Goal: Task Accomplishment & Management: Use online tool/utility

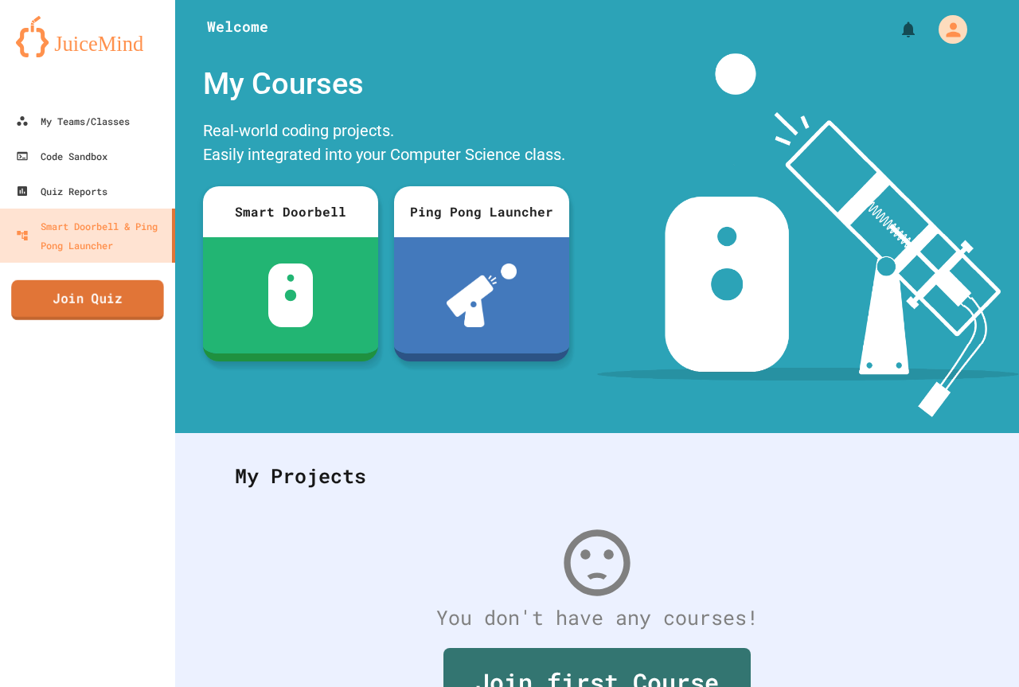
click at [102, 297] on link "Join Quiz" at bounding box center [87, 300] width 153 height 40
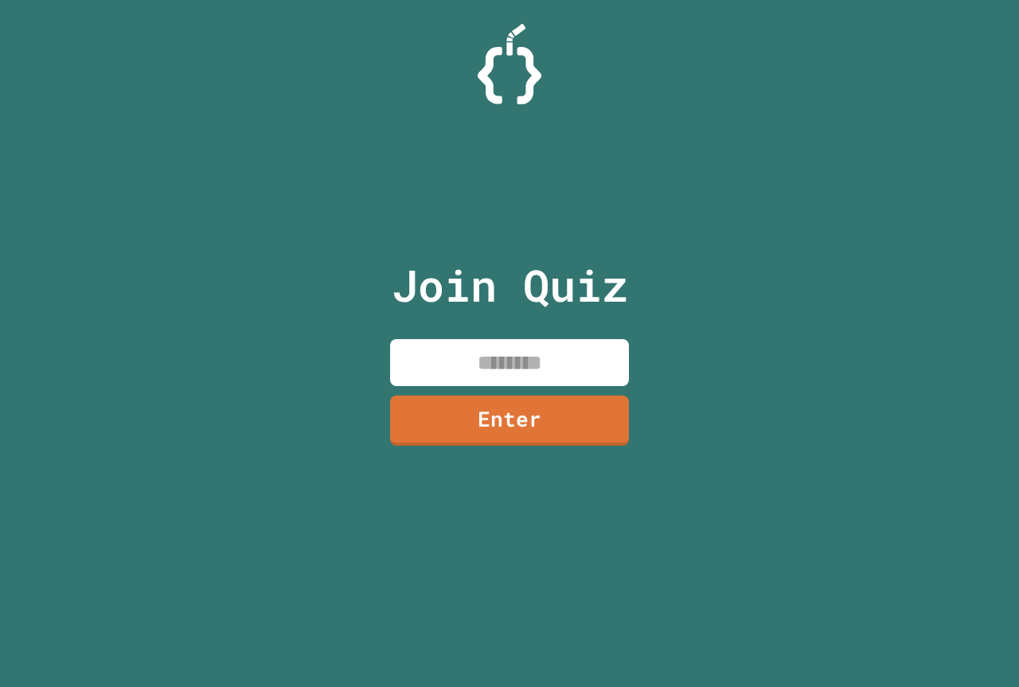
click at [491, 358] on input at bounding box center [509, 362] width 239 height 47
type input "********"
click at [515, 432] on link "Enter" at bounding box center [509, 419] width 245 height 53
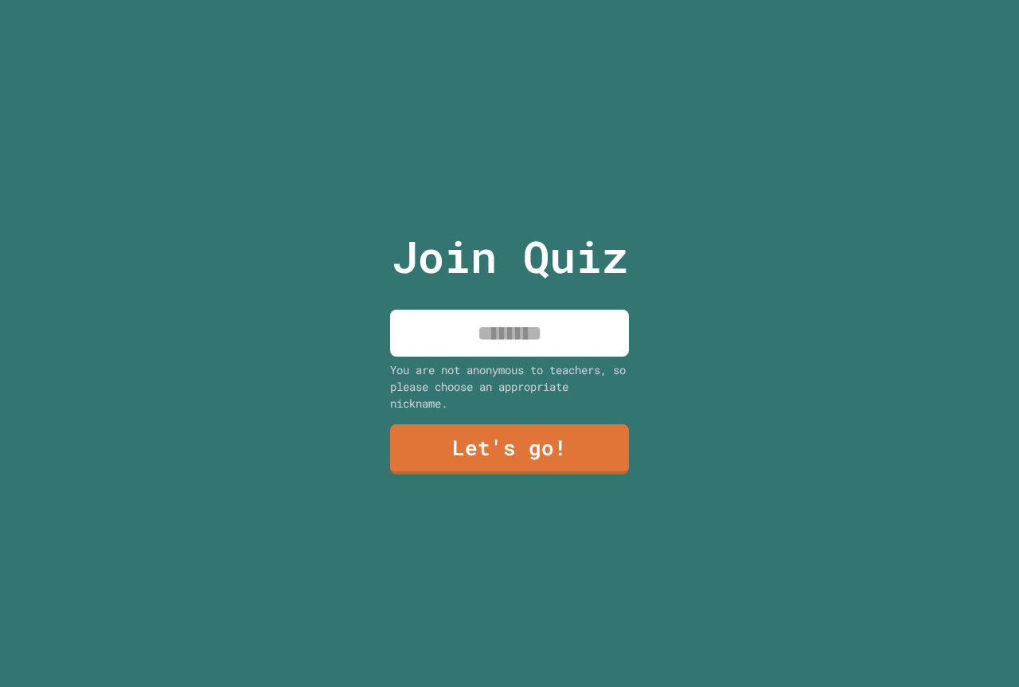
click at [541, 332] on input at bounding box center [509, 333] width 239 height 47
type input "******"
click at [553, 444] on link "Let's go!" at bounding box center [510, 447] width 232 height 53
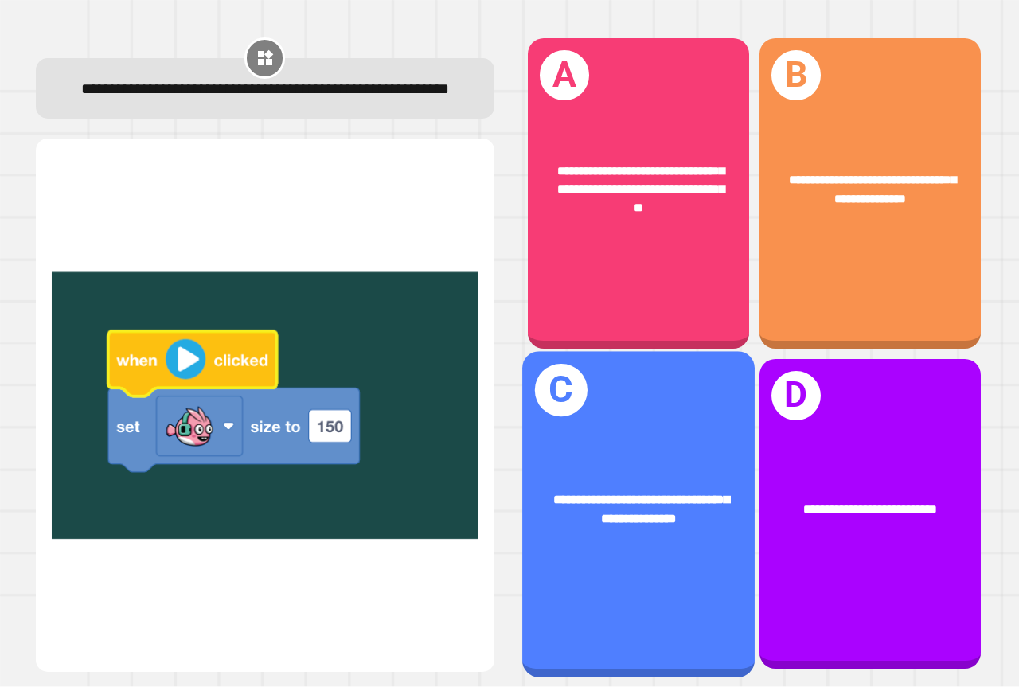
click at [667, 370] on div "**********" at bounding box center [638, 514] width 232 height 326
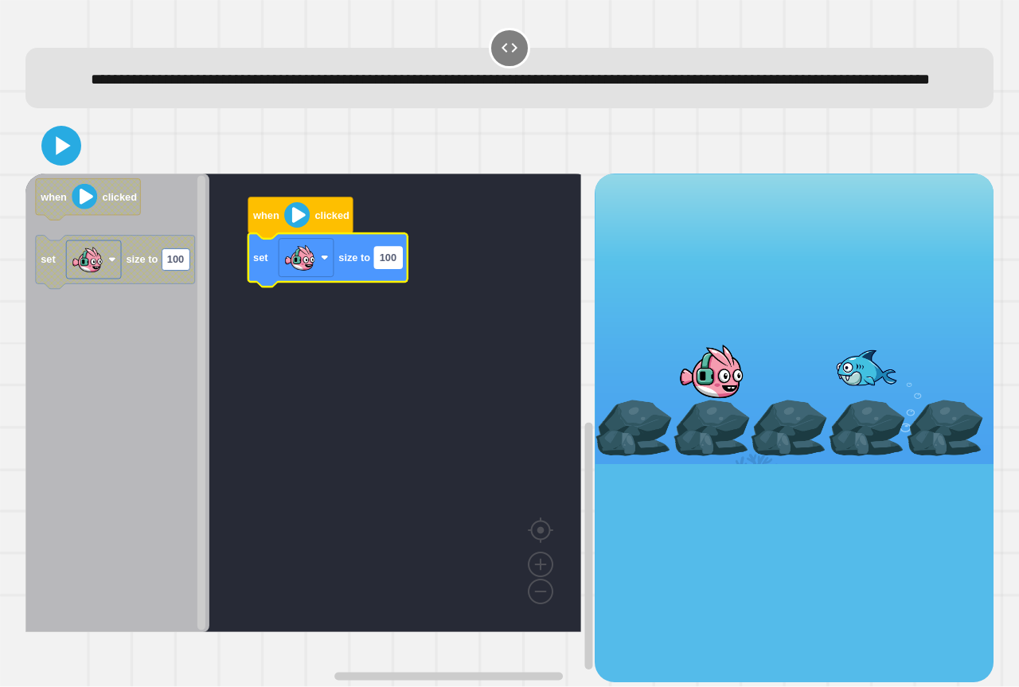
click at [394, 268] on rect "Blockly Workspace" at bounding box center [388, 257] width 28 height 21
type input "***"
click at [379, 370] on rect "Blockly Workspace" at bounding box center [303, 403] width 556 height 459
click at [59, 163] on icon at bounding box center [61, 146] width 34 height 34
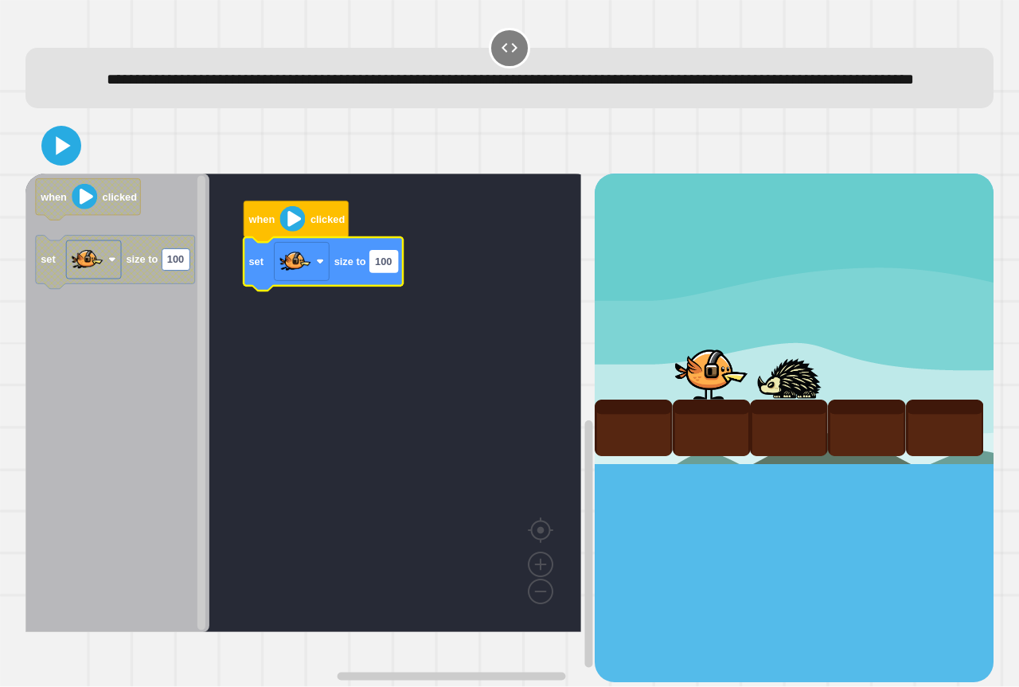
click at [378, 267] on text "100" at bounding box center [383, 262] width 17 height 12
type input "***"
click at [364, 427] on rect "Blockly Workspace" at bounding box center [303, 403] width 556 height 459
click at [84, 174] on div at bounding box center [509, 146] width 968 height 56
click at [63, 156] on icon at bounding box center [64, 145] width 16 height 21
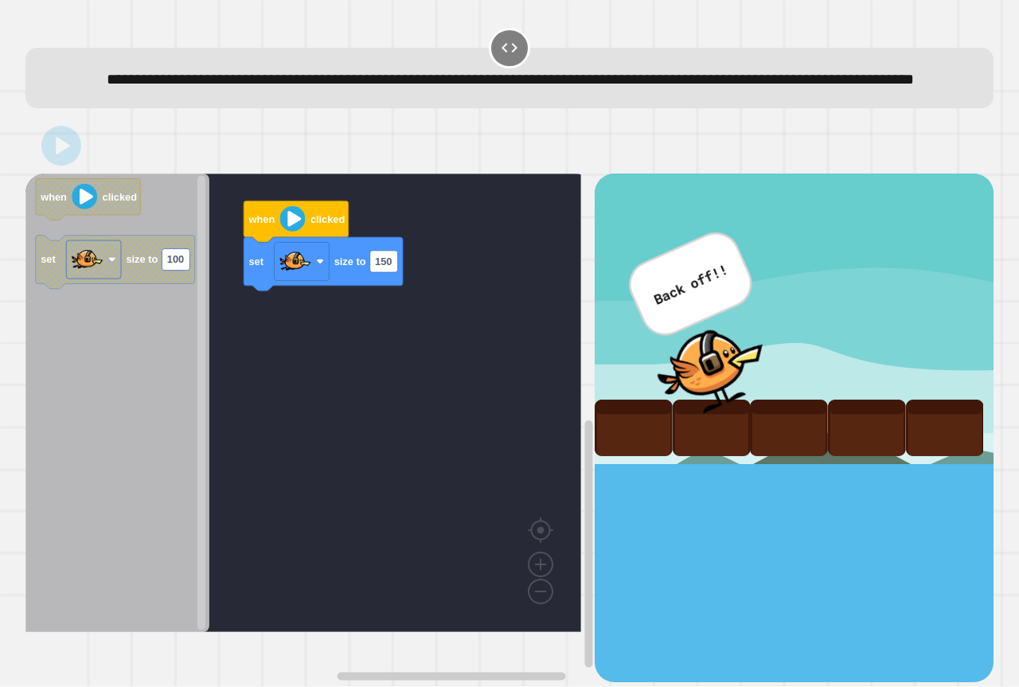
click at [337, 488] on rect "Blockly Workspace" at bounding box center [303, 403] width 556 height 459
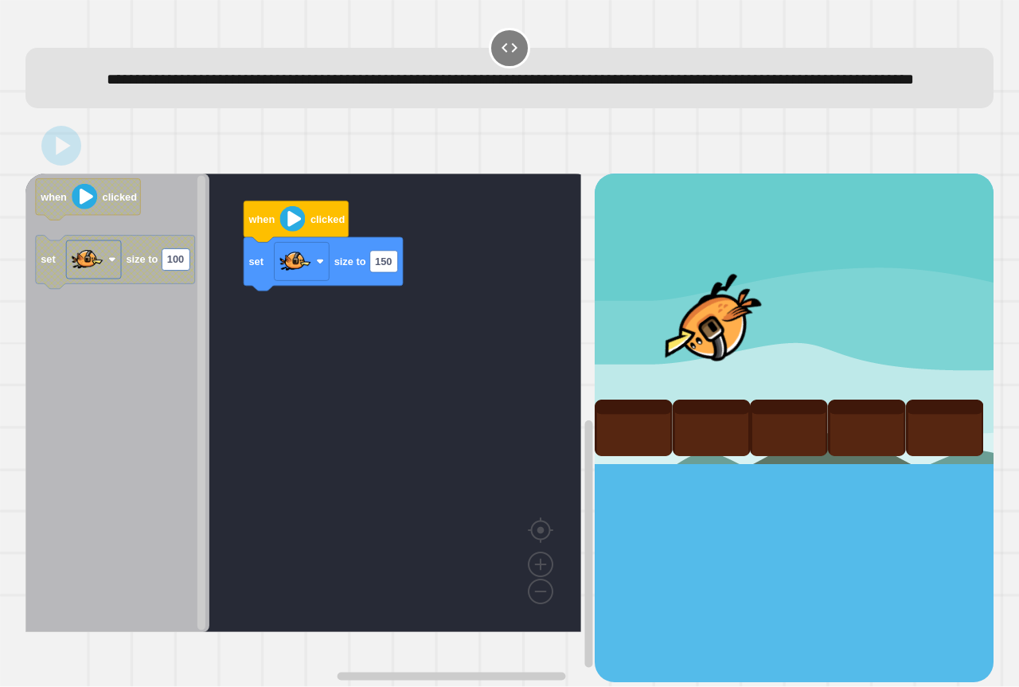
click at [337, 488] on rect "Blockly Workspace" at bounding box center [303, 403] width 556 height 459
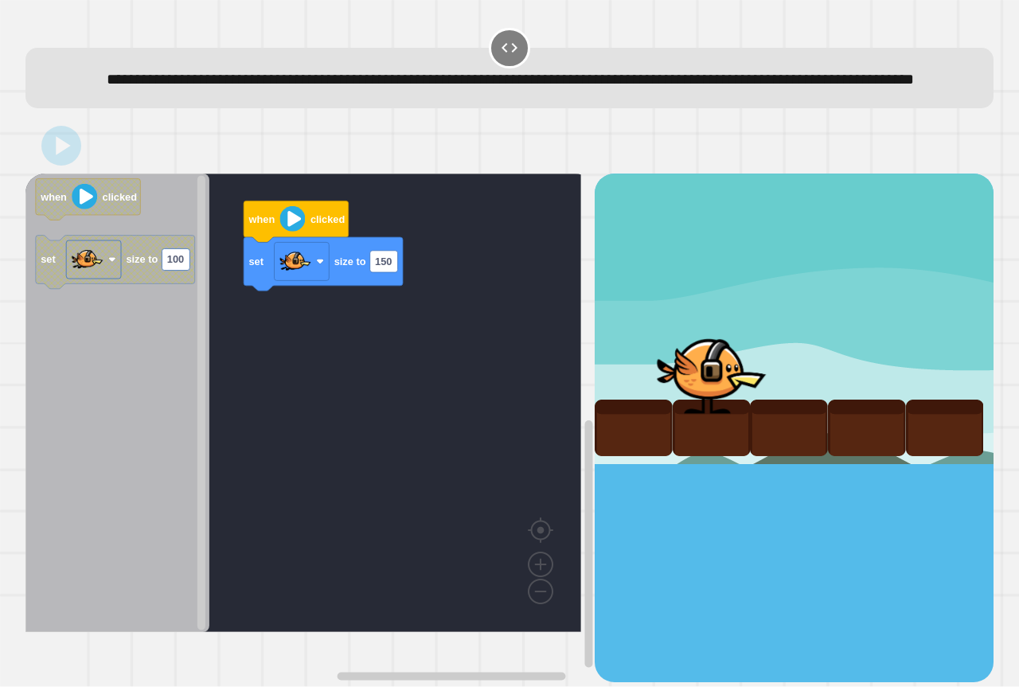
click at [337, 488] on rect "Blockly Workspace" at bounding box center [303, 403] width 556 height 459
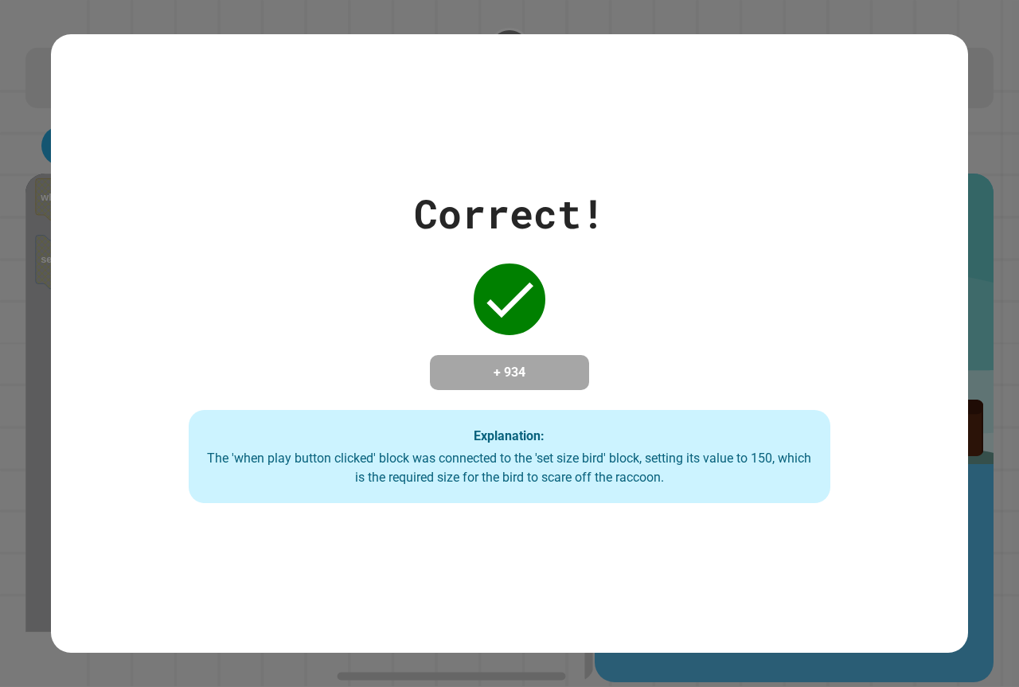
drag, startPoint x: 325, startPoint y: 423, endPoint x: 330, endPoint y: 402, distance: 21.4
drag, startPoint x: 332, startPoint y: 424, endPoint x: 333, endPoint y: 443, distance: 19.1
drag, startPoint x: 333, startPoint y: 443, endPoint x: 331, endPoint y: 456, distance: 12.8
drag, startPoint x: 329, startPoint y: 454, endPoint x: 315, endPoint y: 428, distance: 28.8
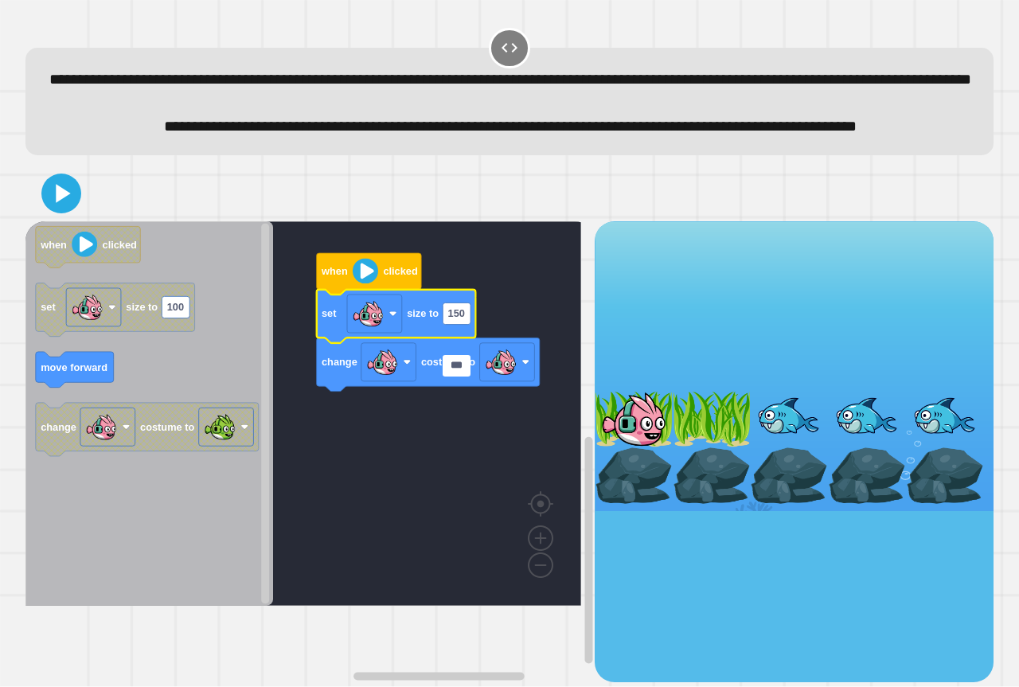
type input "****"
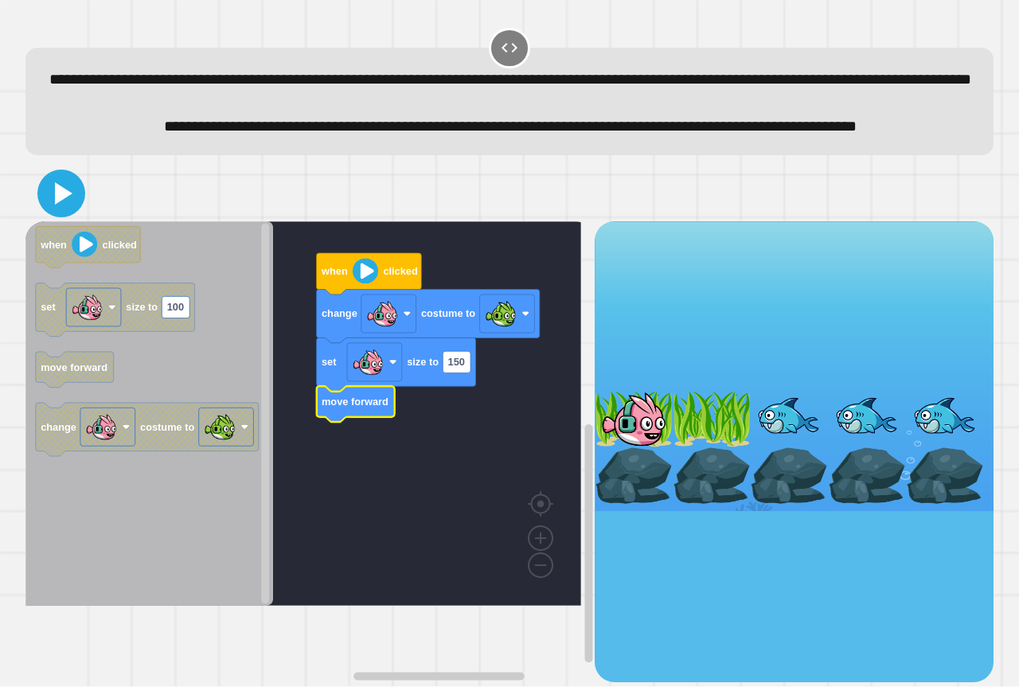
click at [64, 205] on icon at bounding box center [64, 193] width 18 height 22
click at [461, 373] on rect "Blockly Workspace" at bounding box center [457, 361] width 28 height 21
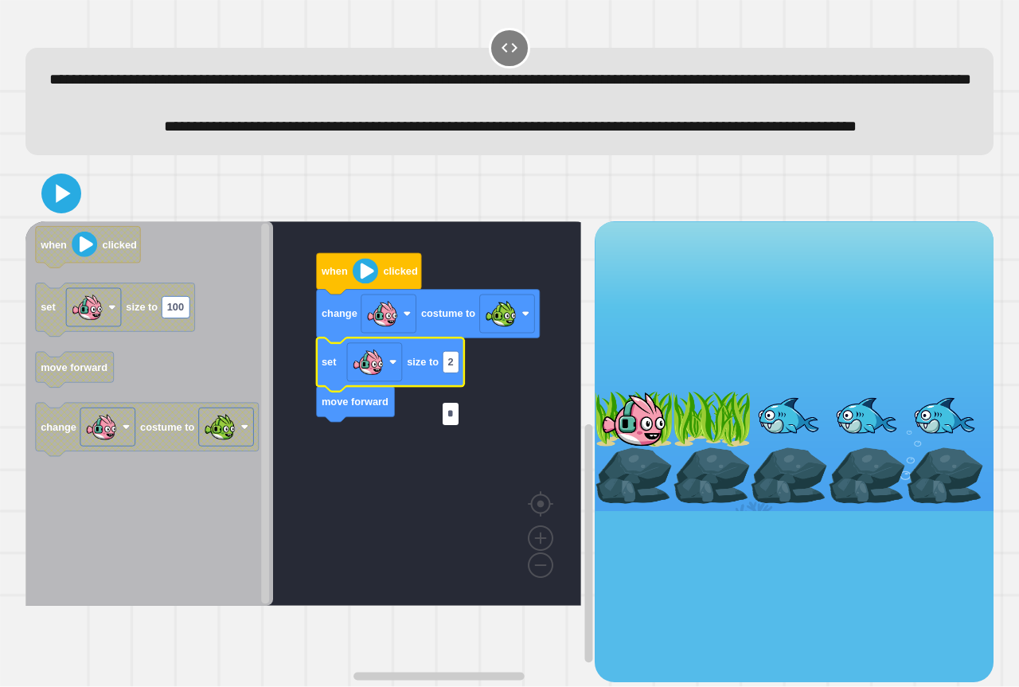
type input "**"
click at [486, 525] on rect "Blockly Workspace" at bounding box center [303, 413] width 556 height 384
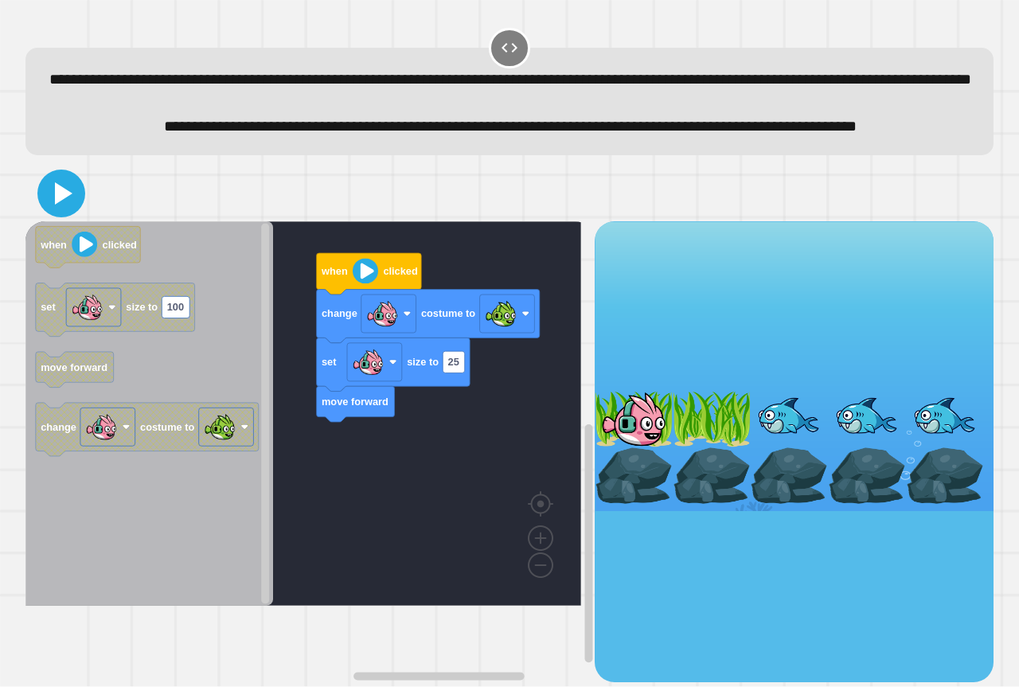
click at [53, 213] on icon at bounding box center [61, 193] width 38 height 38
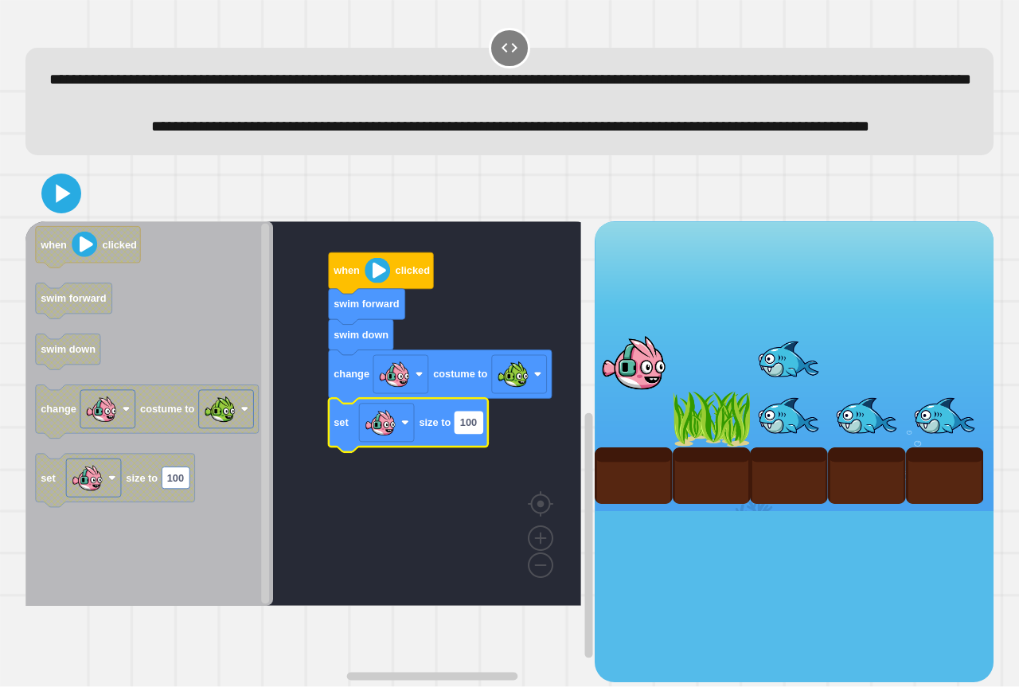
click at [481, 433] on rect "Blockly Workspace" at bounding box center [469, 422] width 28 height 21
type input "**"
click at [437, 562] on rect "Blockly Workspace" at bounding box center [303, 413] width 556 height 384
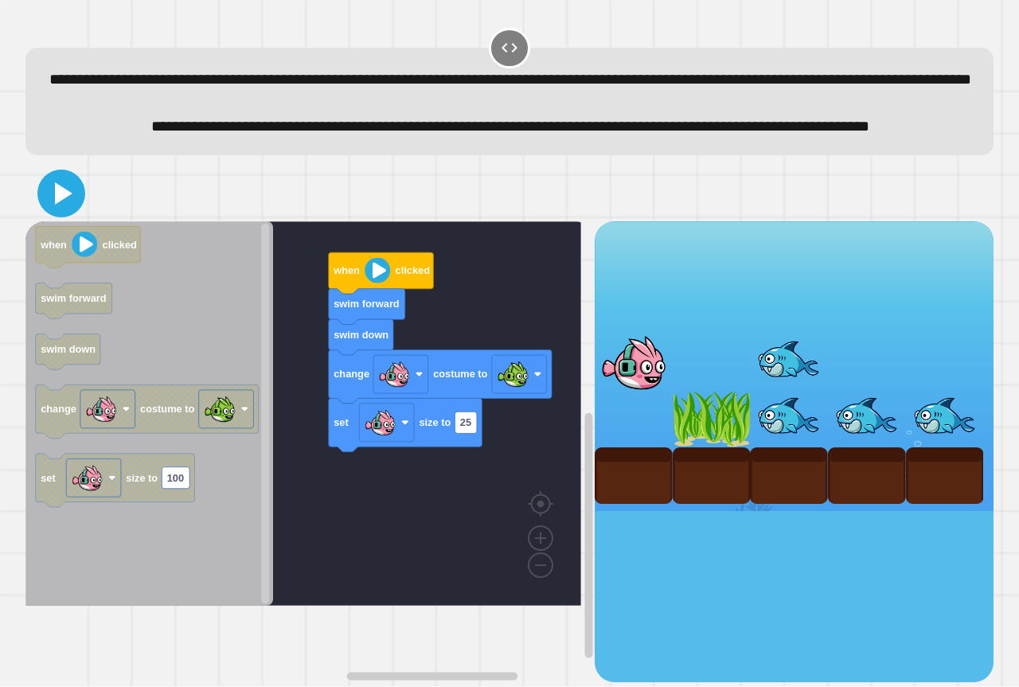
click at [74, 213] on icon at bounding box center [61, 193] width 38 height 38
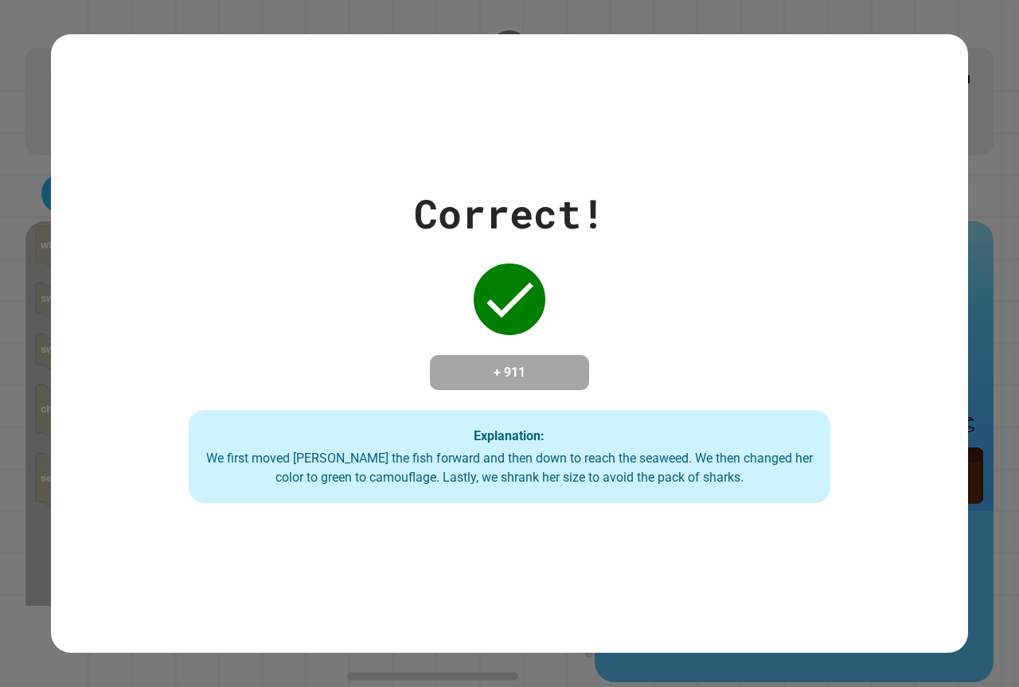
drag, startPoint x: 610, startPoint y: 598, endPoint x: 607, endPoint y: 616, distance: 18.5
drag, startPoint x: 596, startPoint y: 611, endPoint x: 539, endPoint y: 550, distance: 83.3
drag, startPoint x: 333, startPoint y: 511, endPoint x: 318, endPoint y: 500, distance: 18.2
drag, startPoint x: 267, startPoint y: 622, endPoint x: 236, endPoint y: 717, distance: 100.2
drag, startPoint x: 236, startPoint y: 717, endPoint x: 173, endPoint y: 599, distance: 134.6
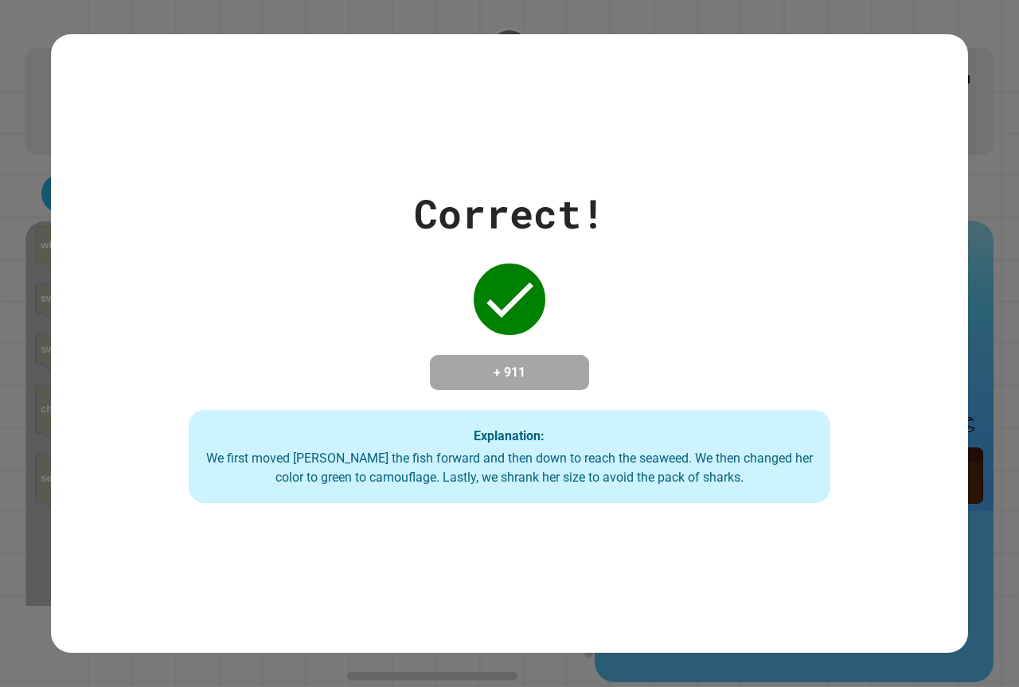
click at [173, 599] on div "Correct! + 911 Explanation: We first moved [PERSON_NAME] the fish forward and t…" at bounding box center [509, 343] width 917 height 619
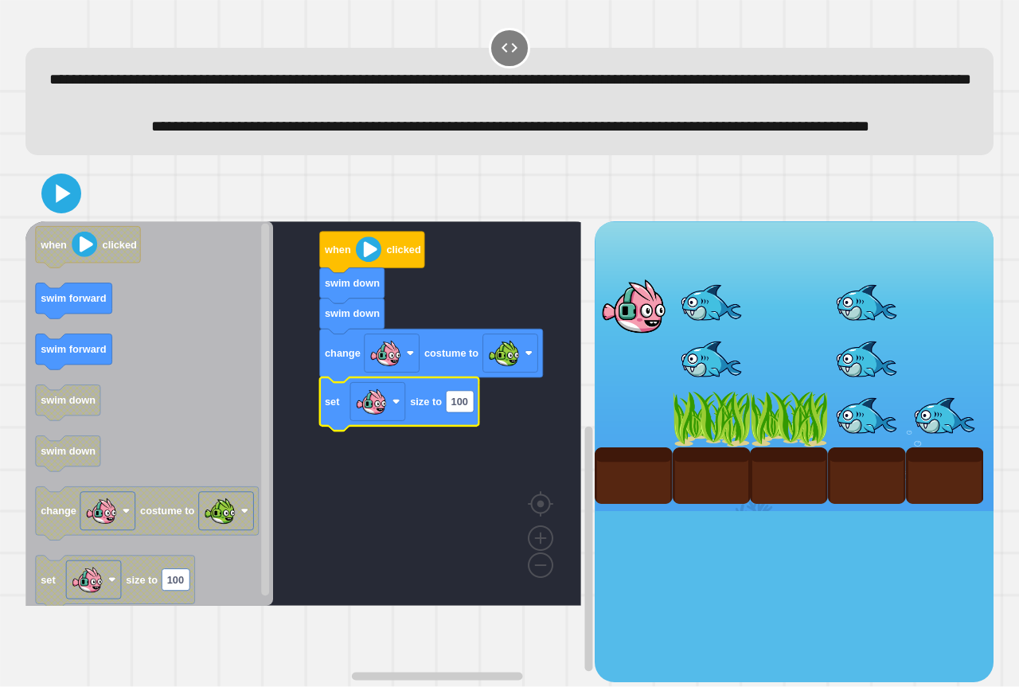
click at [466, 431] on icon "Blockly Workspace" at bounding box center [399, 403] width 159 height 53
click at [469, 412] on rect "Blockly Workspace" at bounding box center [460, 401] width 28 height 21
type input "**"
click at [466, 519] on rect "Blockly Workspace" at bounding box center [303, 413] width 556 height 384
click at [455, 412] on rect "Blockly Workspace" at bounding box center [457, 401] width 22 height 21
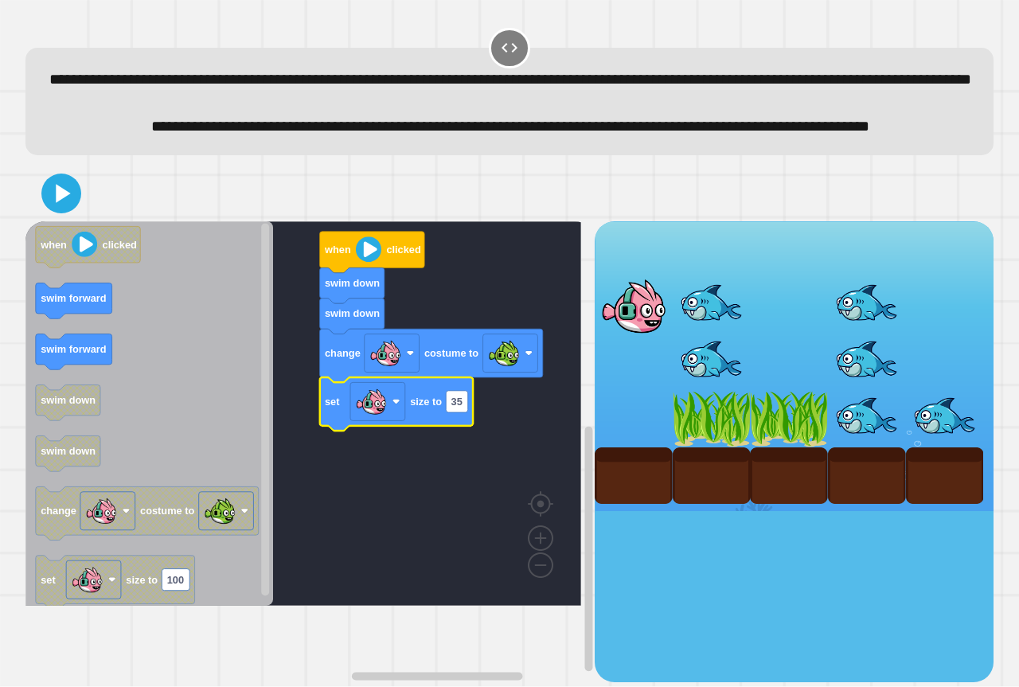
click at [463, 489] on rect "Blockly Workspace" at bounding box center [303, 413] width 556 height 384
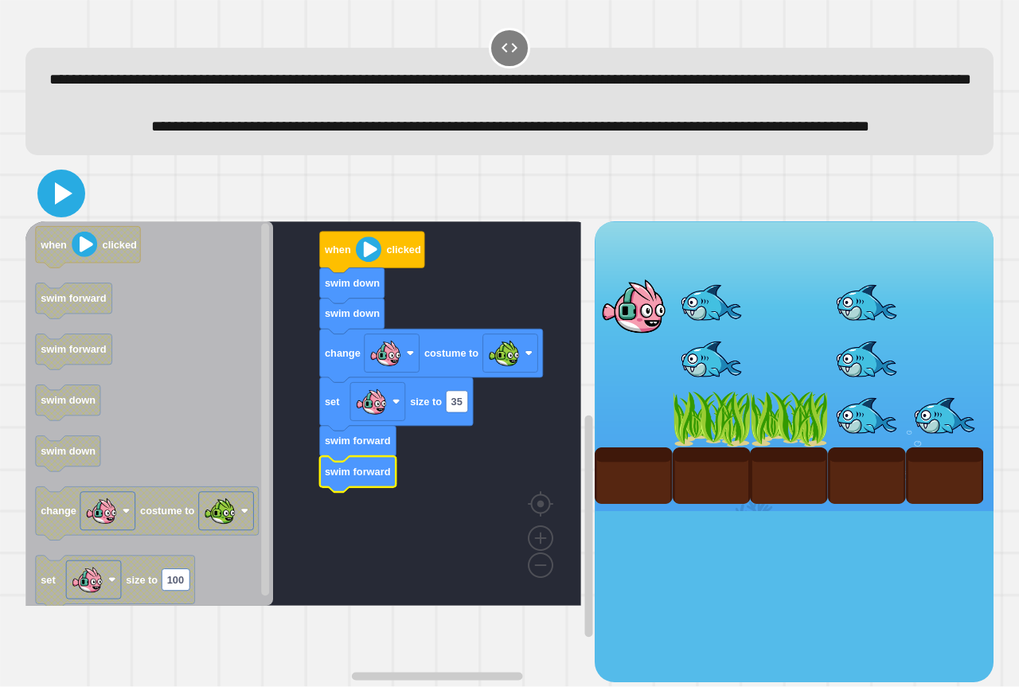
click at [64, 213] on icon at bounding box center [61, 193] width 38 height 38
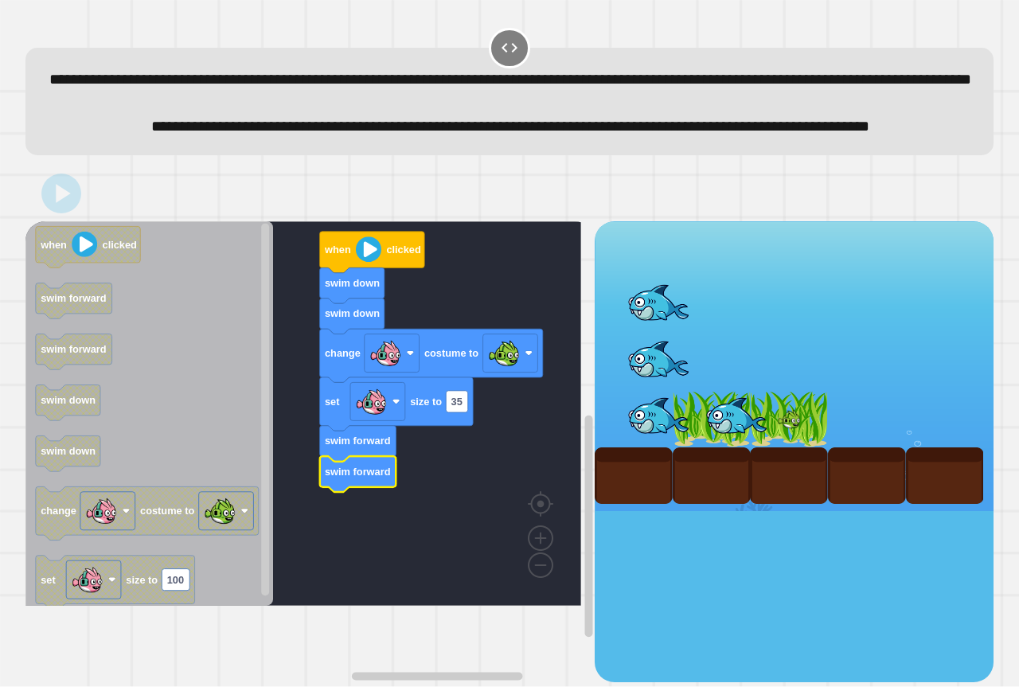
click at [358, 492] on icon "Blockly Workspace" at bounding box center [358, 474] width 76 height 36
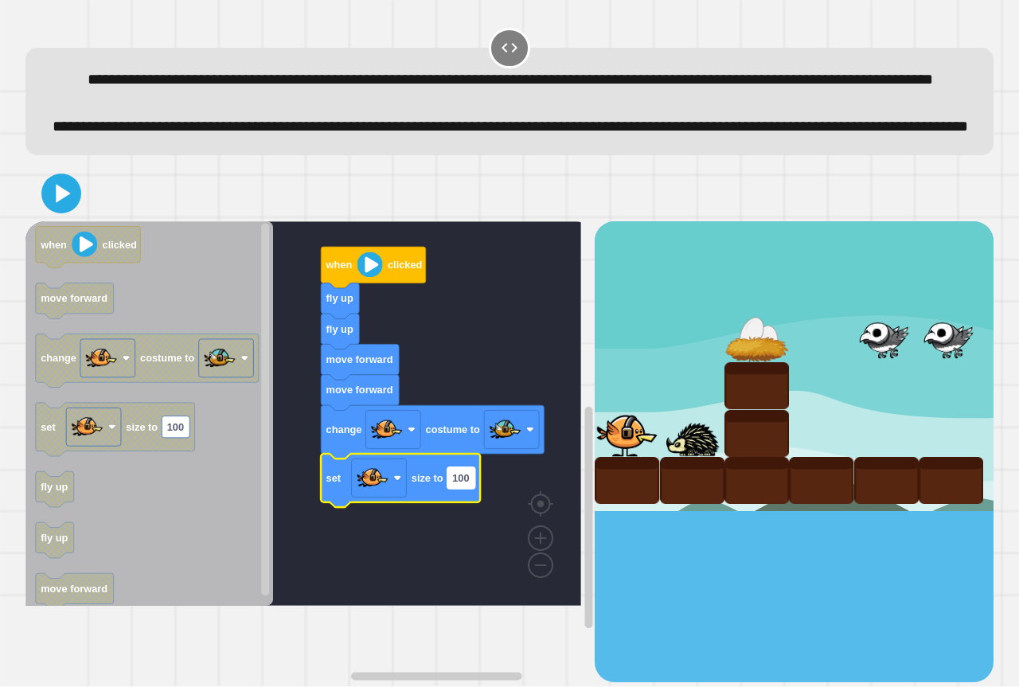
click at [466, 489] on rect "Blockly Workspace" at bounding box center [461, 477] width 28 height 21
type input "**"
click at [481, 589] on rect "Blockly Workspace" at bounding box center [303, 413] width 556 height 384
click at [68, 205] on icon at bounding box center [64, 193] width 18 height 22
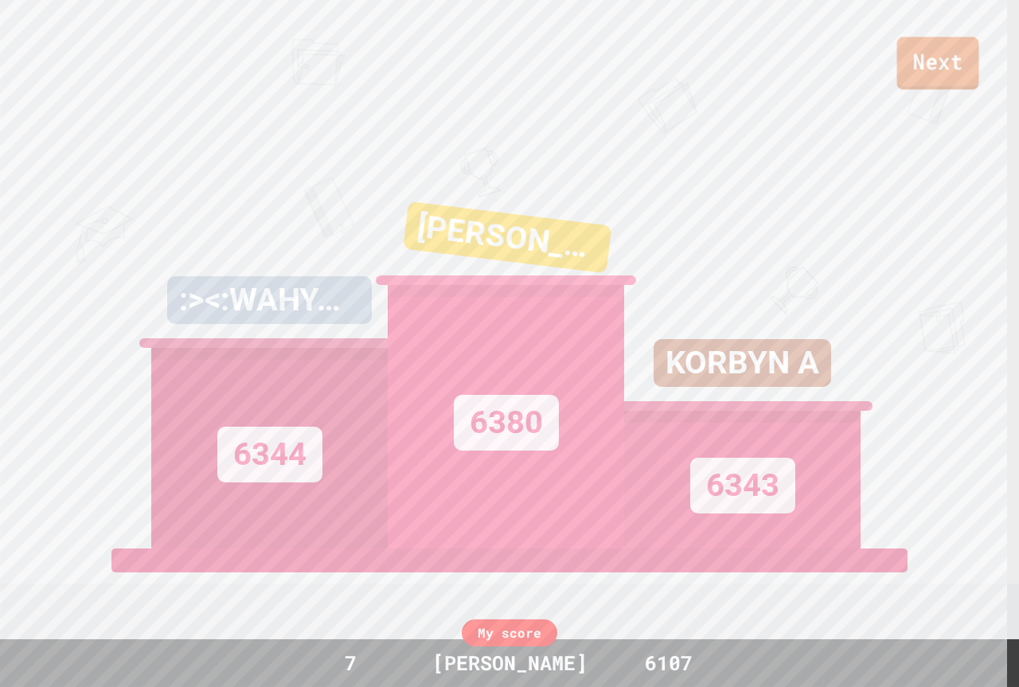
click at [911, 65] on link "Next" at bounding box center [938, 63] width 82 height 53
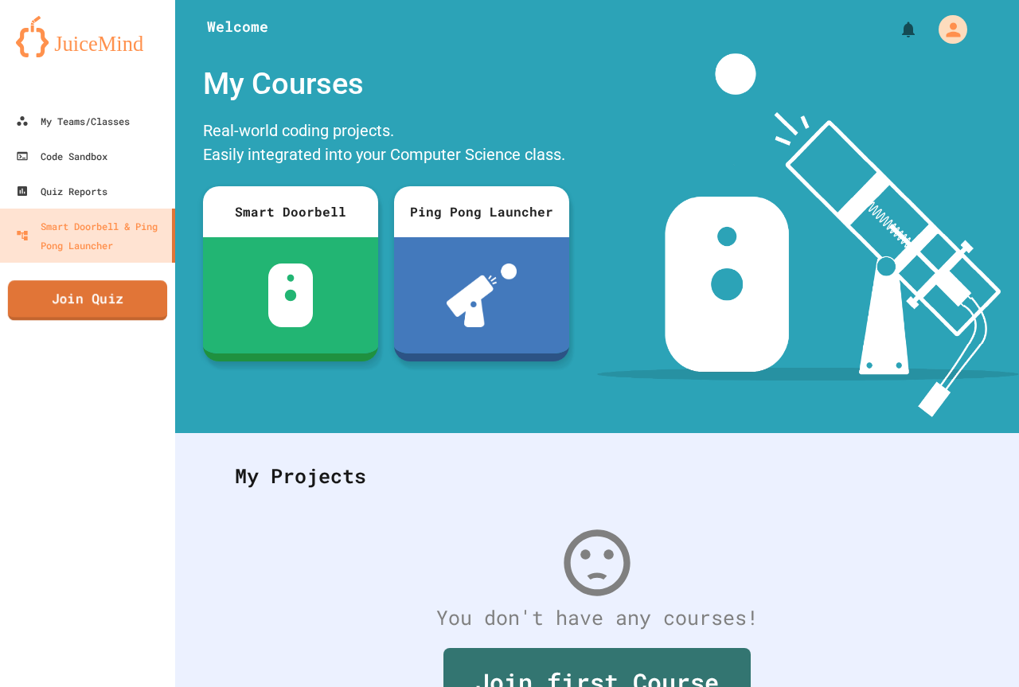
click at [112, 314] on link "Join Quiz" at bounding box center [87, 300] width 159 height 40
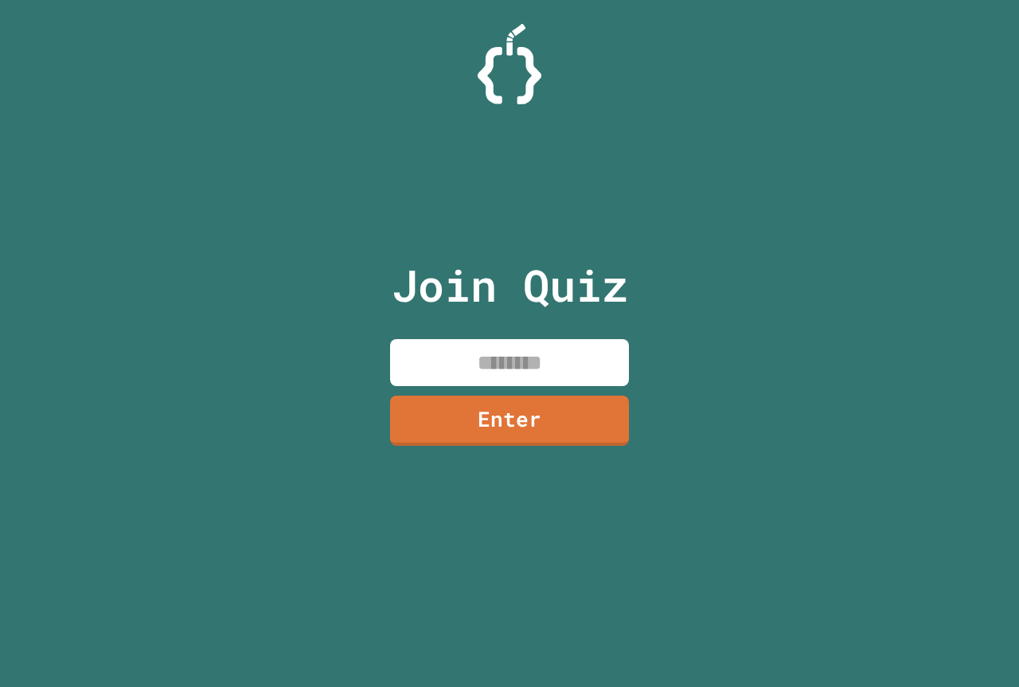
click at [436, 352] on input at bounding box center [509, 362] width 239 height 47
type input "********"
click at [567, 427] on link "Enter" at bounding box center [509, 421] width 239 height 50
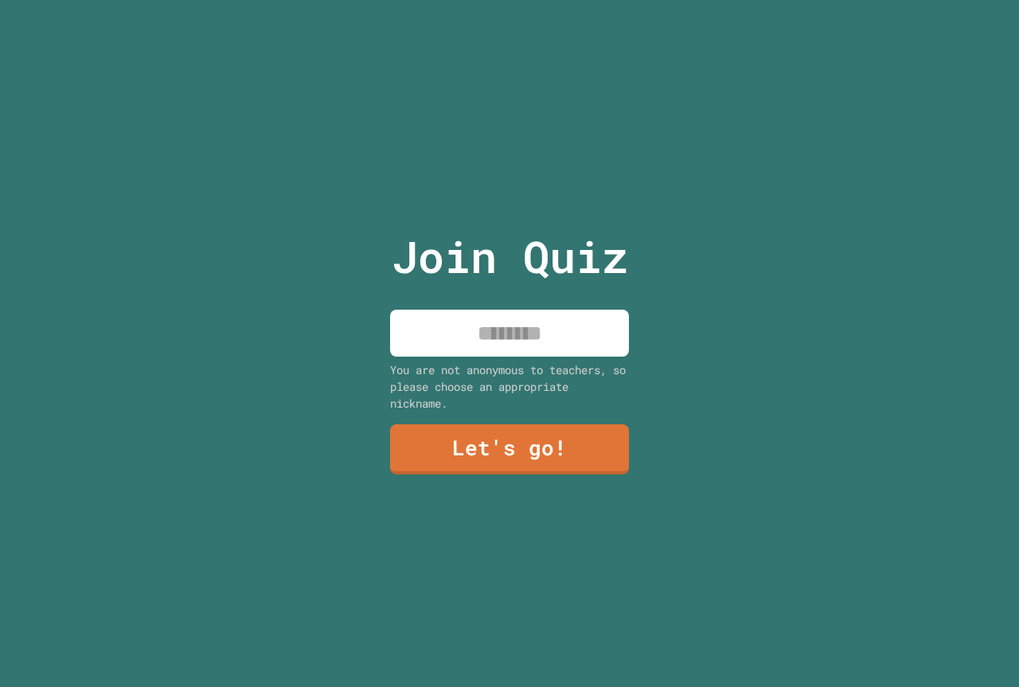
click at [557, 317] on input at bounding box center [509, 333] width 239 height 47
type input "******"
drag, startPoint x: 556, startPoint y: 410, endPoint x: 554, endPoint y: 422, distance: 12.0
click at [555, 416] on div "Join Quiz ****** You are not anonymous to teachers, so please choose an appropr…" at bounding box center [510, 343] width 268 height 687
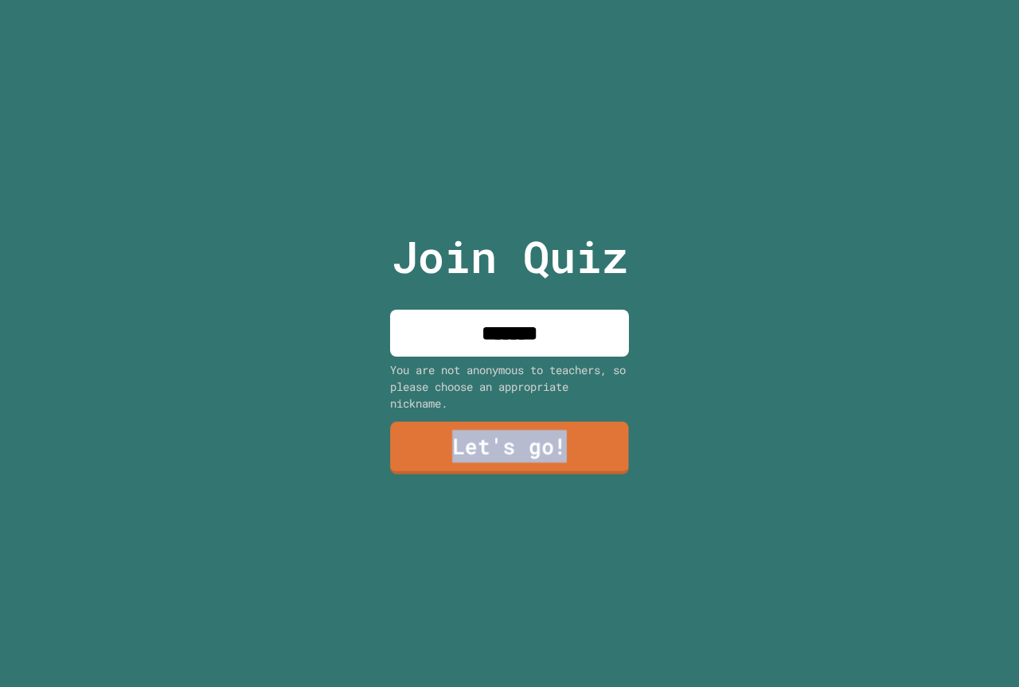
click at [586, 422] on link "Let's go!" at bounding box center [509, 448] width 239 height 53
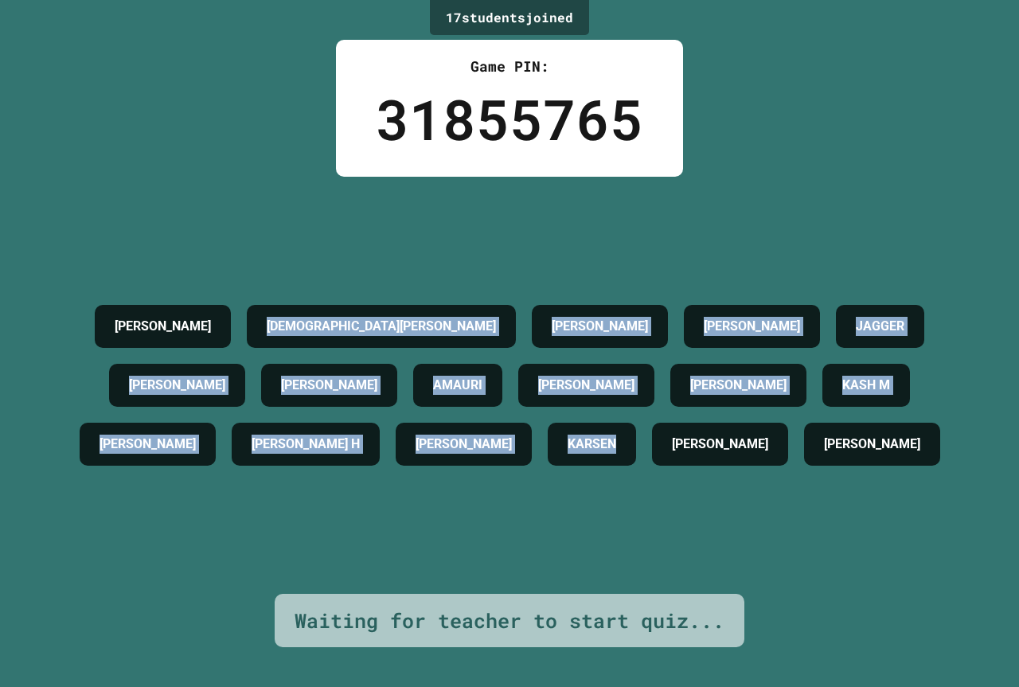
drag, startPoint x: 248, startPoint y: 200, endPoint x: 917, endPoint y: 500, distance: 732.9
click at [917, 500] on div "AVA K [PERSON_NAME] W [PERSON_NAME] [PERSON_NAME] [PERSON_NAME] W [PERSON_NAME]…" at bounding box center [509, 385] width 939 height 417
click at [917, 474] on div "AVA K [PERSON_NAME] W [PERSON_NAME] [PERSON_NAME] [PERSON_NAME] W [PERSON_NAME]…" at bounding box center [509, 385] width 939 height 177
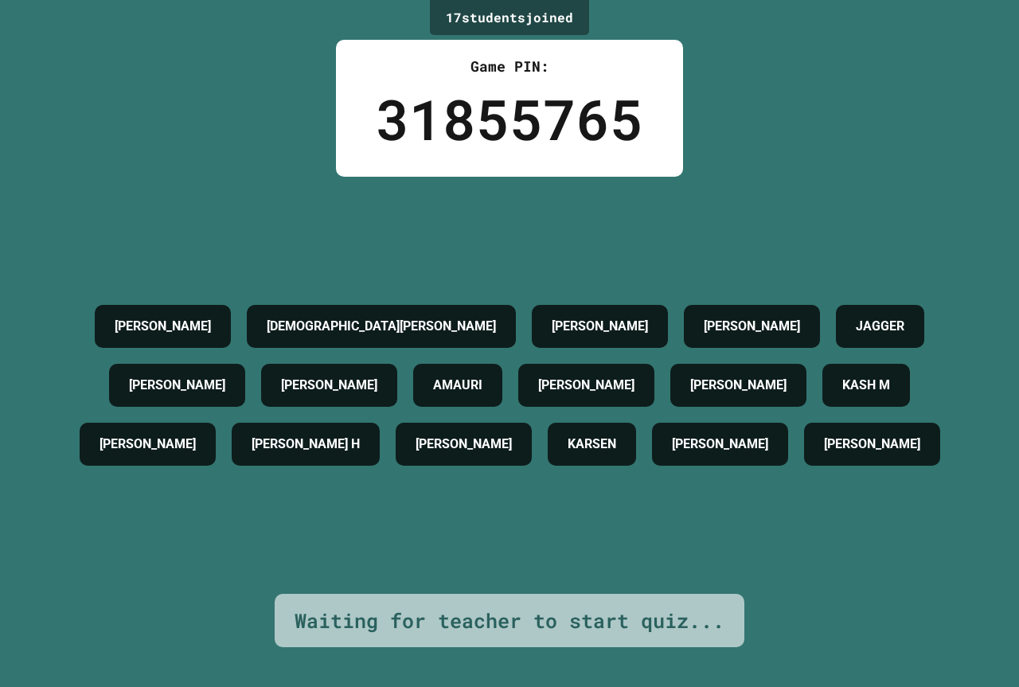
drag, startPoint x: 917, startPoint y: 500, endPoint x: 880, endPoint y: 595, distance: 101.9
click at [880, 595] on div "17 student s joined Game PIN: 31855765 [PERSON_NAME] W [PERSON_NAME] [PERSON_NA…" at bounding box center [509, 343] width 1019 height 687
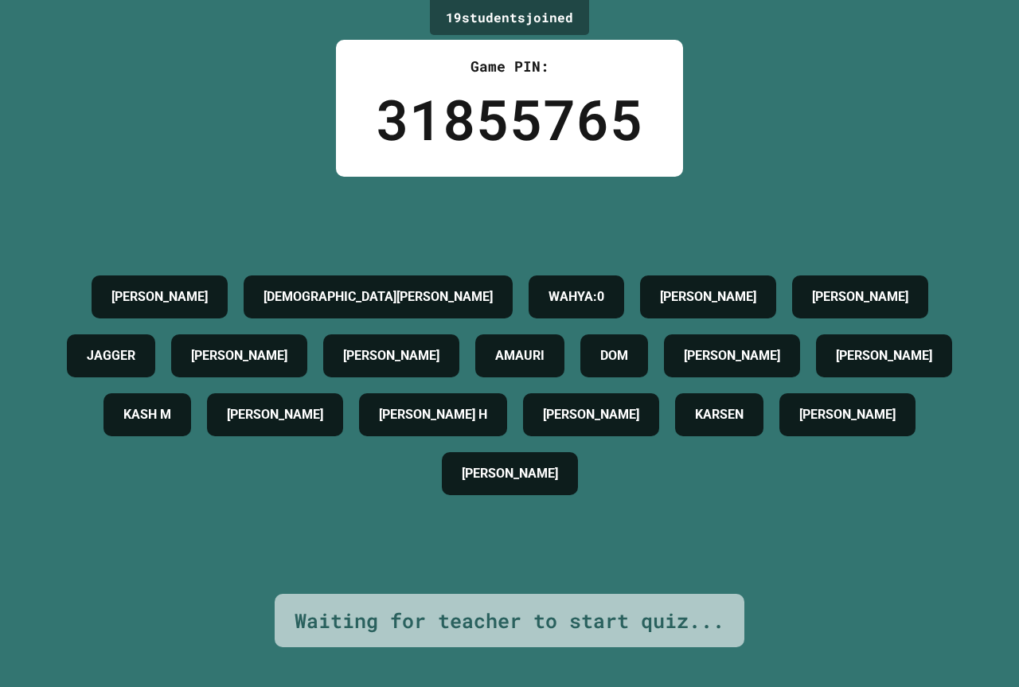
drag, startPoint x: 826, startPoint y: 2, endPoint x: 573, endPoint y: 213, distance: 329.5
click at [573, 213] on div "AVA K JOHHNATHAN A WAHYA:0 [PERSON_NAME] W [PERSON_NAME] [PERSON_NAME] [PERSON_…" at bounding box center [509, 385] width 939 height 417
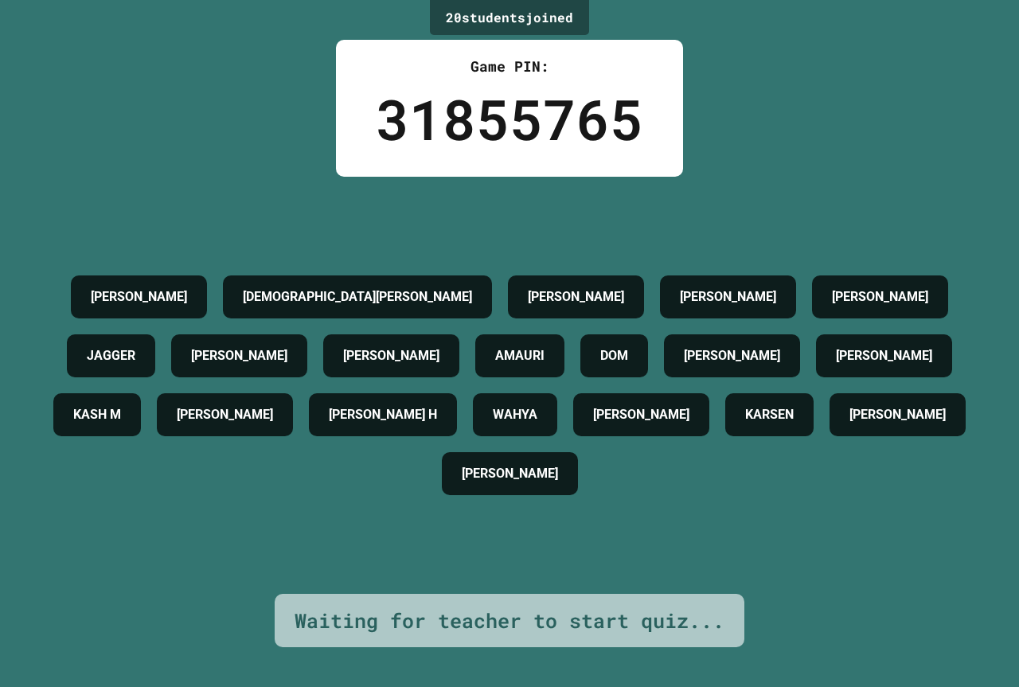
click at [576, 556] on div "AVA K JOHHNATHAN A [PERSON_NAME] [PERSON_NAME] W [PERSON_NAME] [PERSON_NAME] [P…" at bounding box center [509, 385] width 939 height 417
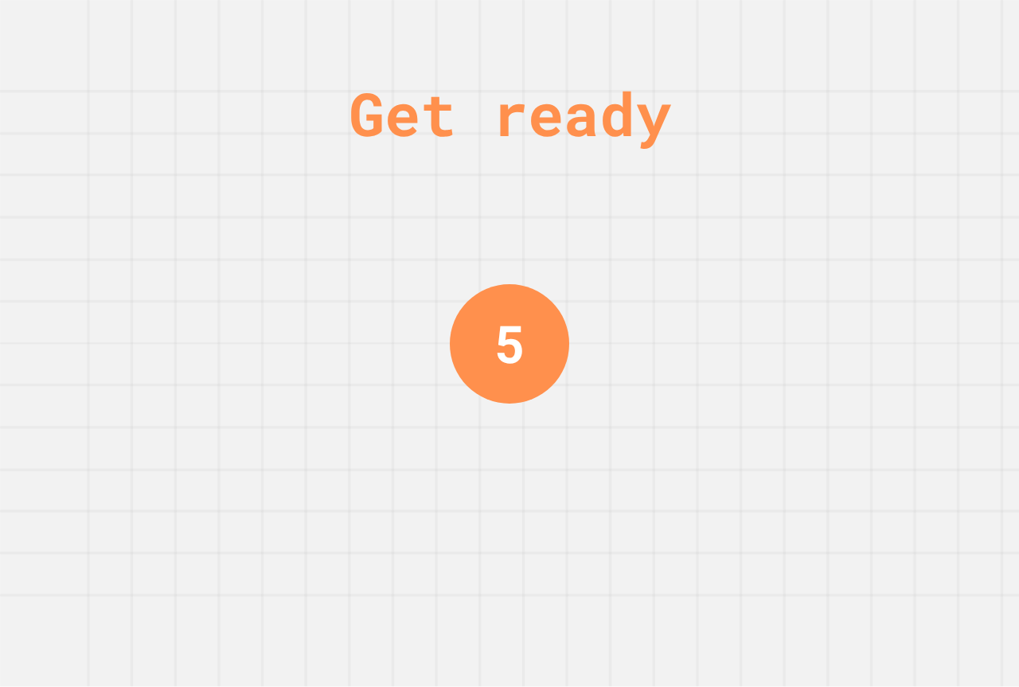
drag, startPoint x: 578, startPoint y: 552, endPoint x: 985, endPoint y: 416, distance: 429.0
click at [985, 416] on div "Get ready 5" at bounding box center [509, 343] width 1019 height 687
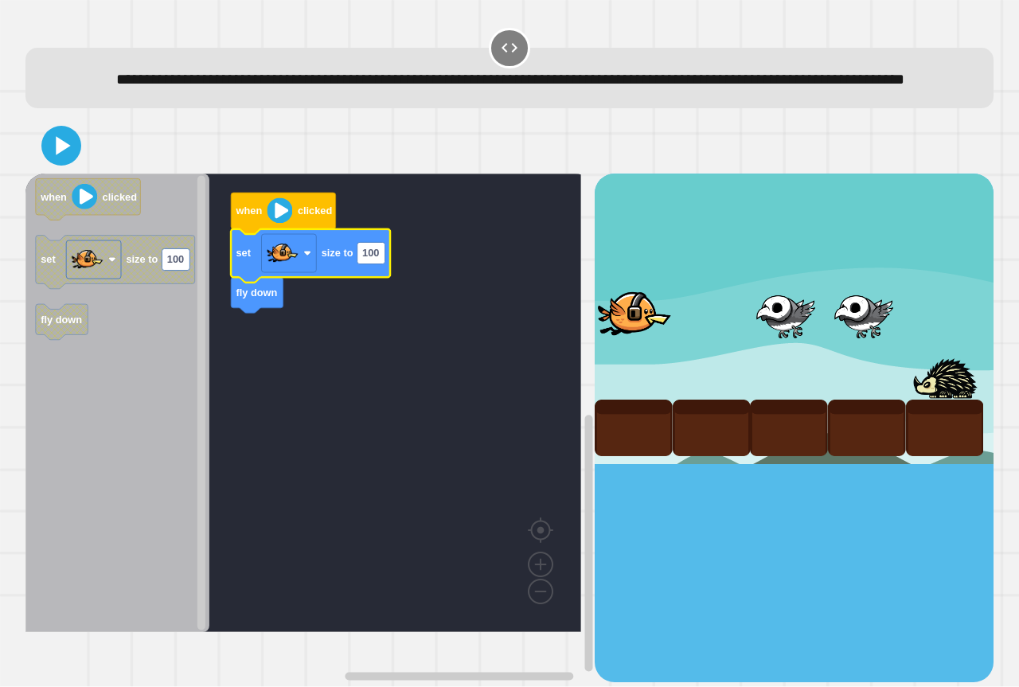
click at [384, 283] on icon "Blockly Workspace" at bounding box center [310, 255] width 159 height 53
click at [384, 264] on rect "Blockly Workspace" at bounding box center [371, 253] width 28 height 21
type input "****"
click at [392, 395] on rect "Blockly Workspace" at bounding box center [303, 403] width 556 height 459
click at [74, 174] on div at bounding box center [509, 146] width 968 height 56
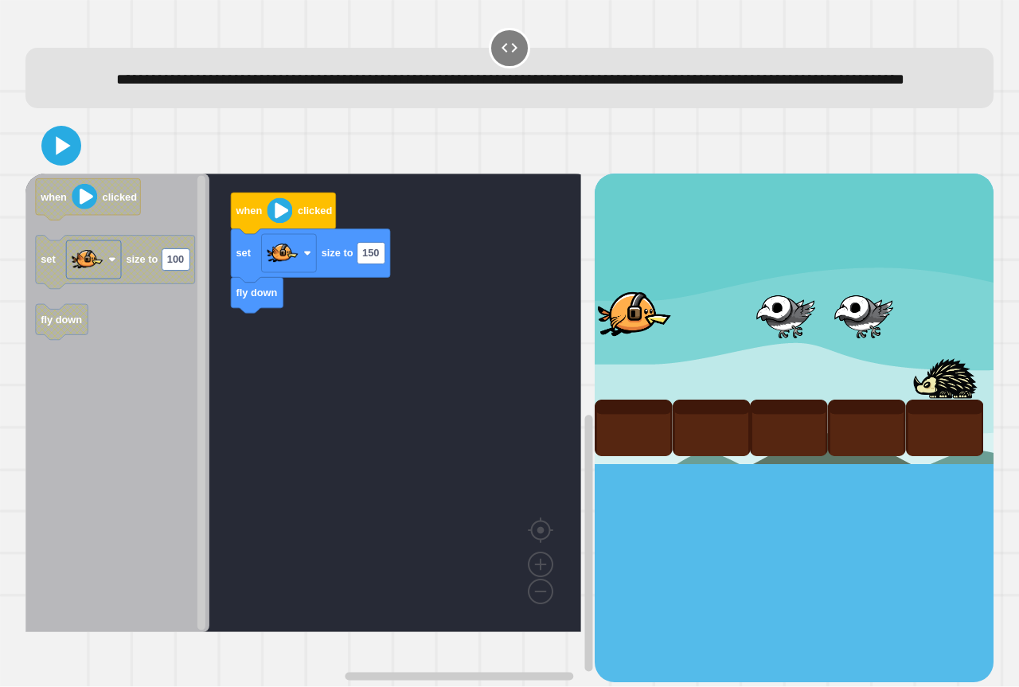
click at [63, 162] on icon at bounding box center [61, 146] width 32 height 32
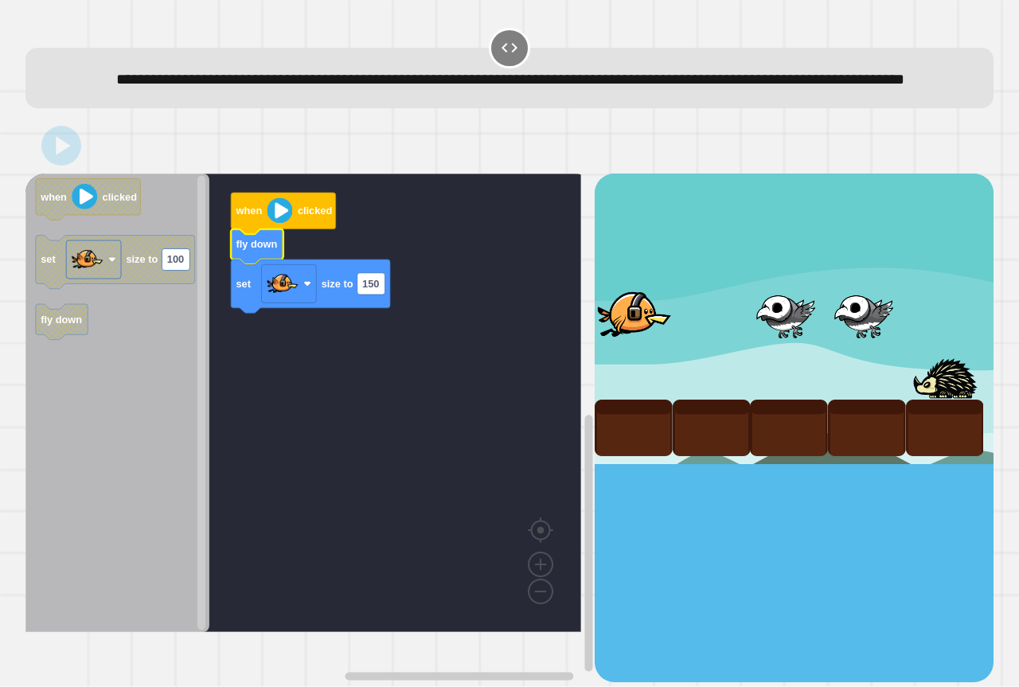
click at [349, 394] on rect "Blockly Workspace" at bounding box center [303, 403] width 556 height 459
click at [301, 303] on rect "Blockly Workspace" at bounding box center [288, 284] width 55 height 38
click at [607, 327] on div at bounding box center [634, 315] width 78 height 57
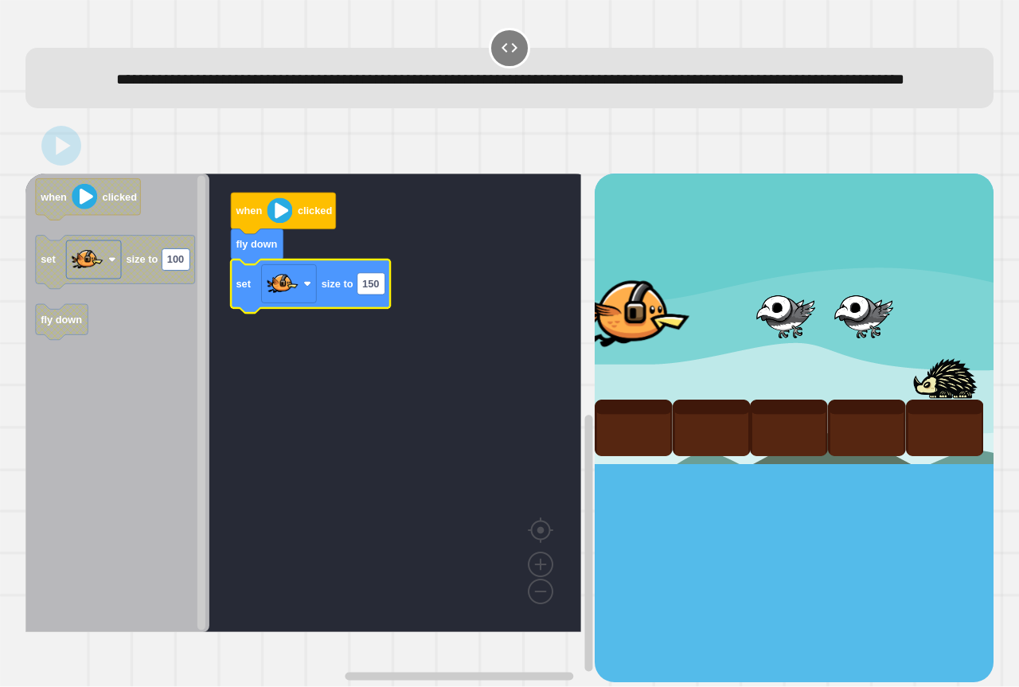
click at [607, 327] on div at bounding box center [634, 315] width 116 height 84
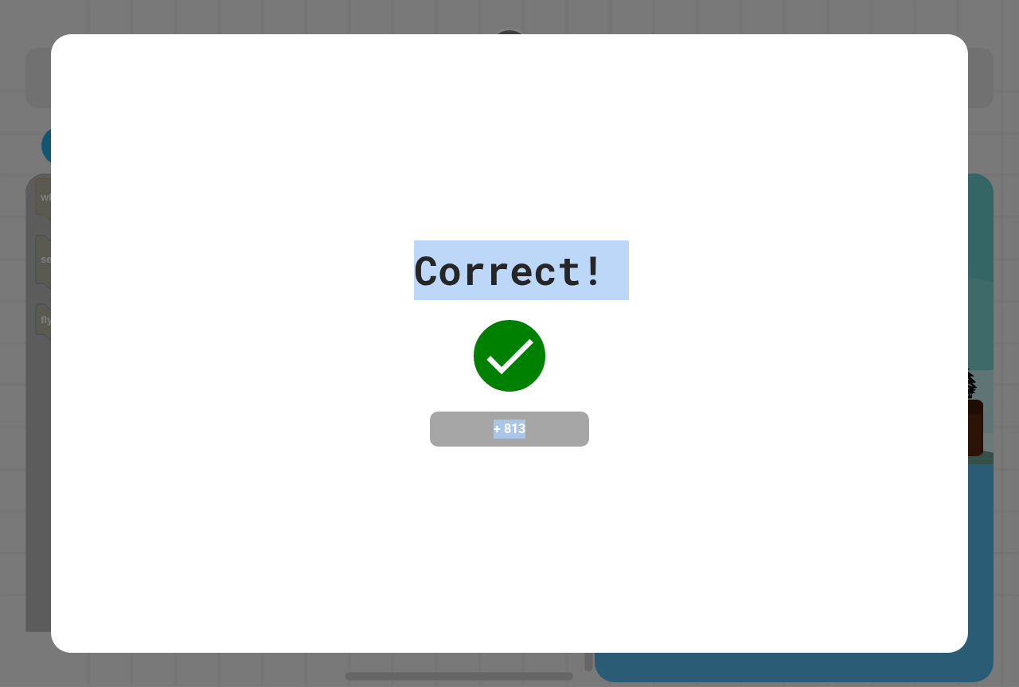
click at [674, 358] on div "Correct! + 813" at bounding box center [509, 343] width 917 height 206
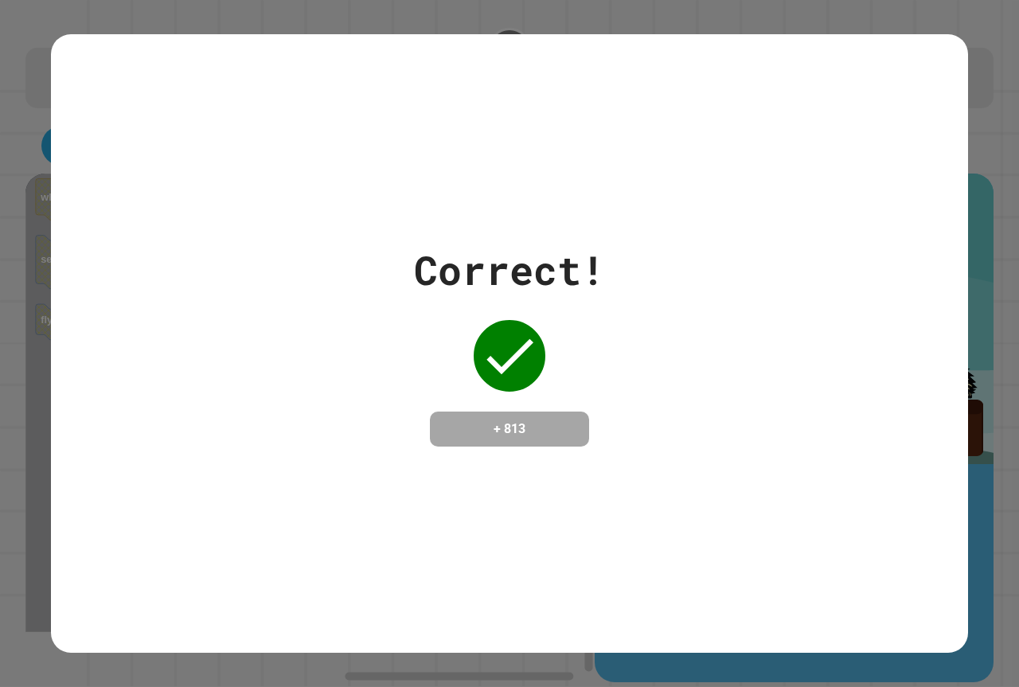
drag, startPoint x: 693, startPoint y: 474, endPoint x: 695, endPoint y: 427, distance: 46.2
click at [695, 471] on div "Correct! + 813" at bounding box center [509, 343] width 917 height 619
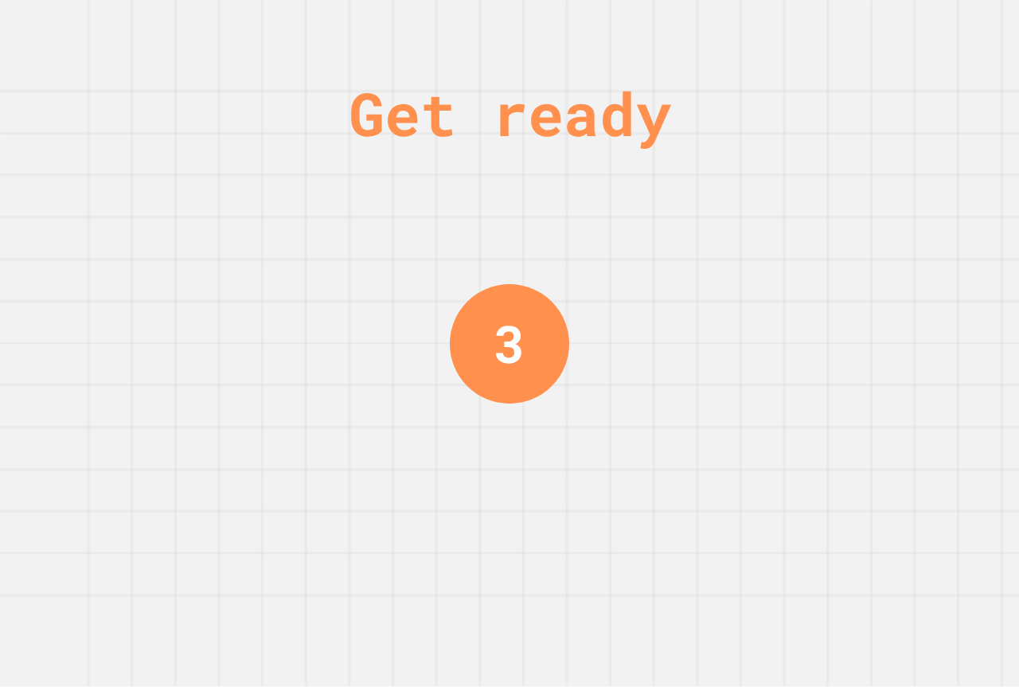
drag, startPoint x: 105, startPoint y: 622, endPoint x: 306, endPoint y: 569, distance: 207.4
click at [306, 569] on div "Get ready 3" at bounding box center [509, 343] width 1019 height 687
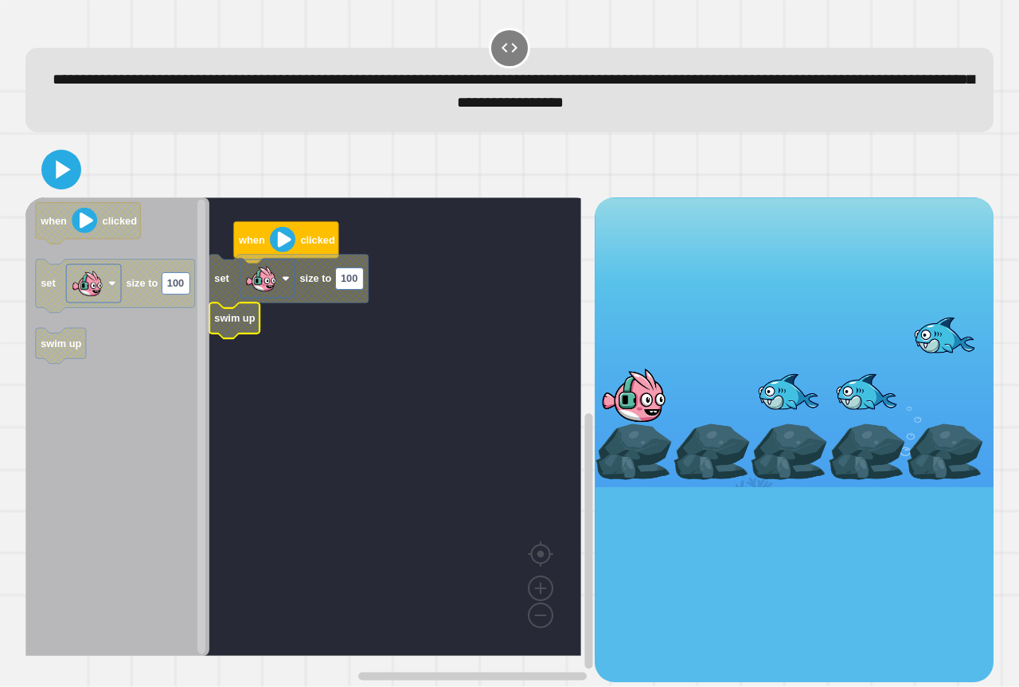
click at [354, 288] on rect "Blockly Workspace" at bounding box center [349, 278] width 28 height 21
type input "***"
click at [291, 309] on rect "Blockly Workspace" at bounding box center [303, 426] width 556 height 459
click at [58, 158] on icon at bounding box center [62, 170] width 36 height 36
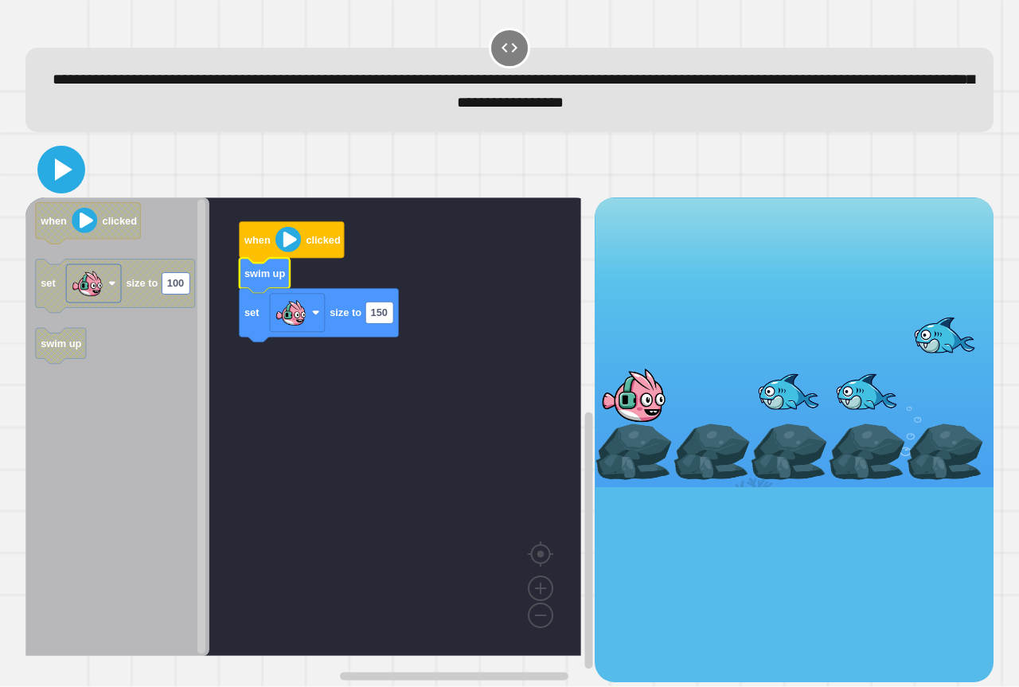
click at [68, 183] on icon at bounding box center [61, 169] width 38 height 38
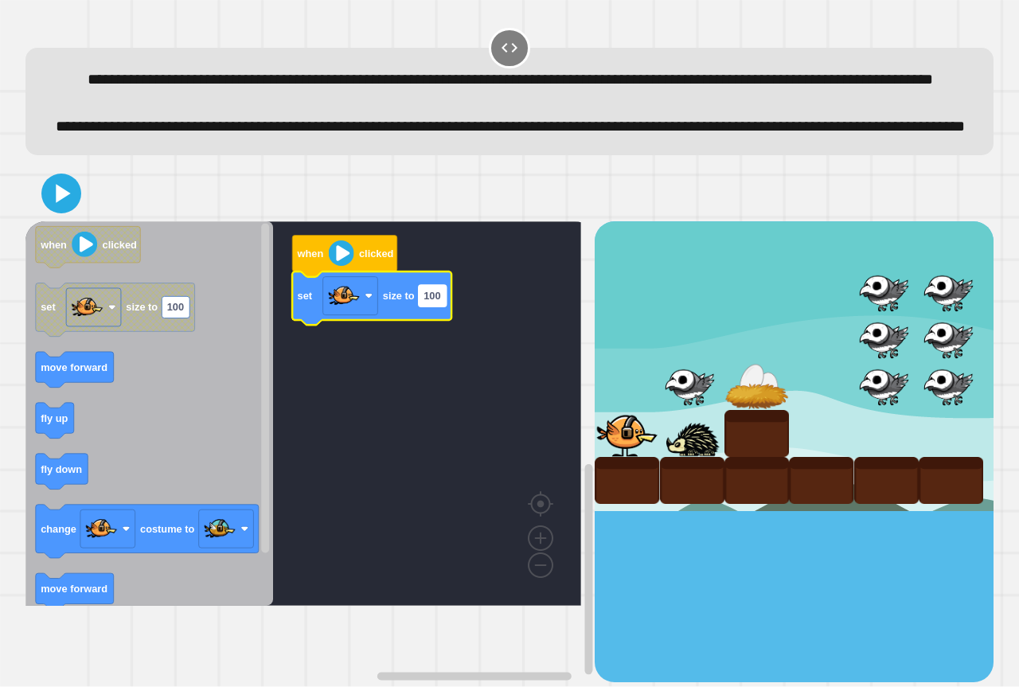
click at [435, 306] on rect "Blockly Workspace" at bounding box center [433, 295] width 28 height 21
type input "*******"
click at [424, 442] on rect "Blockly Workspace" at bounding box center [303, 413] width 556 height 384
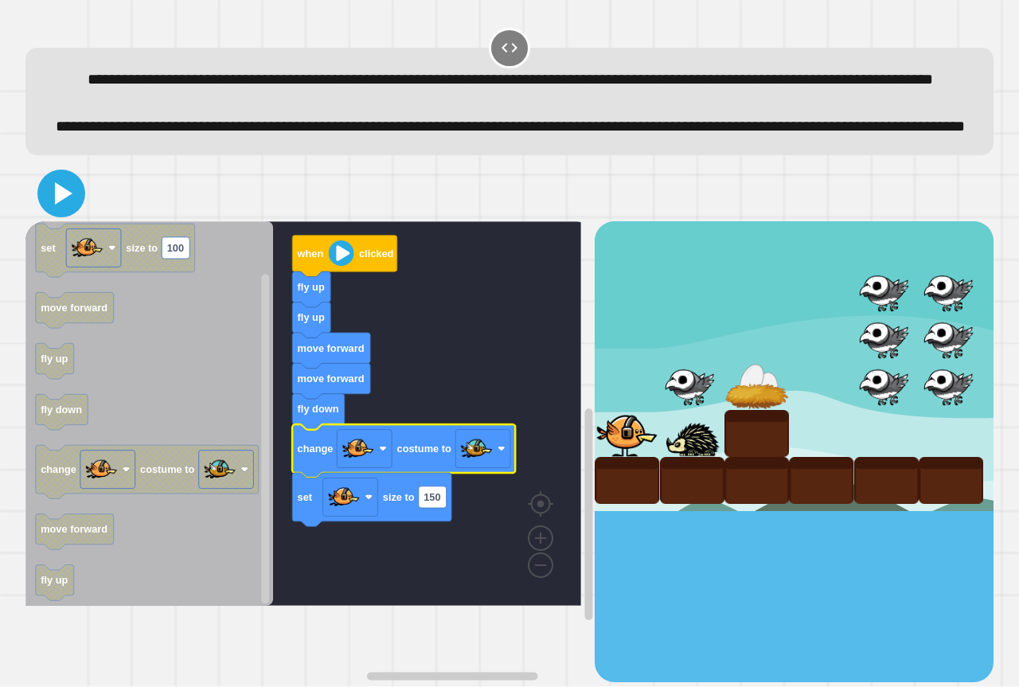
click at [60, 213] on icon at bounding box center [61, 193] width 38 height 38
click at [438, 503] on text "150" at bounding box center [431, 497] width 17 height 12
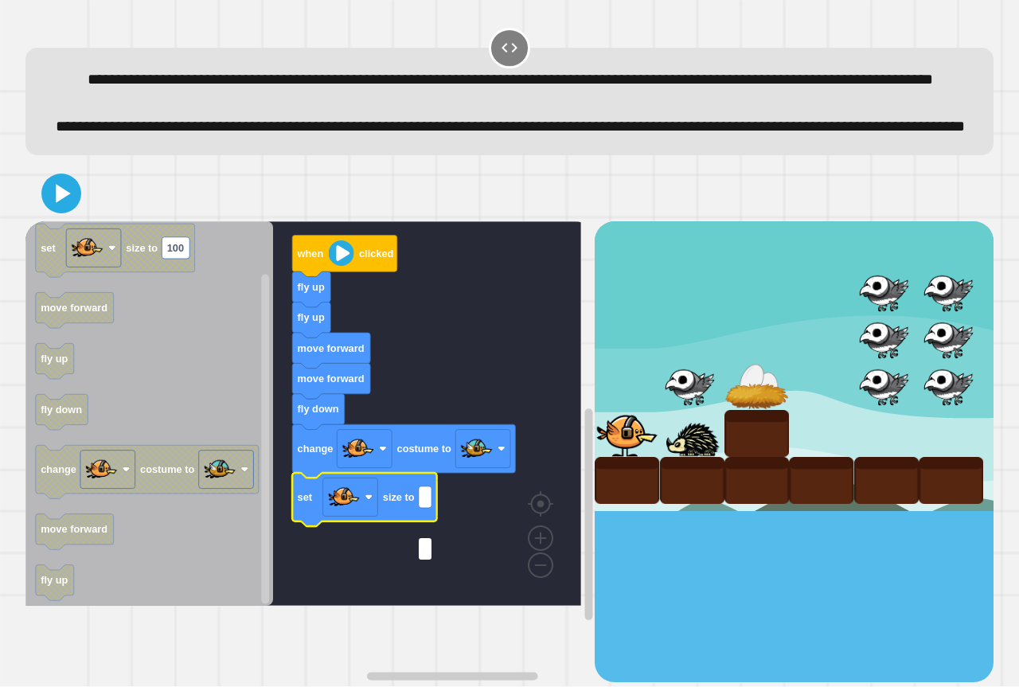
type input "*"
click at [469, 565] on rect "Blockly Workspace" at bounding box center [303, 413] width 556 height 384
click at [73, 209] on icon at bounding box center [61, 194] width 32 height 32
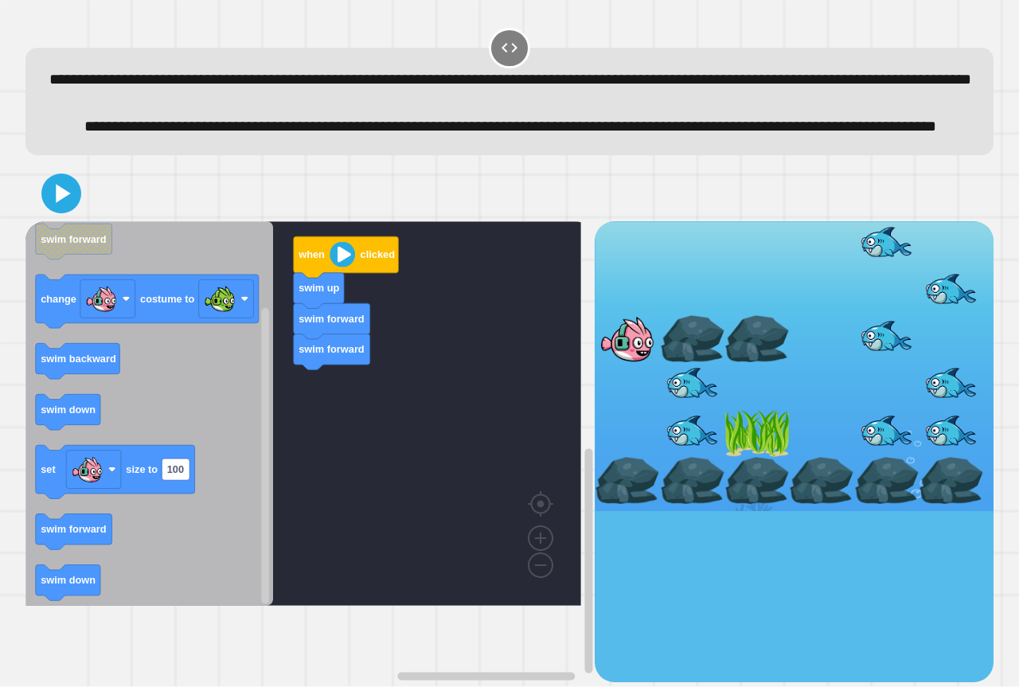
click at [150, 565] on icon "Blockly Workspace" at bounding box center [149, 413] width 248 height 384
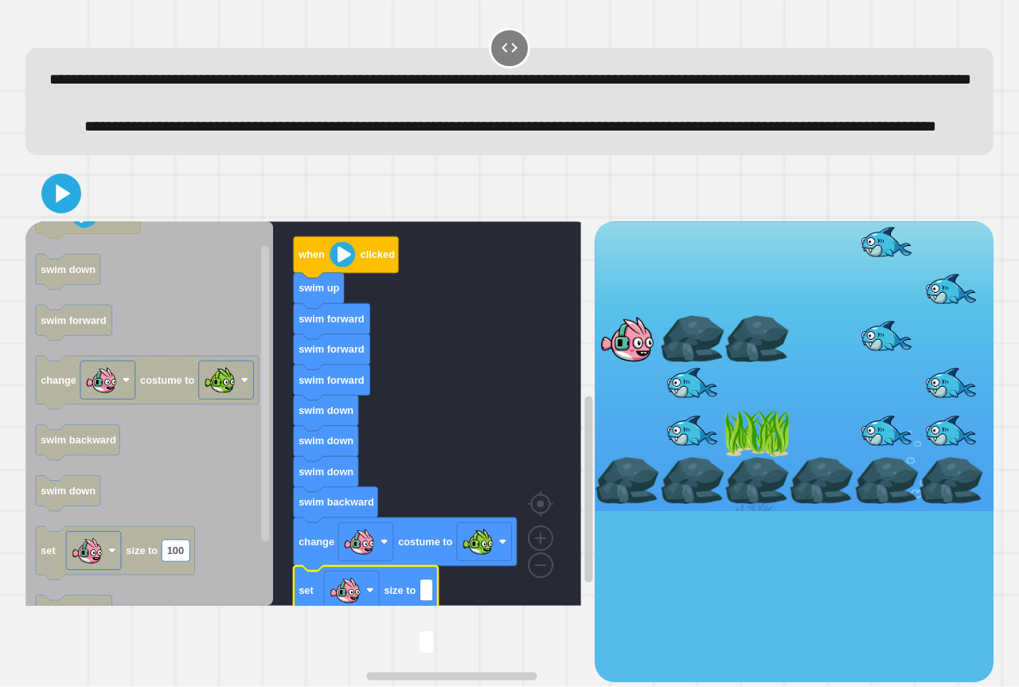
type input "*"
click at [446, 545] on rect "Blockly Workspace" at bounding box center [303, 413] width 556 height 384
click at [47, 213] on icon at bounding box center [61, 193] width 38 height 38
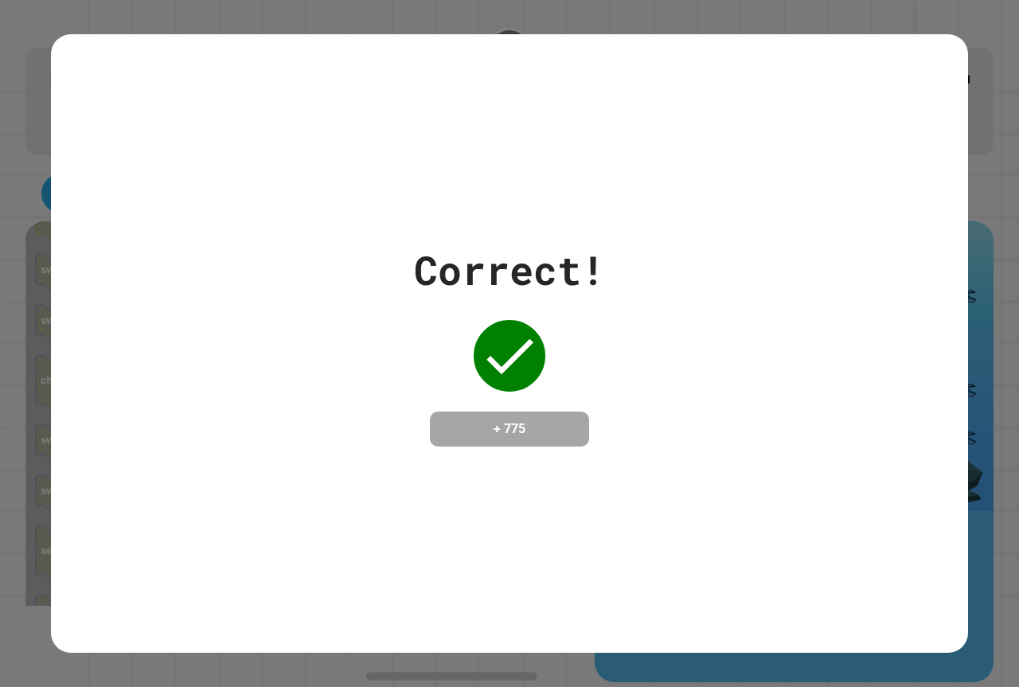
drag, startPoint x: 467, startPoint y: 238, endPoint x: 485, endPoint y: -96, distance: 334.8
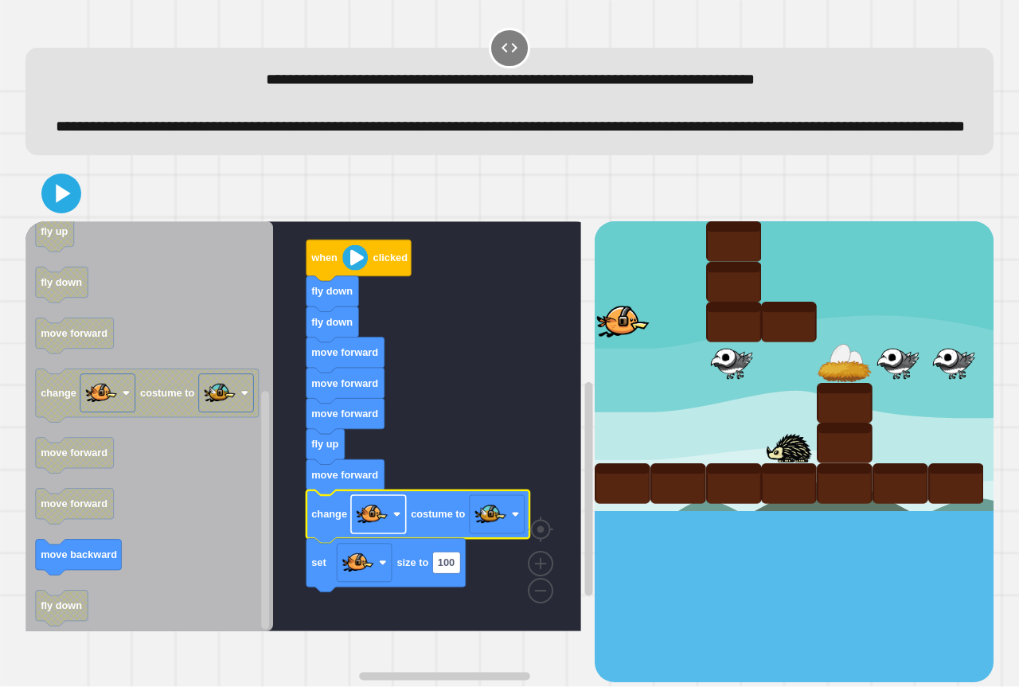
click at [382, 530] on image "Blockly Workspace" at bounding box center [372, 514] width 32 height 32
click at [439, 544] on icon "Blockly Workspace" at bounding box center [417, 516] width 223 height 53
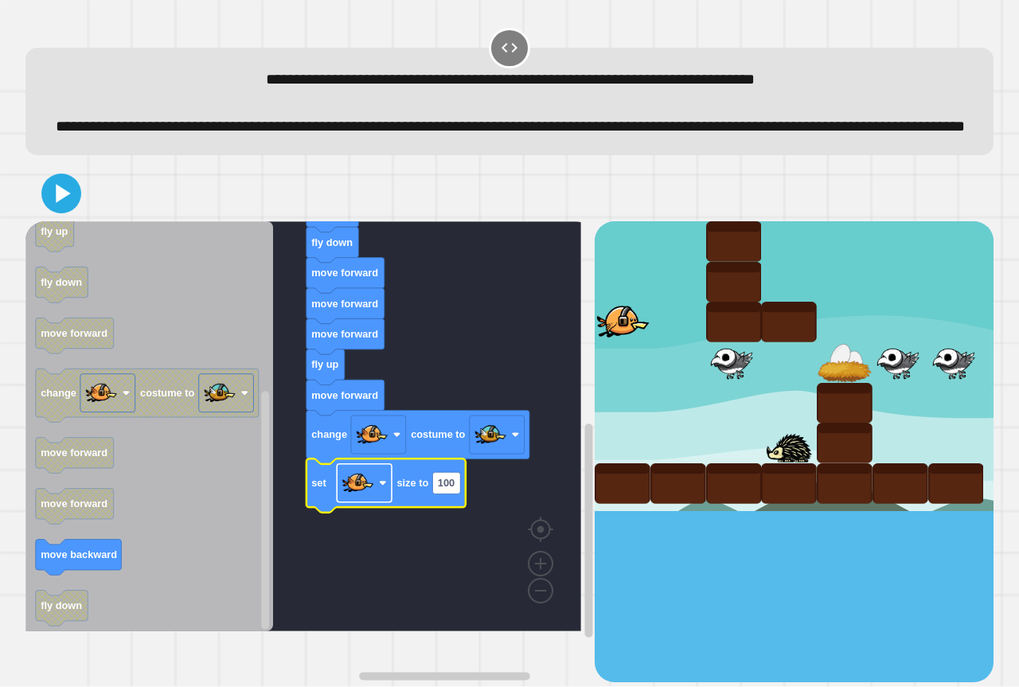
click at [378, 502] on rect "Blockly Workspace" at bounding box center [364, 483] width 55 height 38
click at [460, 494] on rect "Blockly Workspace" at bounding box center [446, 482] width 28 height 21
click at [456, 494] on rect "Blockly Workspace" at bounding box center [446, 482] width 28 height 21
type input "*"
click at [440, 554] on rect "Blockly Workspace" at bounding box center [303, 426] width 556 height 410
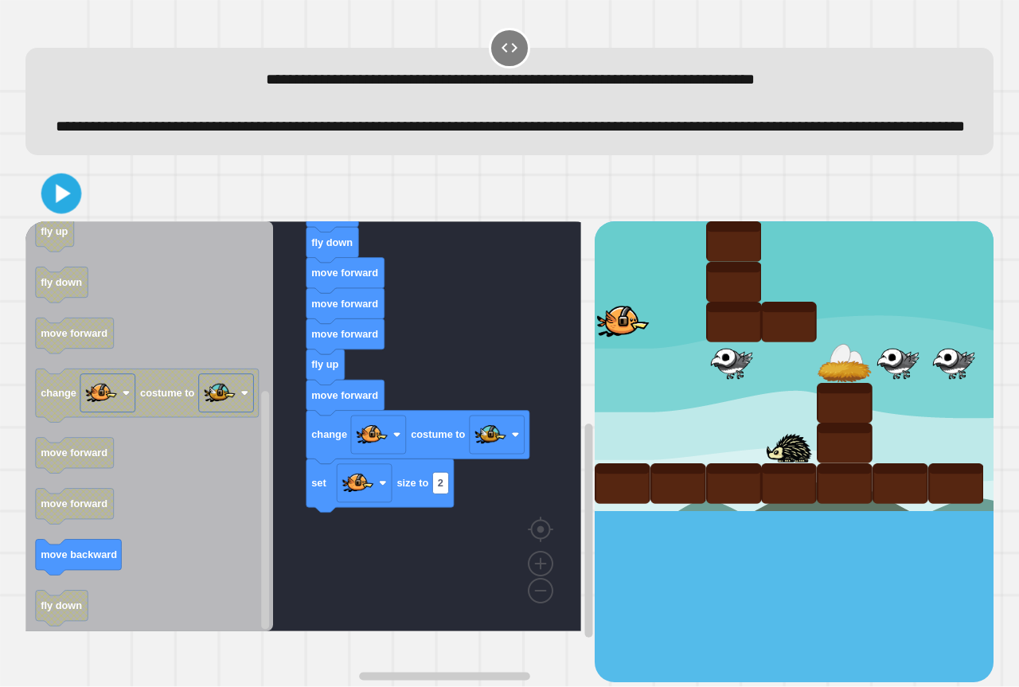
click at [62, 203] on icon at bounding box center [61, 194] width 33 height 33
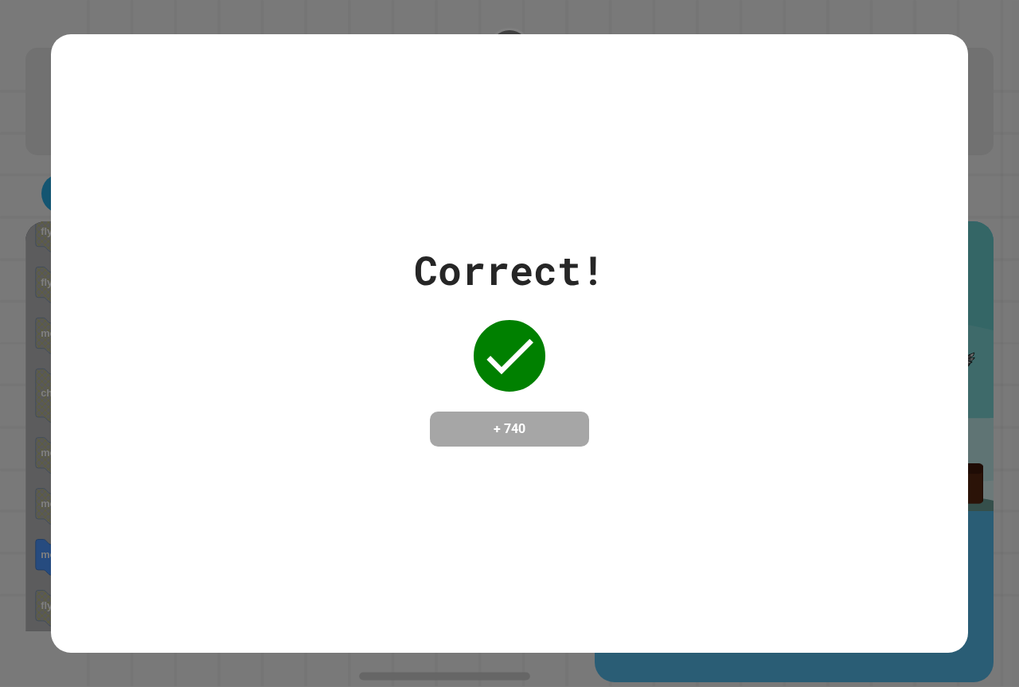
drag, startPoint x: 16, startPoint y: 233, endPoint x: 8, endPoint y: 320, distance: 87.1
click at [11, 326] on div "Correct! + 740" at bounding box center [509, 343] width 1019 height 687
click at [14, 330] on div "Correct! + 740" at bounding box center [509, 343] width 1019 height 687
click at [14, 332] on div "Correct! + 740" at bounding box center [509, 343] width 1019 height 687
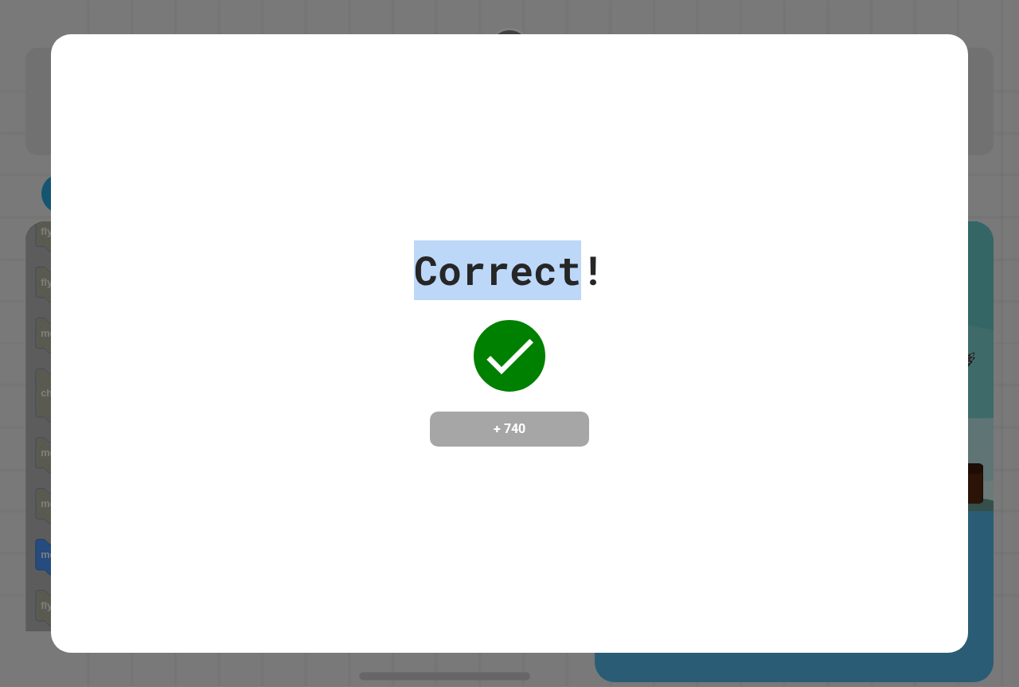
click at [14, 334] on div "Correct! + 740" at bounding box center [509, 343] width 1019 height 687
click at [14, 344] on div "Correct! + 740" at bounding box center [509, 343] width 1019 height 687
click at [14, 347] on div "Correct! + 740" at bounding box center [509, 343] width 1019 height 687
click at [12, 349] on div "Correct! + 740" at bounding box center [509, 343] width 1019 height 687
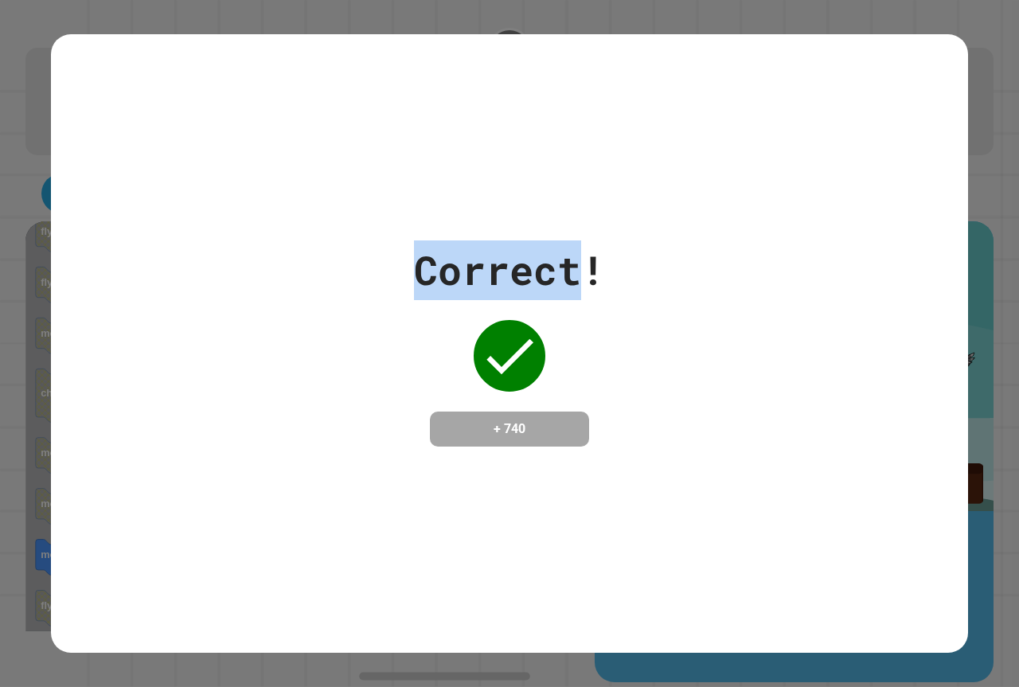
click at [10, 351] on div "Correct! + 740" at bounding box center [509, 343] width 1019 height 687
drag, startPoint x: 52, startPoint y: 354, endPoint x: 117, endPoint y: 266, distance: 109.9
click at [117, 266] on div "Correct! + 740" at bounding box center [509, 343] width 917 height 206
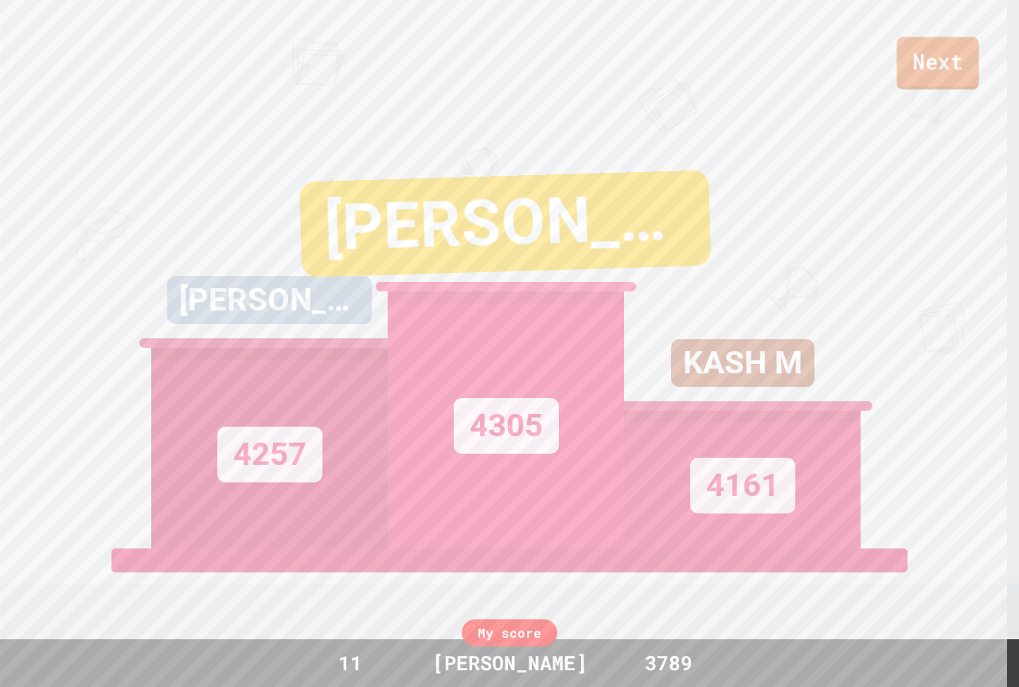
click at [942, 69] on link "Next" at bounding box center [937, 63] width 82 height 53
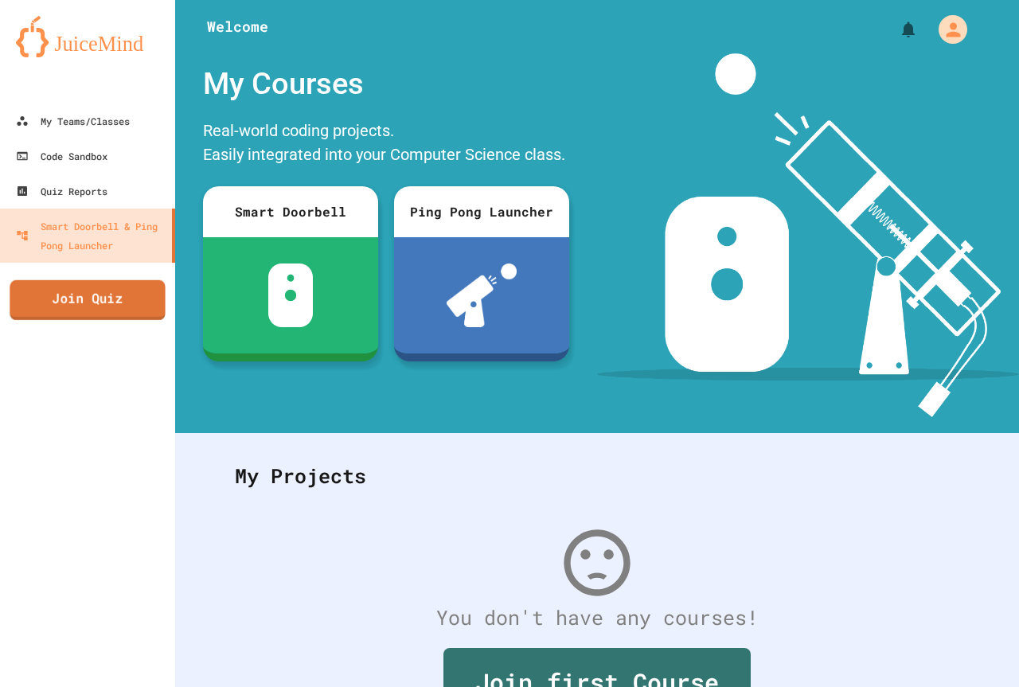
click at [113, 285] on link "Join Quiz" at bounding box center [87, 300] width 155 height 40
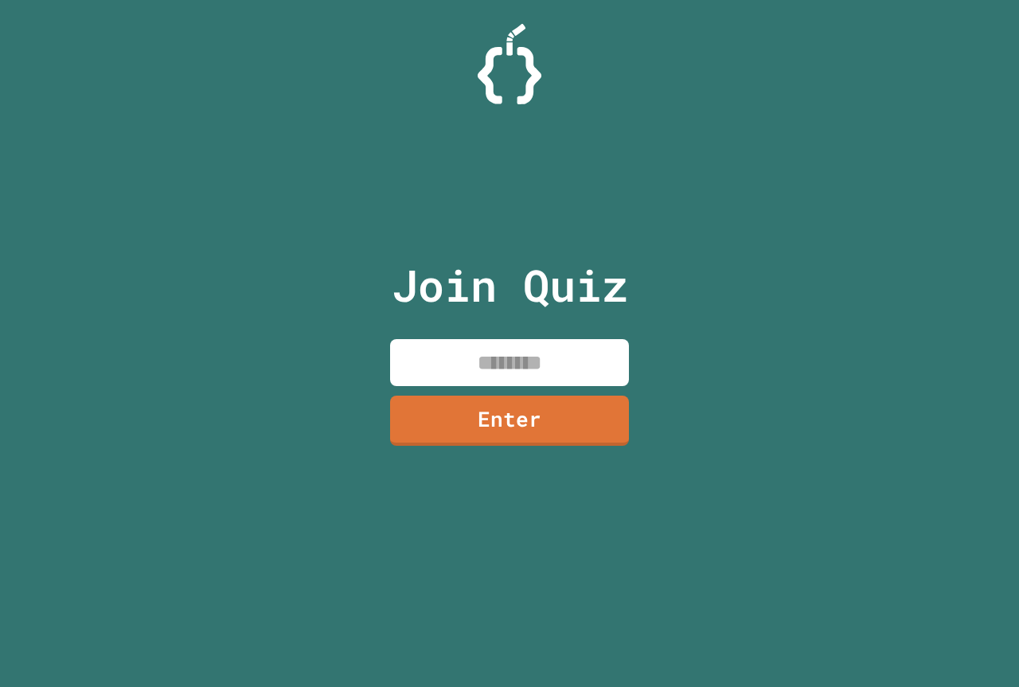
click at [607, 365] on input at bounding box center [509, 362] width 239 height 47
type input "********"
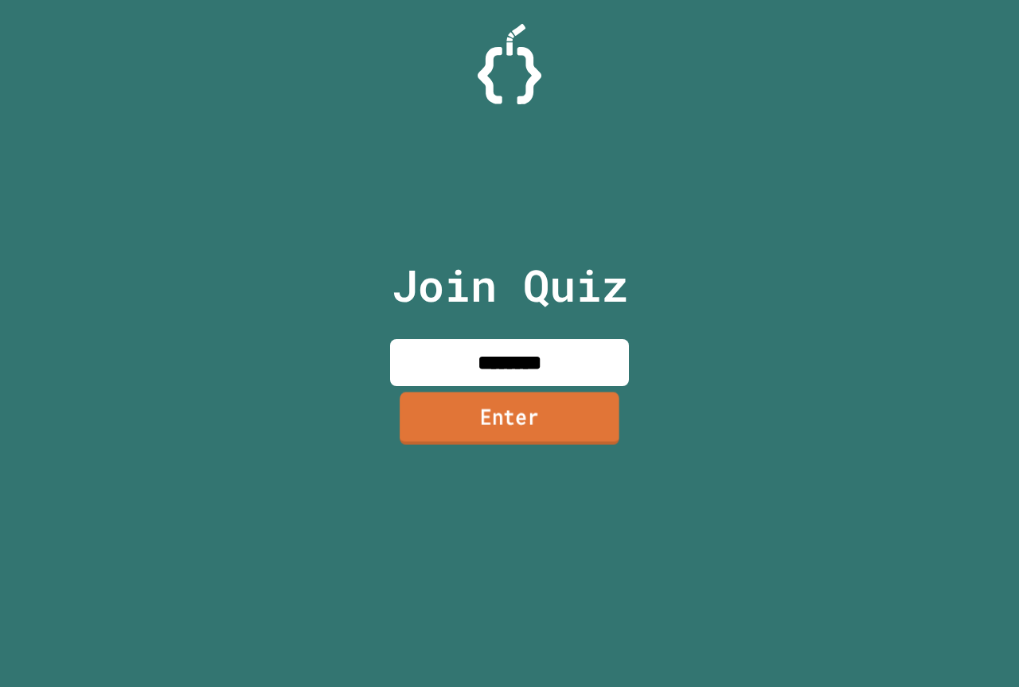
click at [599, 435] on link "Enter" at bounding box center [510, 418] width 220 height 53
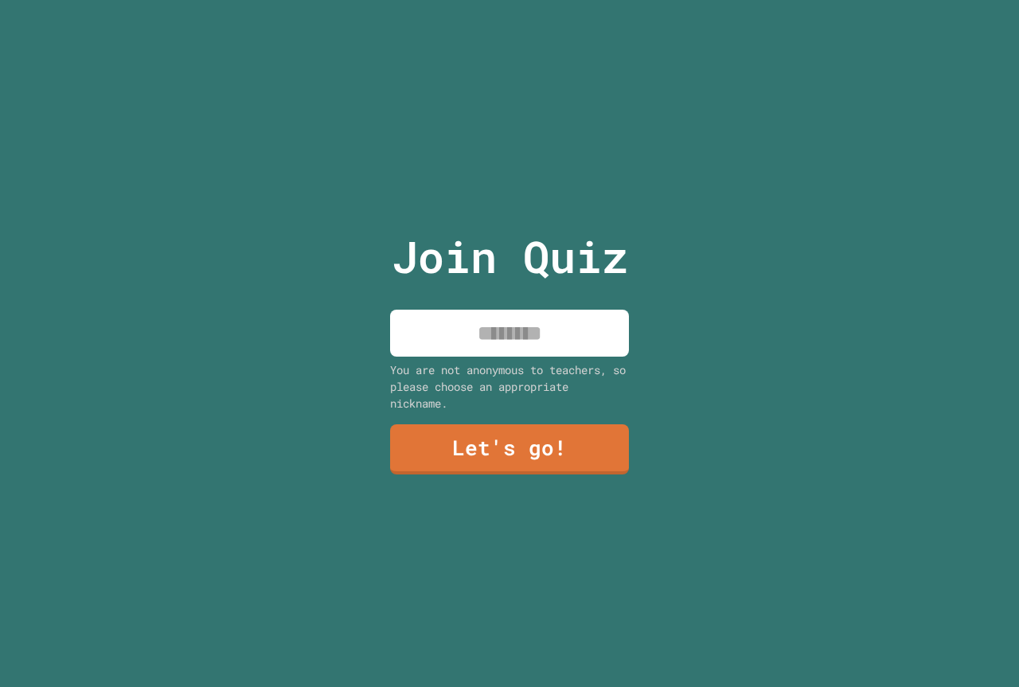
click at [567, 311] on input at bounding box center [509, 333] width 239 height 47
type input "******"
click at [426, 474] on div "Join Quiz ****** You are not anonymous to teachers, so please choose an appropr…" at bounding box center [510, 343] width 268 height 687
click at [434, 459] on link "Let's go!" at bounding box center [509, 448] width 240 height 53
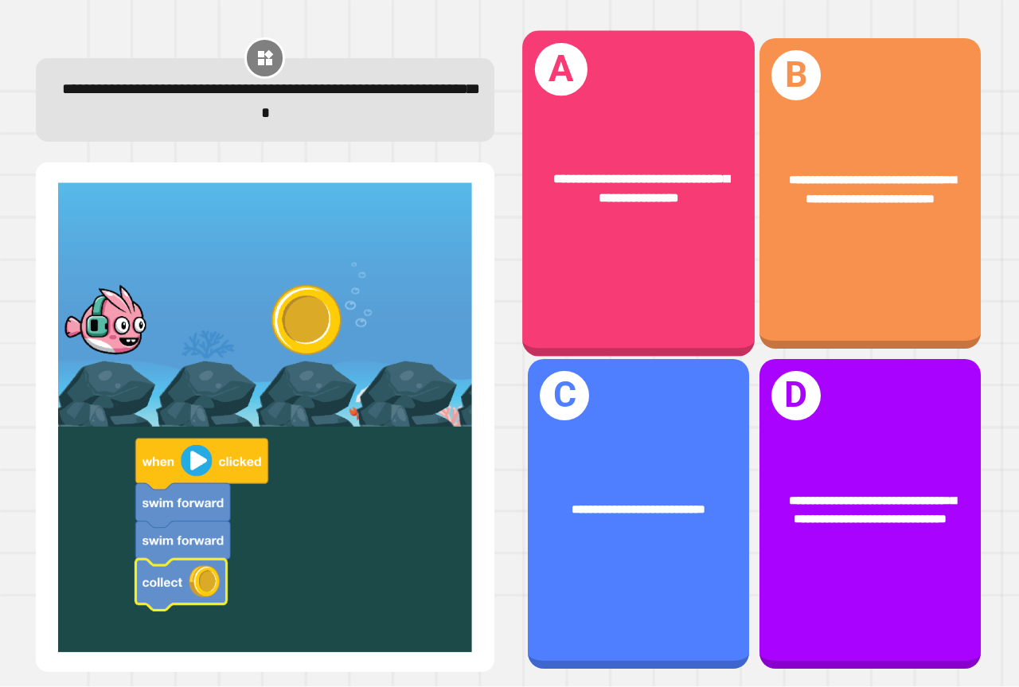
click at [679, 301] on div "**********" at bounding box center [638, 194] width 232 height 326
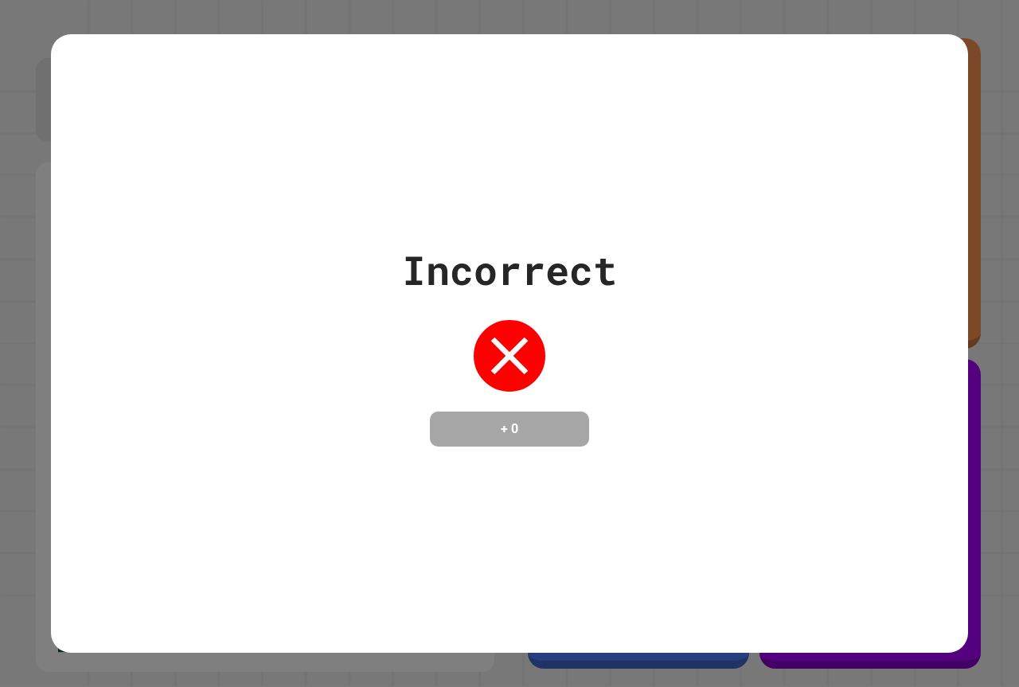
click at [709, 298] on div "Incorrect + 0" at bounding box center [509, 343] width 917 height 206
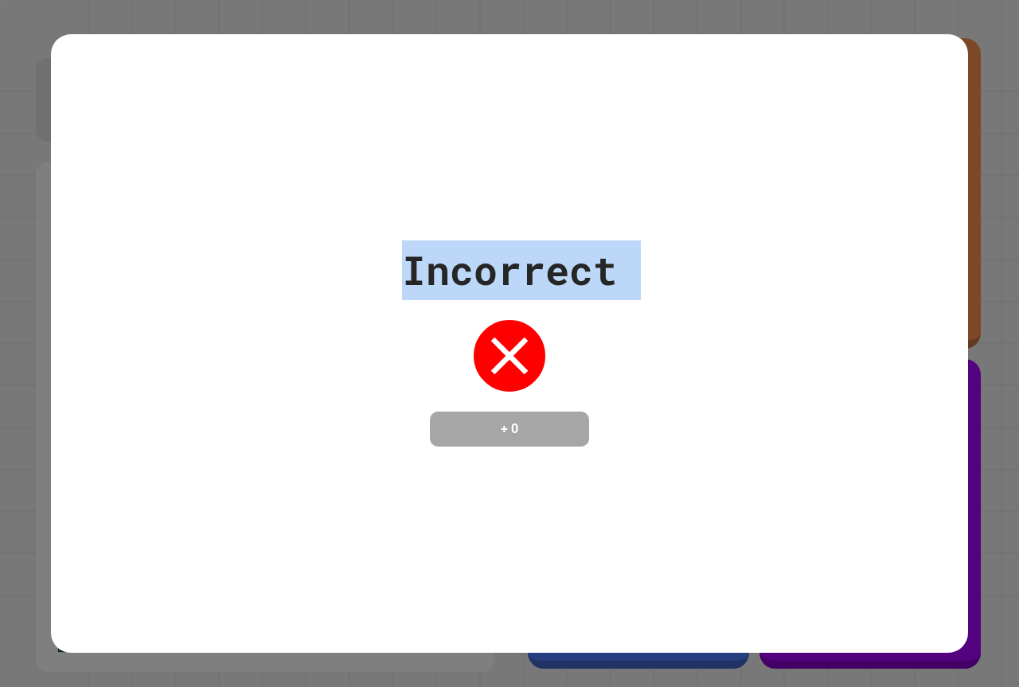
click at [709, 298] on div "Incorrect + 0" at bounding box center [509, 343] width 917 height 206
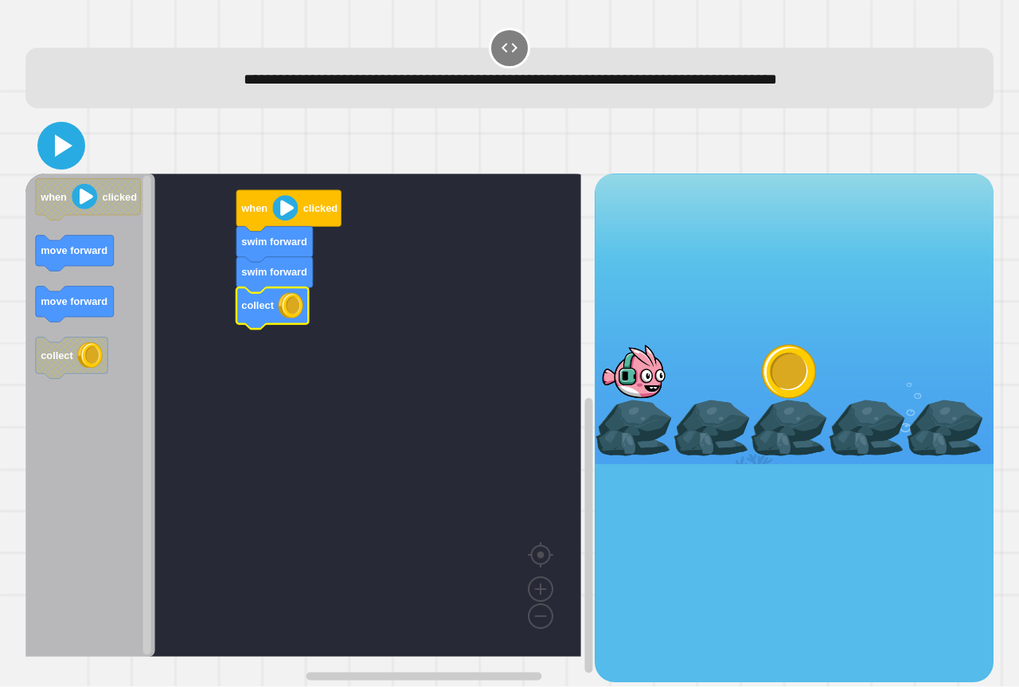
click at [50, 143] on icon at bounding box center [61, 146] width 38 height 38
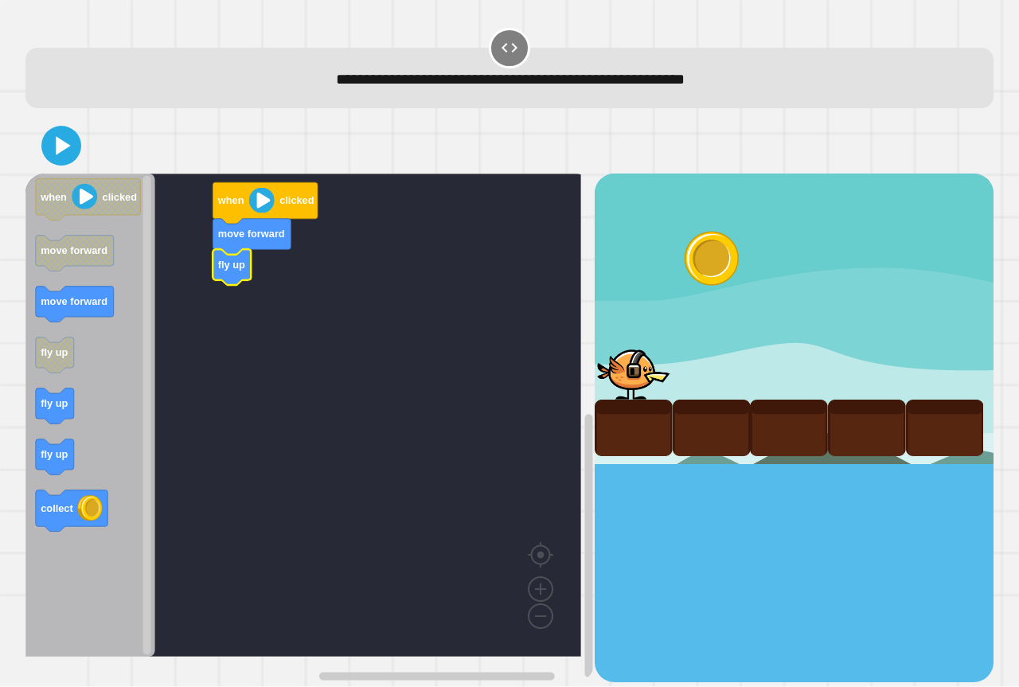
click at [71, 405] on icon "when clicked move forward move forward fly up fly up fly up collect" at bounding box center [90, 415] width 130 height 483
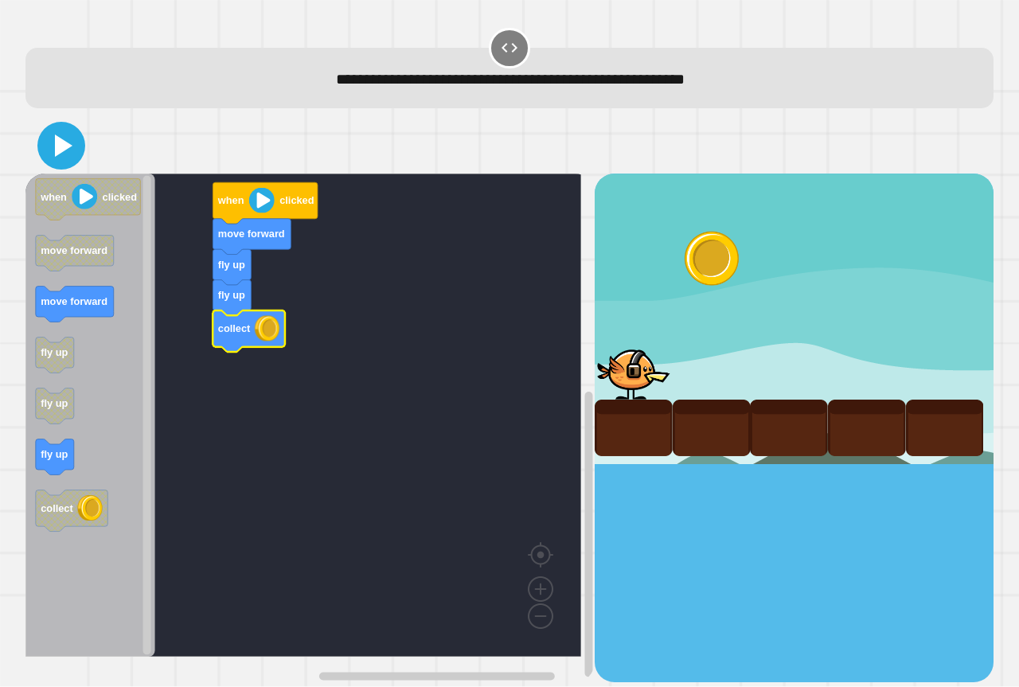
click at [64, 129] on icon at bounding box center [61, 146] width 38 height 38
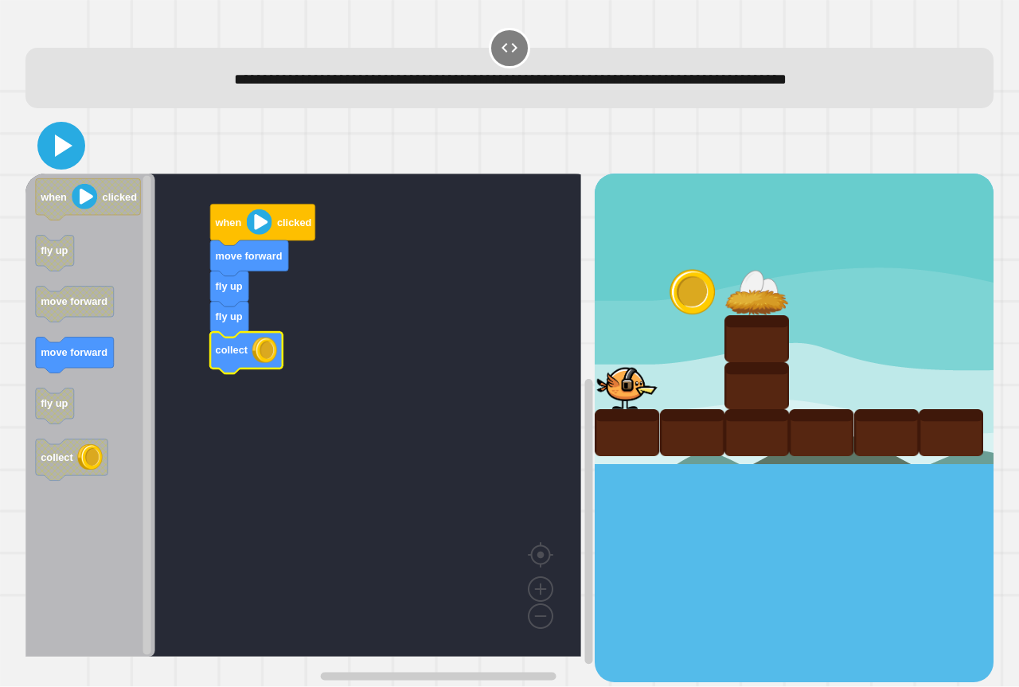
click at [72, 148] on icon at bounding box center [61, 146] width 38 height 38
click at [59, 140] on icon at bounding box center [64, 146] width 18 height 22
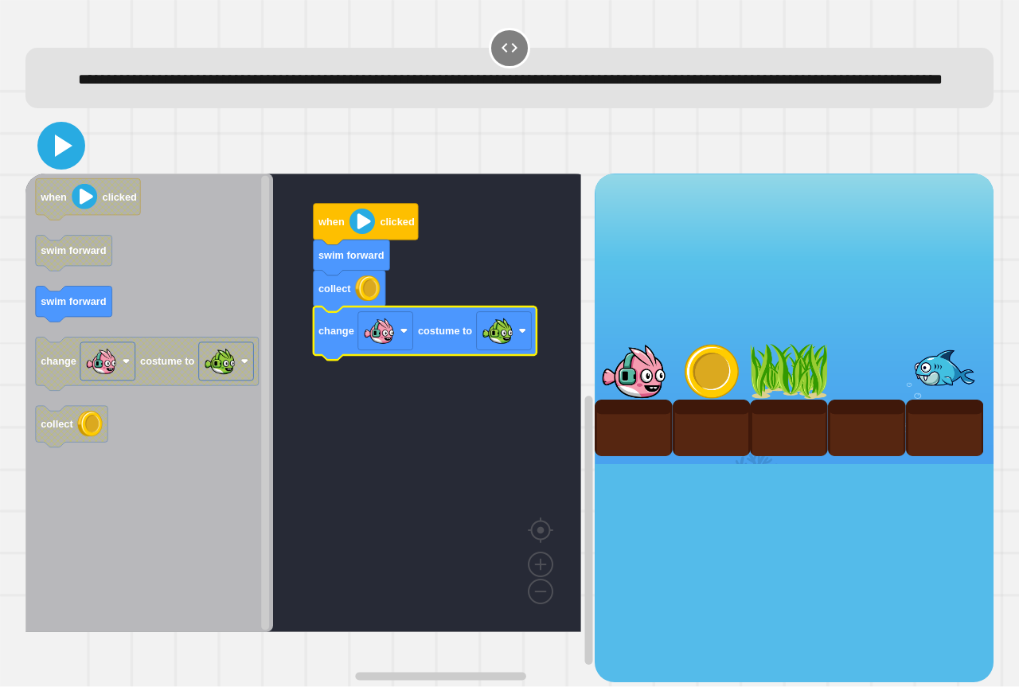
click at [66, 165] on icon at bounding box center [61, 146] width 38 height 38
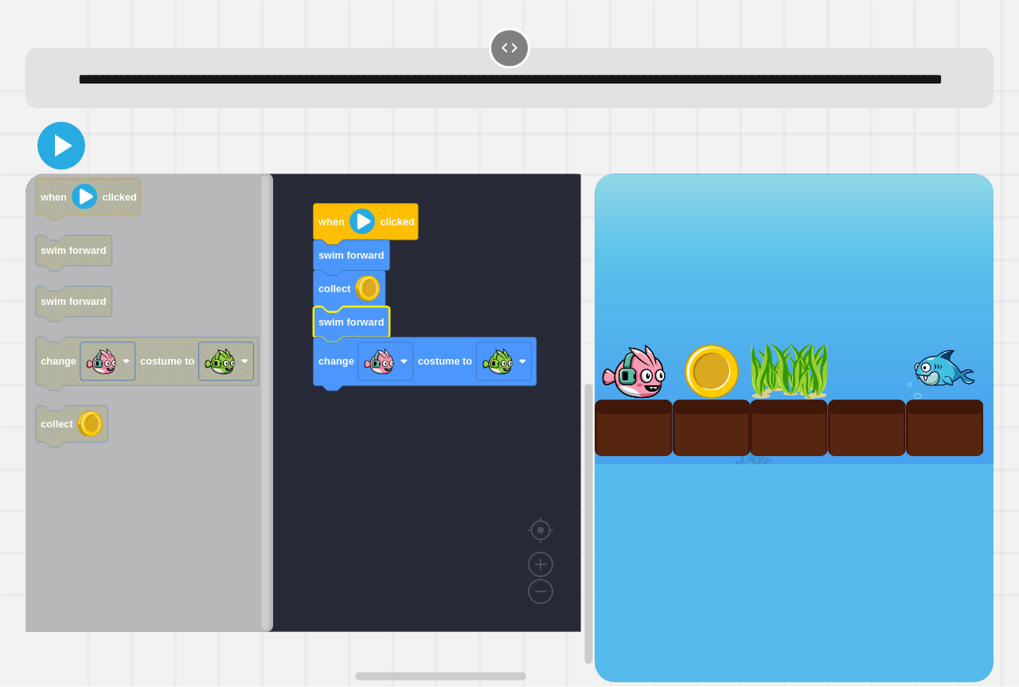
click at [67, 165] on icon at bounding box center [61, 146] width 38 height 38
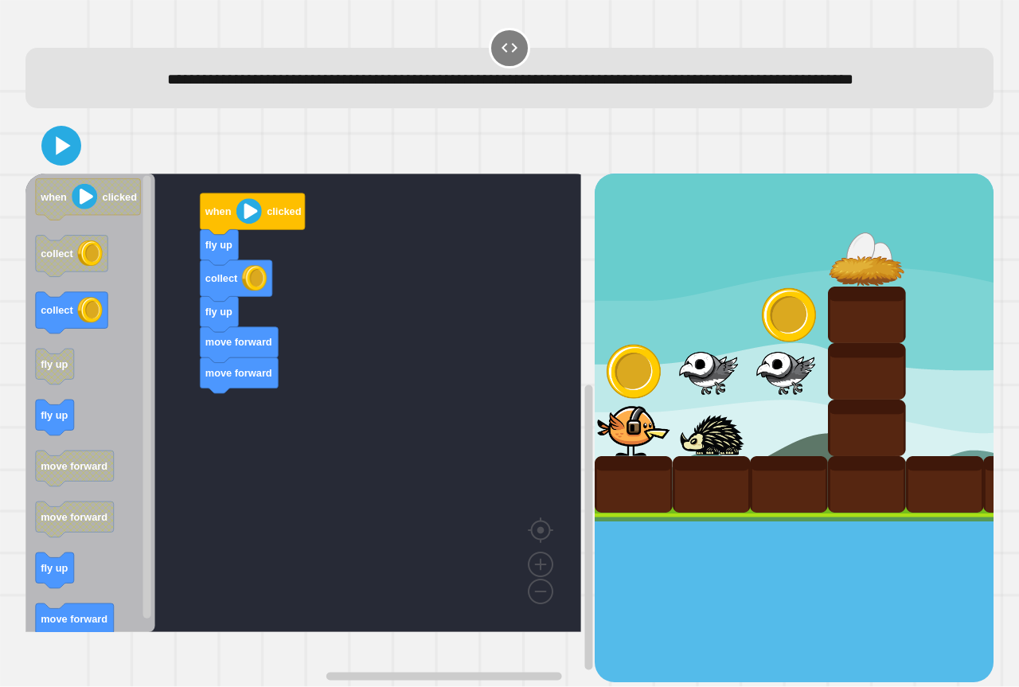
click at [168, 361] on div "fly up collect fly up move forward move forward when clicked when clicked colle…" at bounding box center [309, 428] width 569 height 508
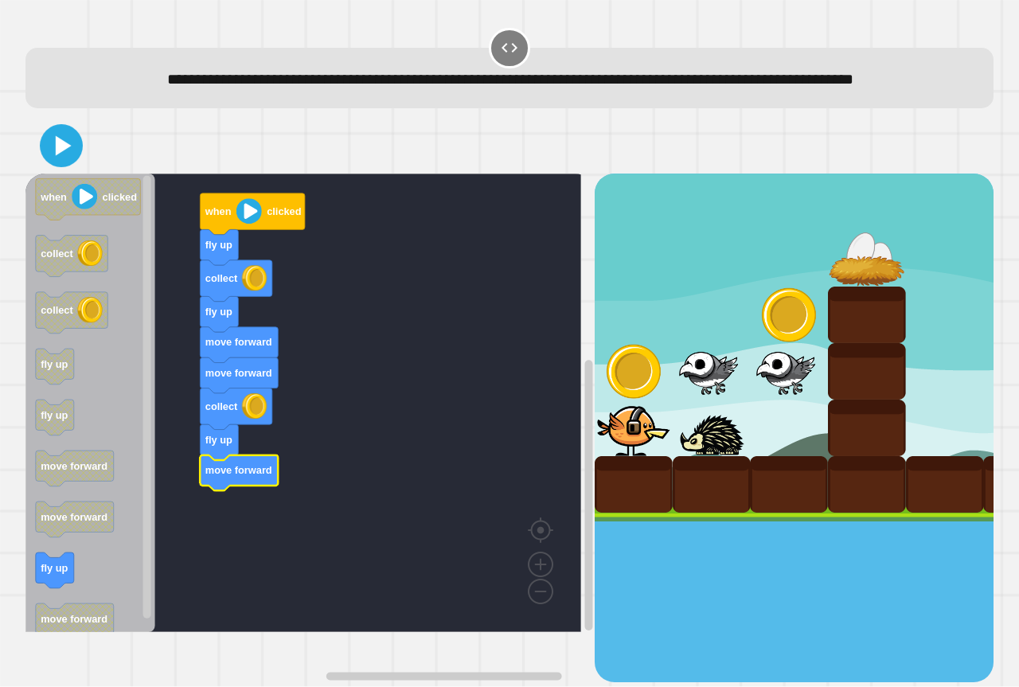
click at [64, 163] on icon at bounding box center [61, 146] width 34 height 34
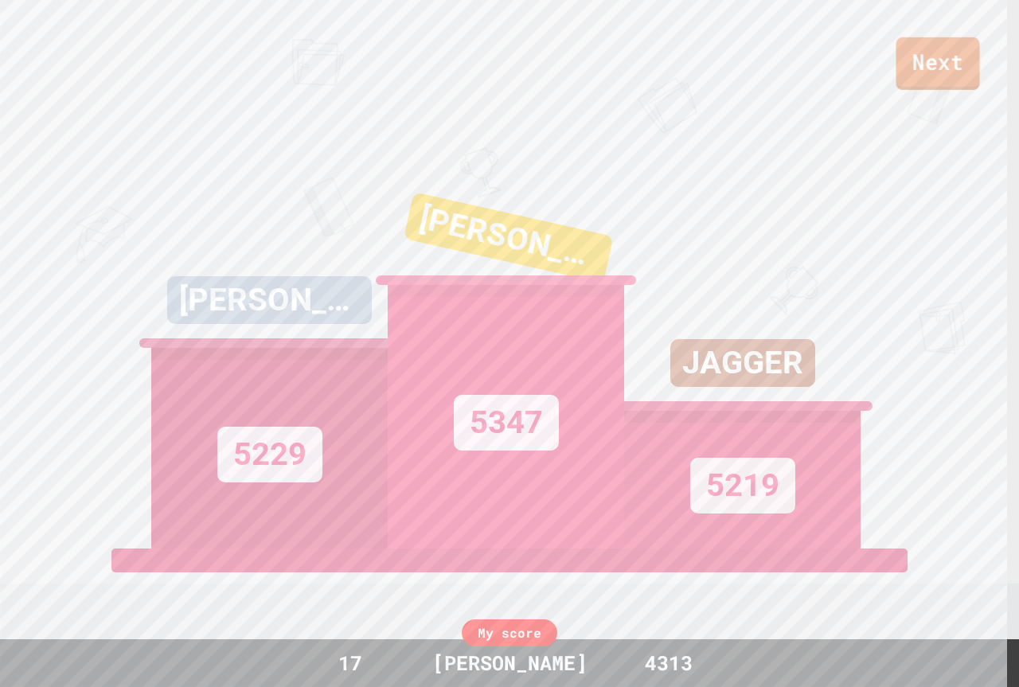
click at [946, 78] on link "Next" at bounding box center [938, 63] width 84 height 53
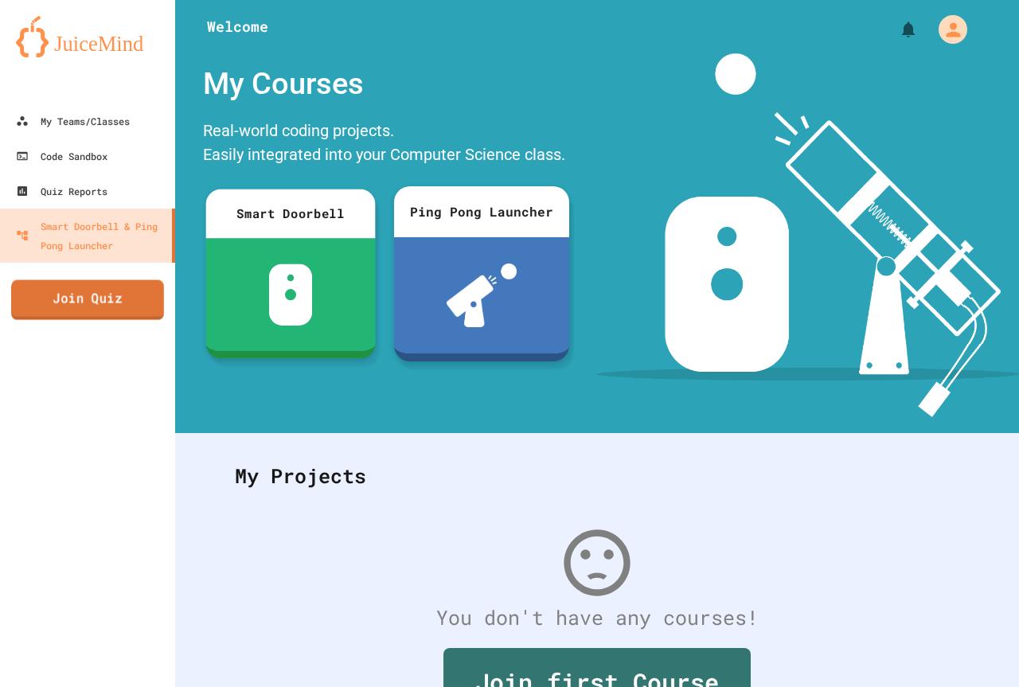
click at [110, 302] on link "Join Quiz" at bounding box center [87, 300] width 153 height 40
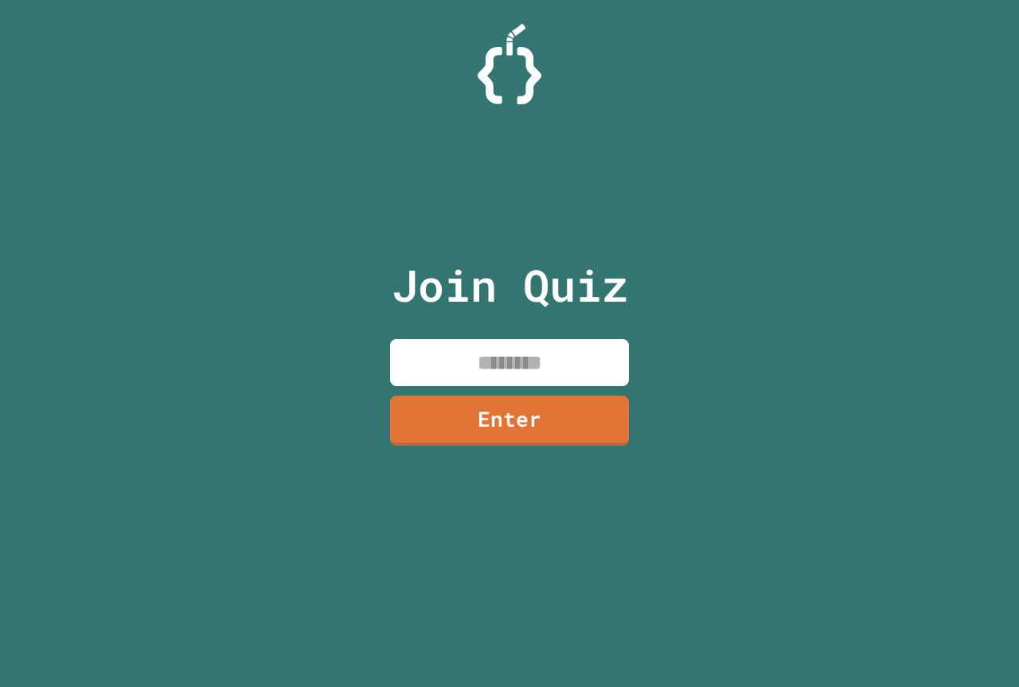
click at [584, 346] on input at bounding box center [509, 362] width 239 height 47
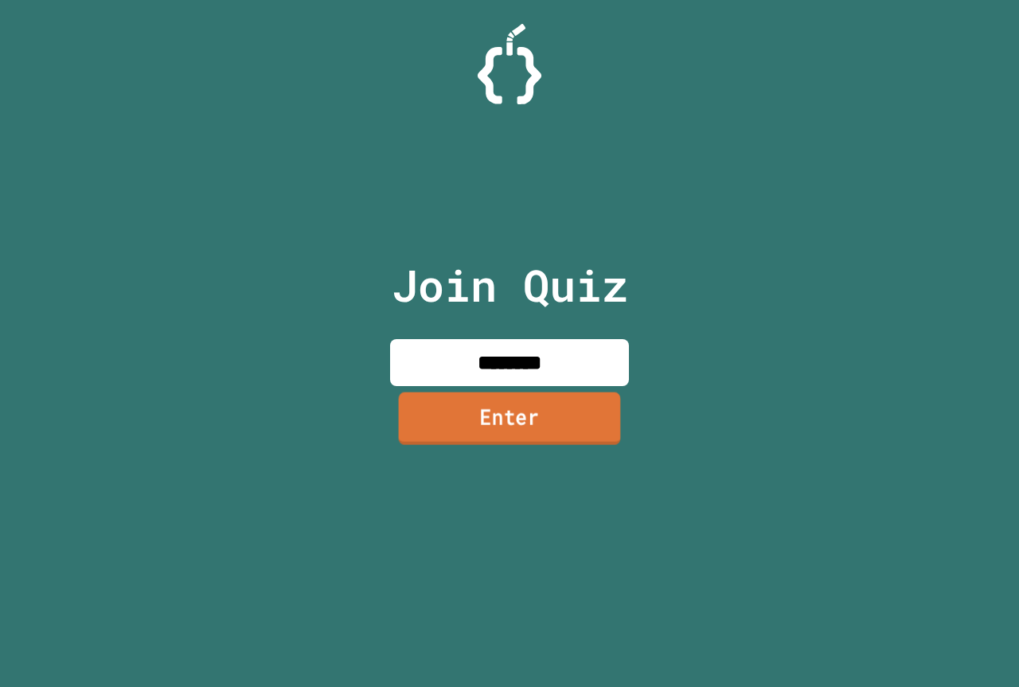
type input "********"
click at [583, 416] on link "Enter" at bounding box center [510, 418] width 222 height 53
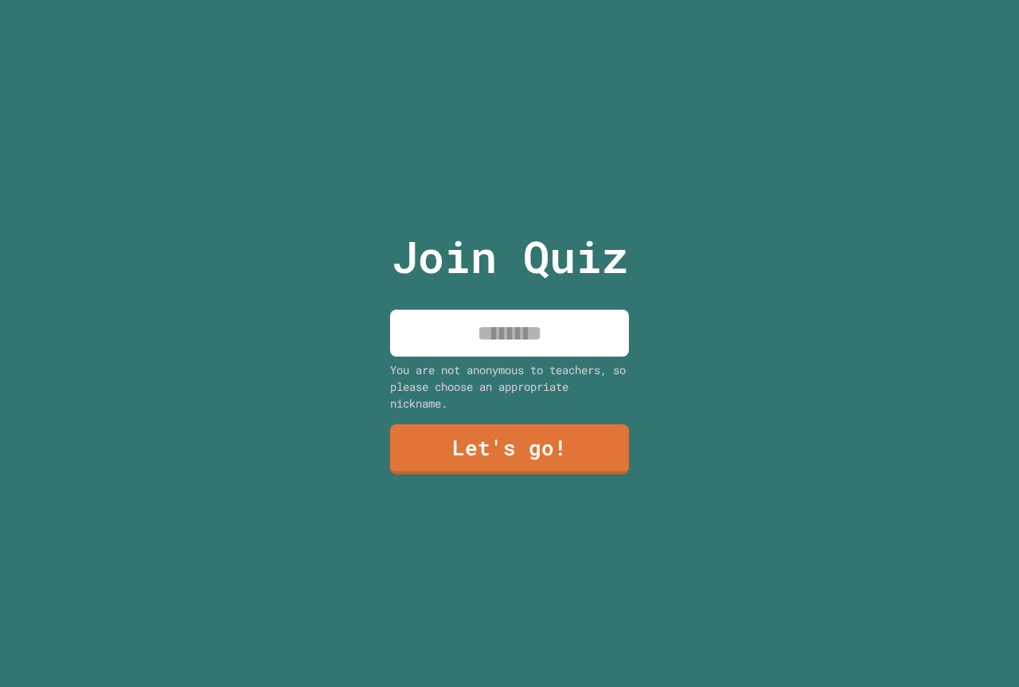
click at [580, 331] on input at bounding box center [509, 333] width 239 height 47
type input "*****"
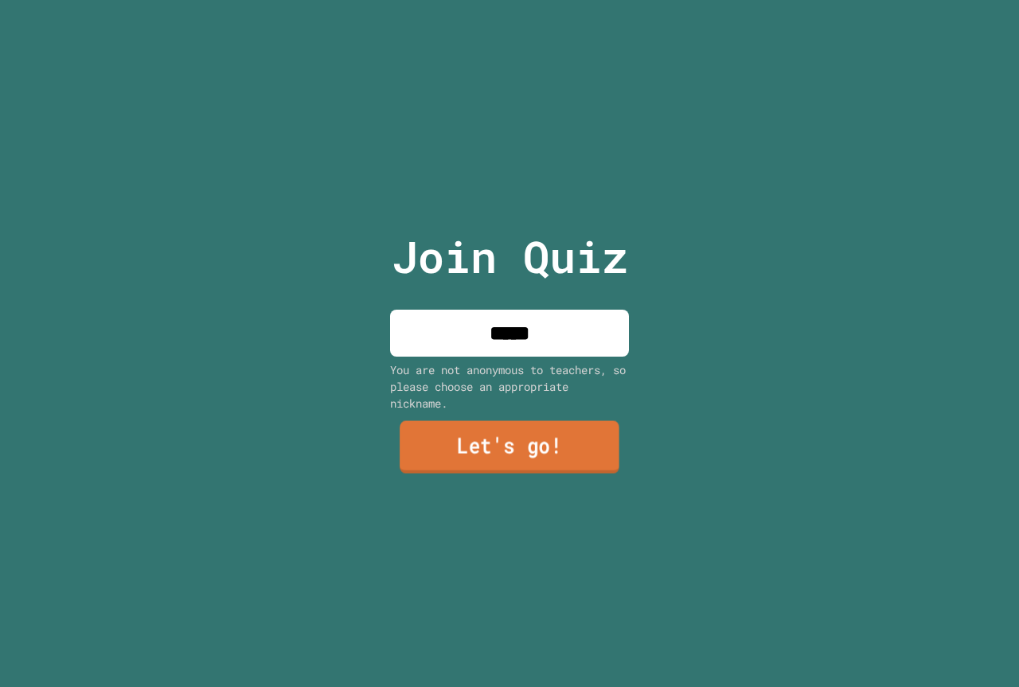
click at [532, 434] on link "Let's go!" at bounding box center [510, 447] width 220 height 53
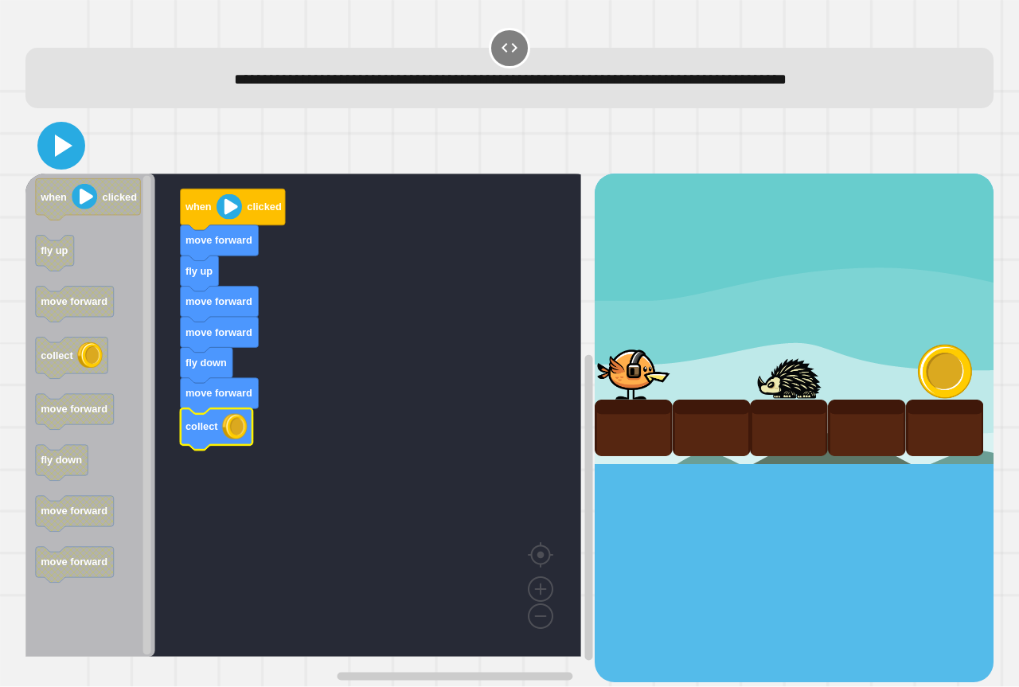
click at [64, 163] on icon at bounding box center [61, 146] width 38 height 38
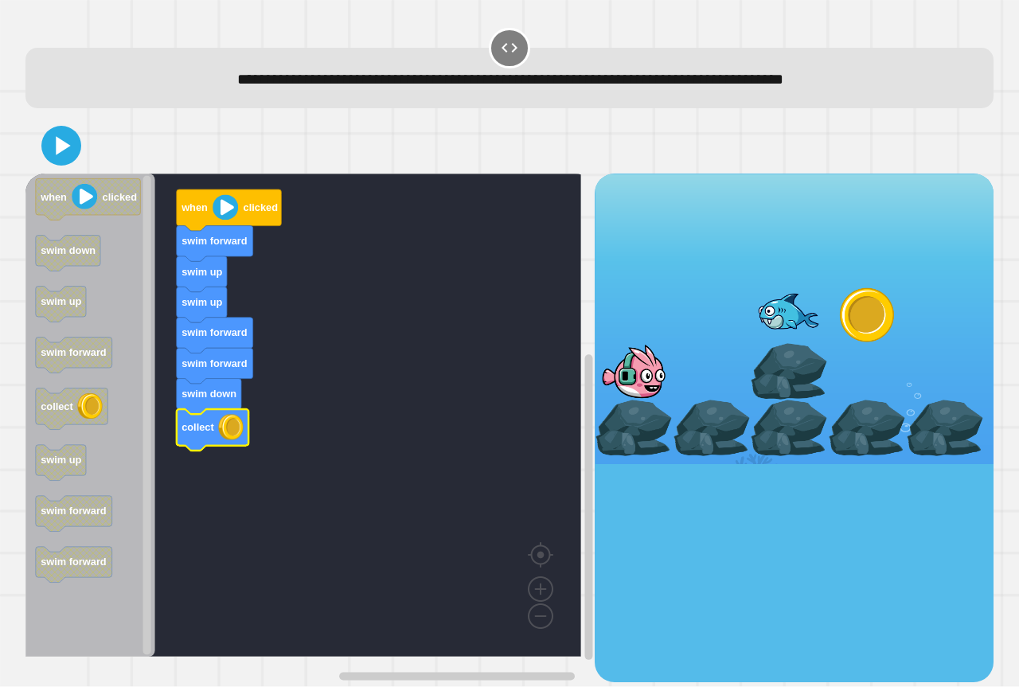
click at [61, 162] on icon at bounding box center [61, 146] width 32 height 32
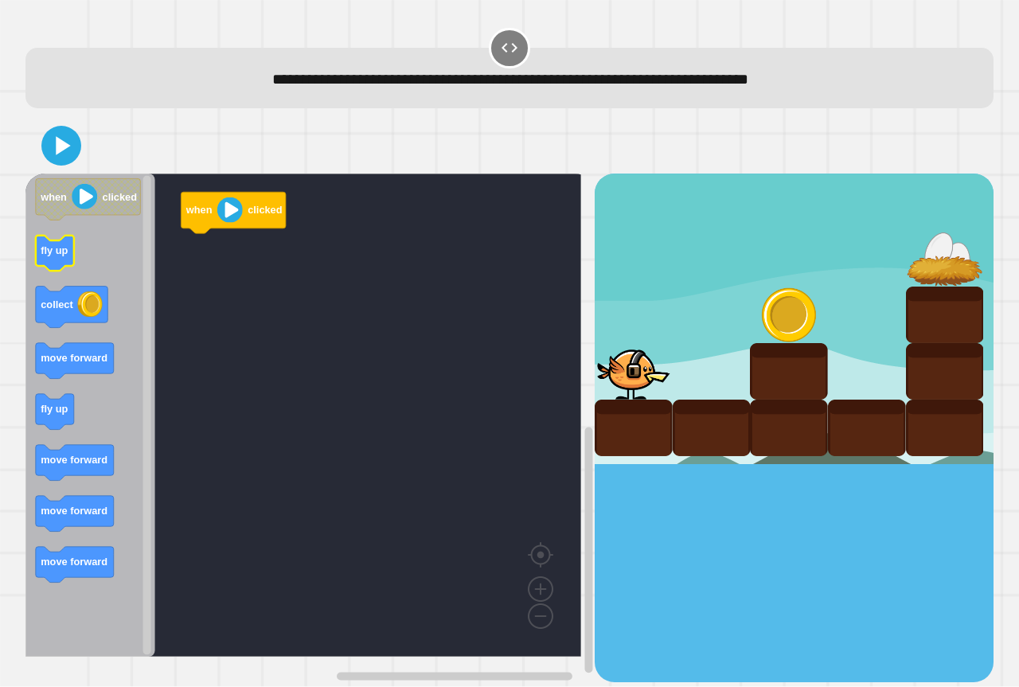
click at [45, 245] on g "fly up" at bounding box center [55, 254] width 38 height 36
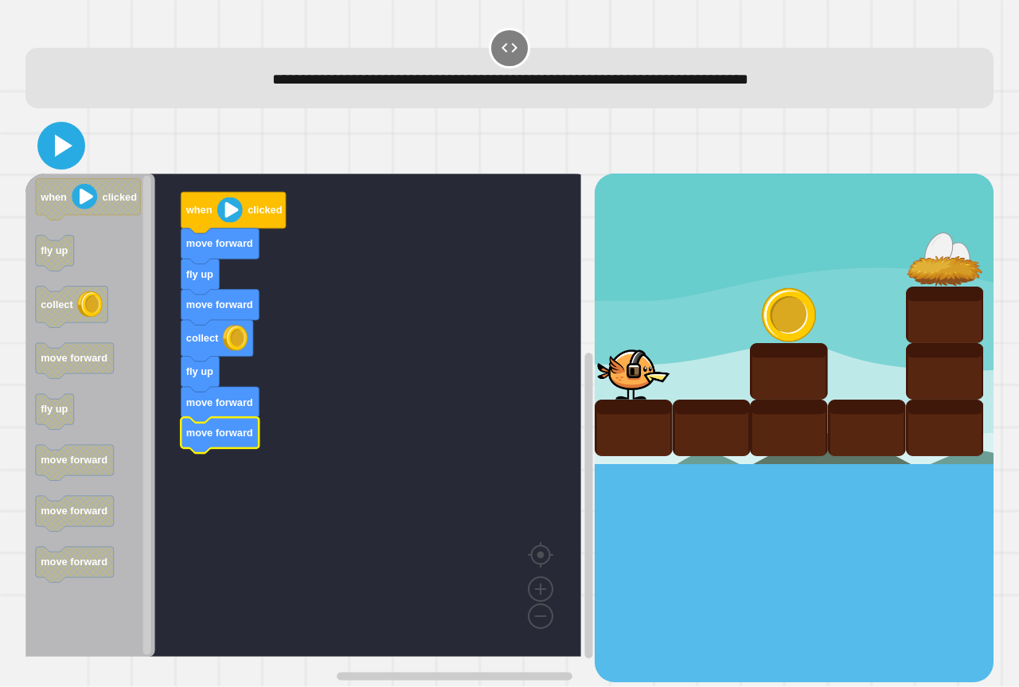
click at [57, 155] on icon at bounding box center [64, 146] width 18 height 22
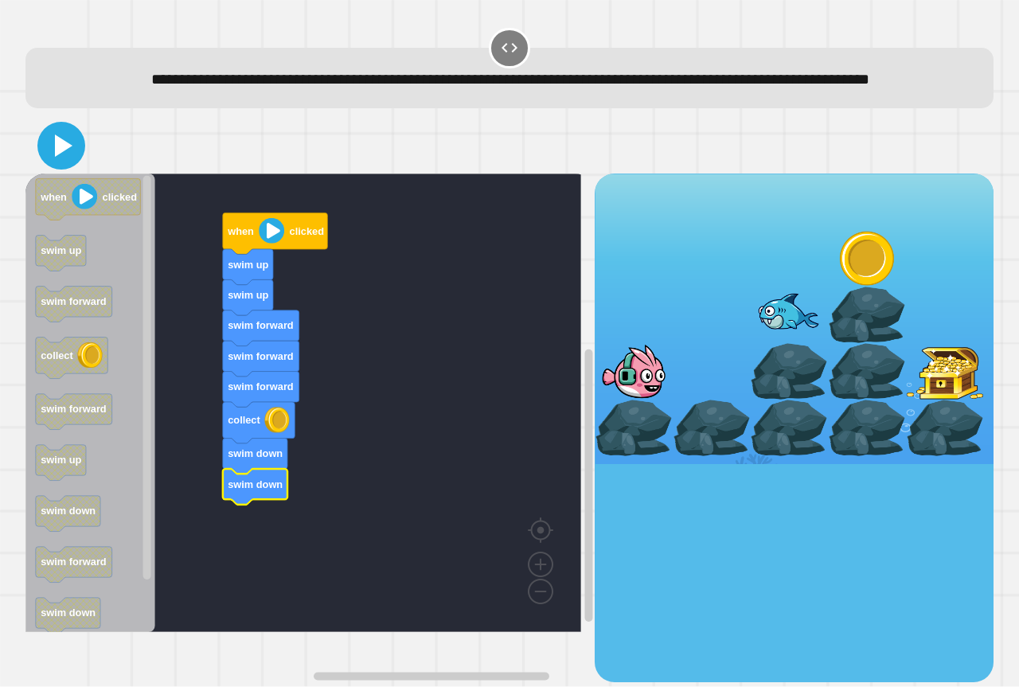
click at [62, 157] on icon at bounding box center [64, 146] width 18 height 22
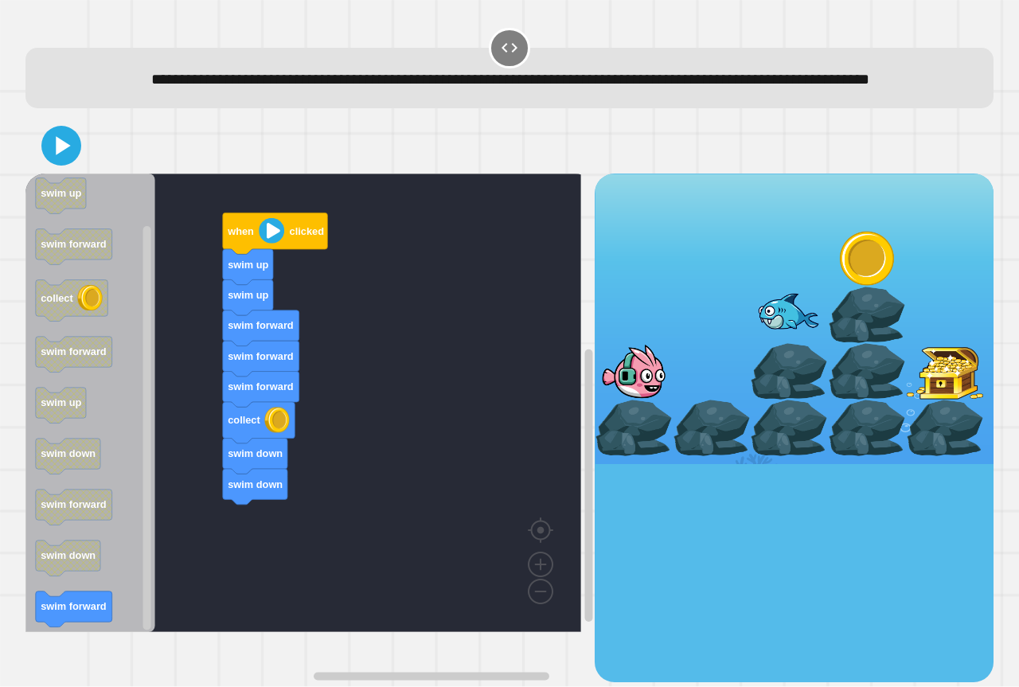
click at [200, 588] on div "when clicked swim up swim up swim forward swim forward swim forward collect swi…" at bounding box center [309, 428] width 569 height 508
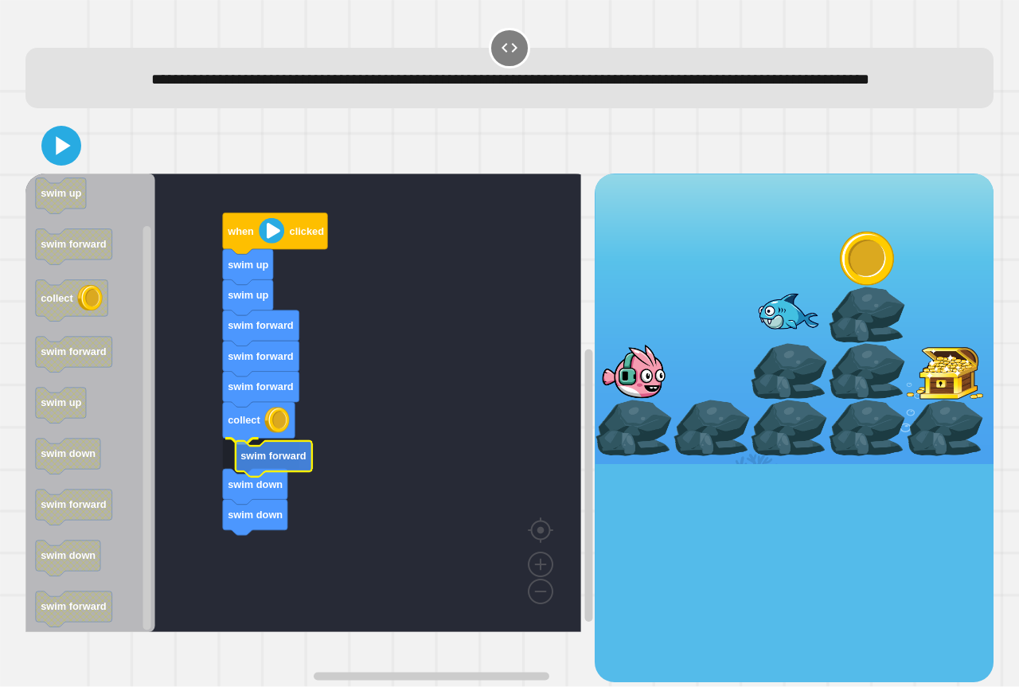
click at [275, 463] on text "swim forward" at bounding box center [273, 457] width 66 height 12
click at [74, 154] on div at bounding box center [509, 146] width 968 height 56
click at [68, 161] on icon at bounding box center [61, 146] width 38 height 38
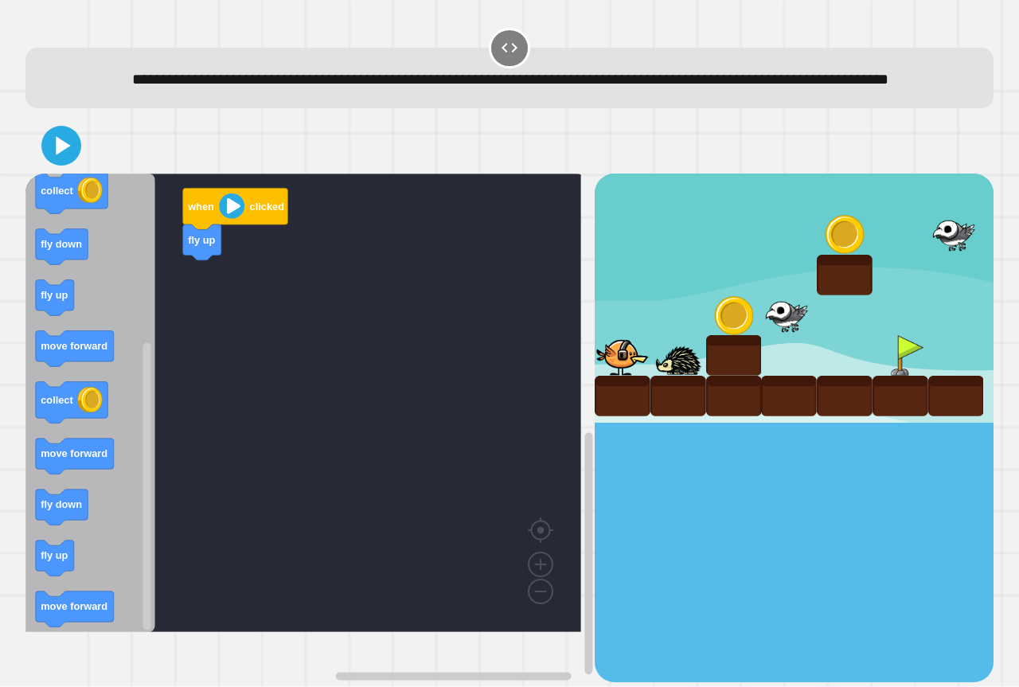
click at [261, 314] on div "when clicked fly up when clicked move forward move forward fly down fly up coll…" at bounding box center [309, 428] width 569 height 508
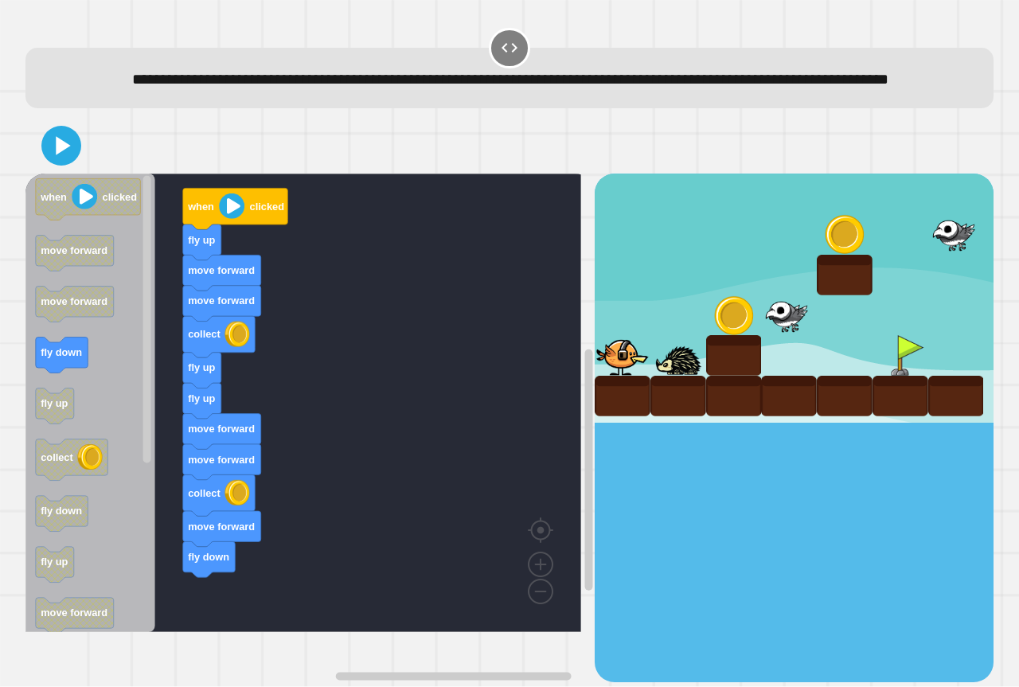
click at [65, 356] on icon "when clicked move forward move forward fly down fly up collect fly down fly up …" at bounding box center [90, 403] width 130 height 459
click at [150, 456] on div "when clicked fly up move forward move forward collect fly up fly up move forwar…" at bounding box center [309, 428] width 569 height 508
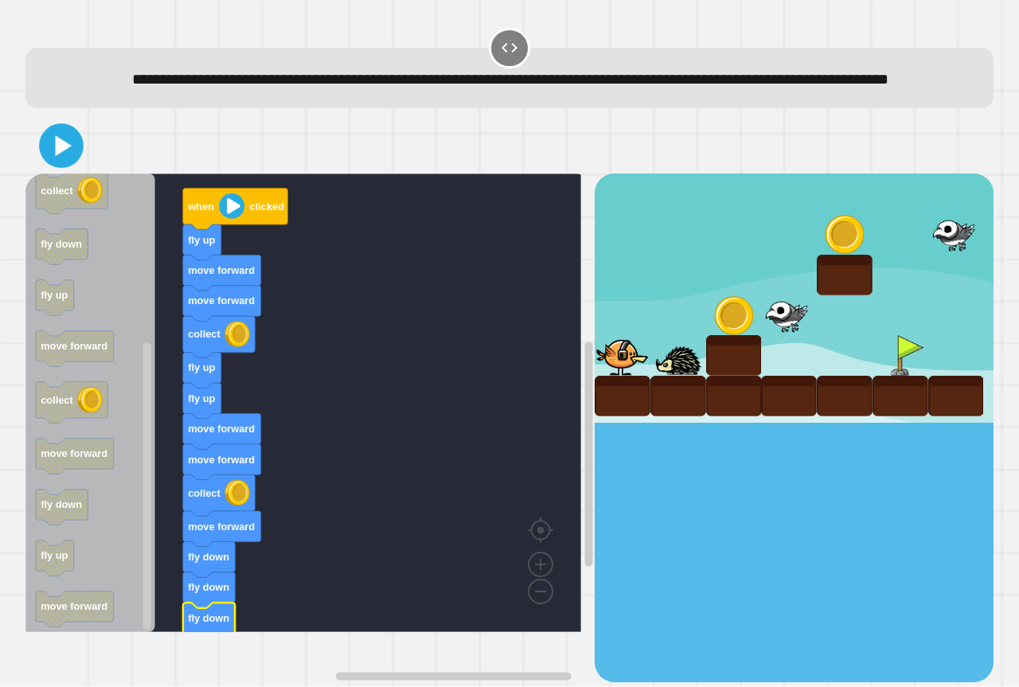
click at [52, 164] on icon at bounding box center [62, 146] width 36 height 36
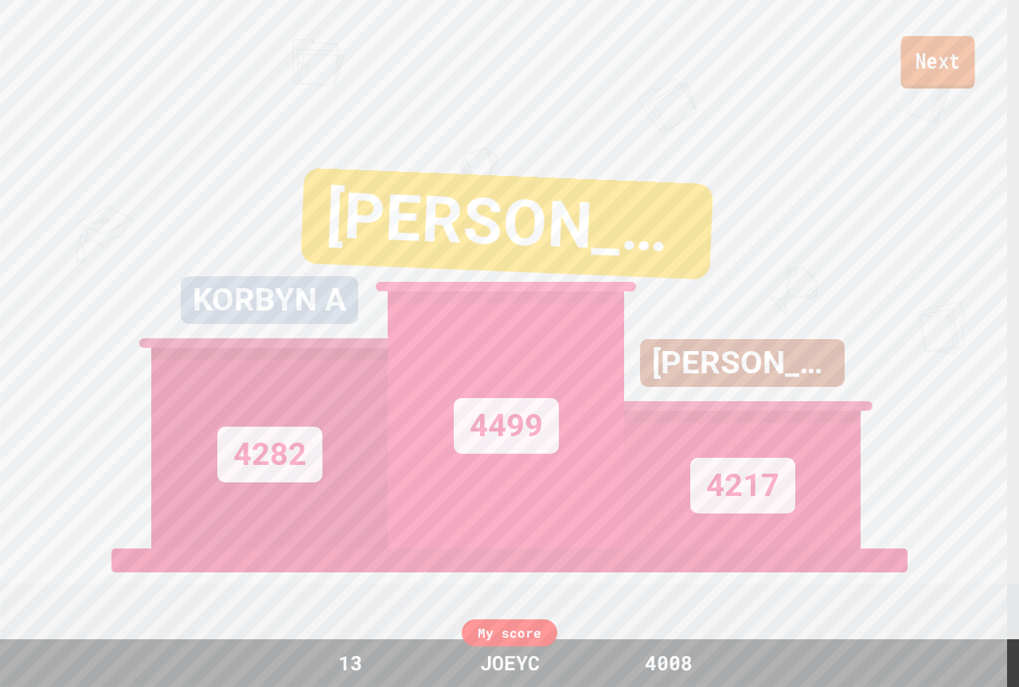
click at [929, 68] on link "Next" at bounding box center [938, 62] width 74 height 53
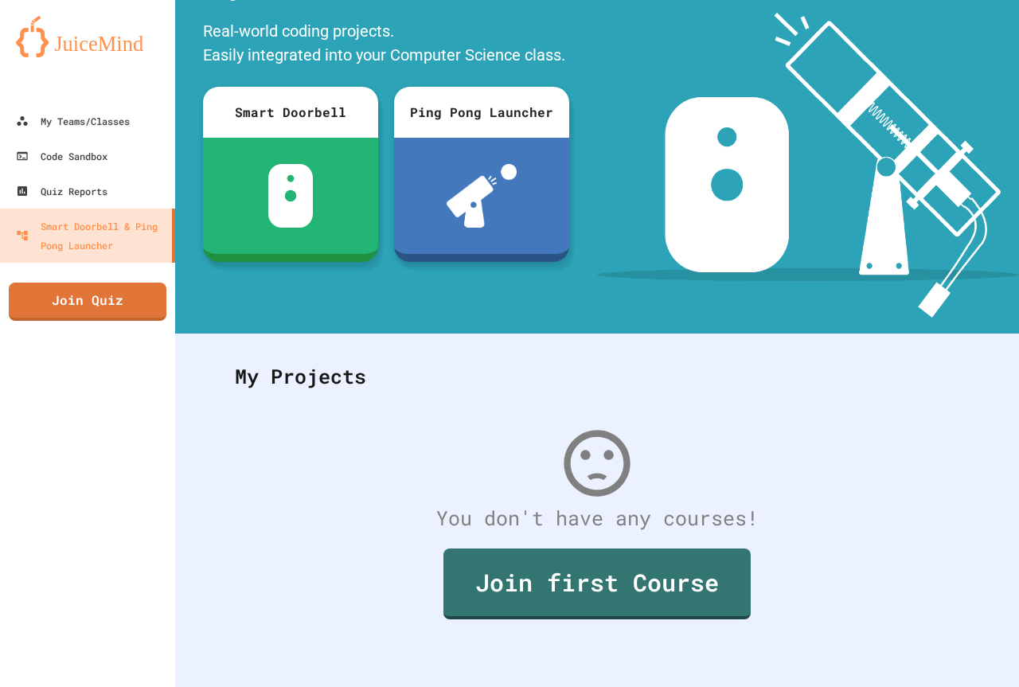
scroll to position [111, 0]
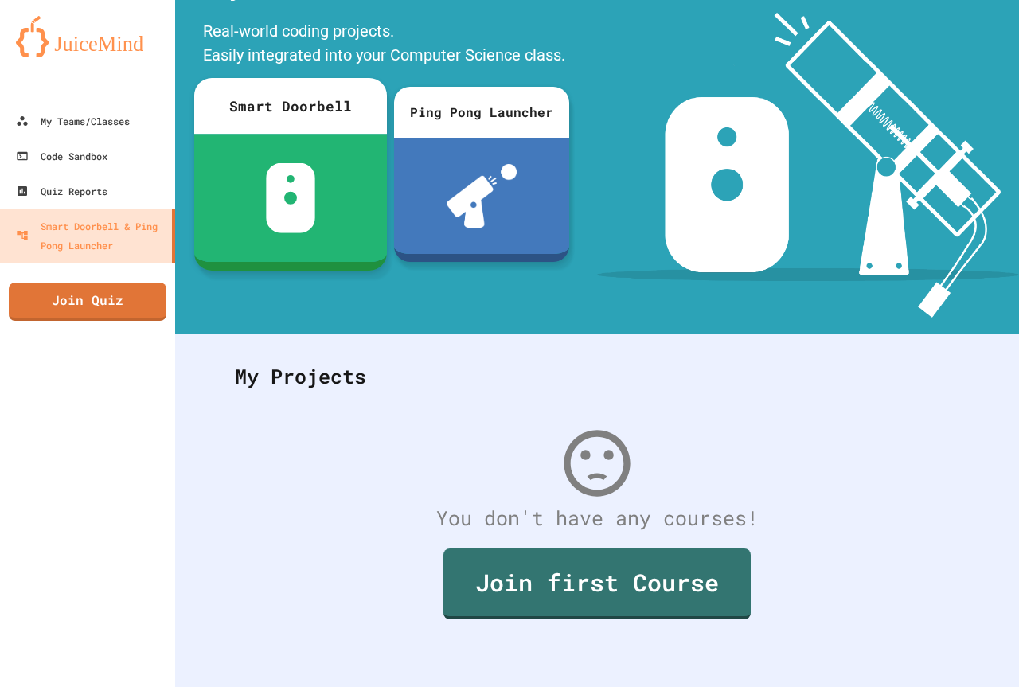
drag, startPoint x: 368, startPoint y: 207, endPoint x: 275, endPoint y: 275, distance: 115.1
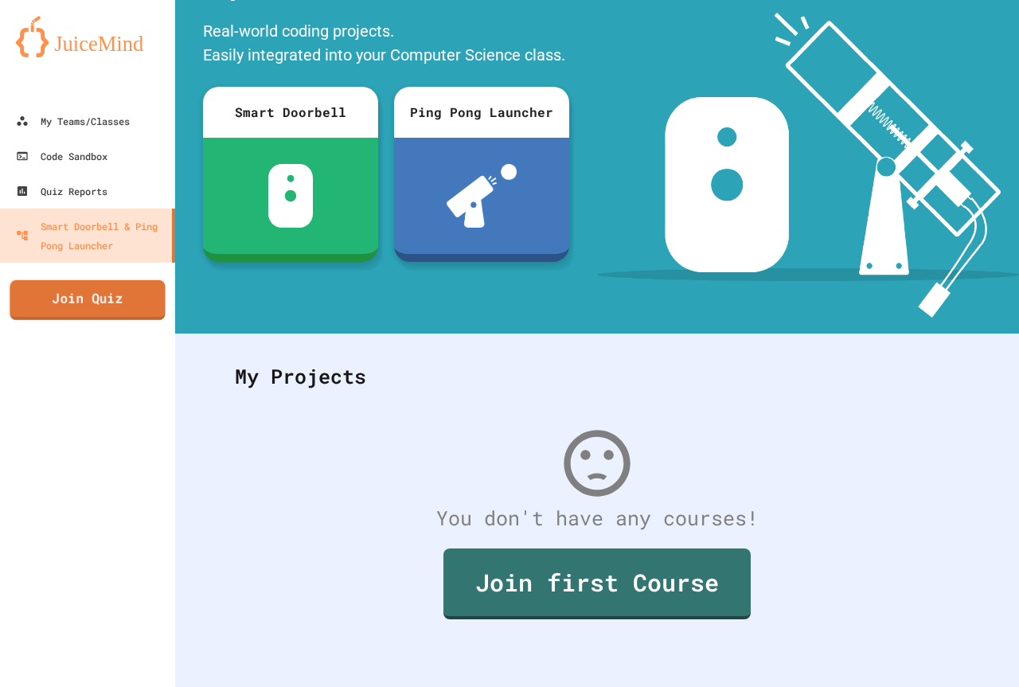
click at [107, 295] on link "Join Quiz" at bounding box center [87, 300] width 155 height 40
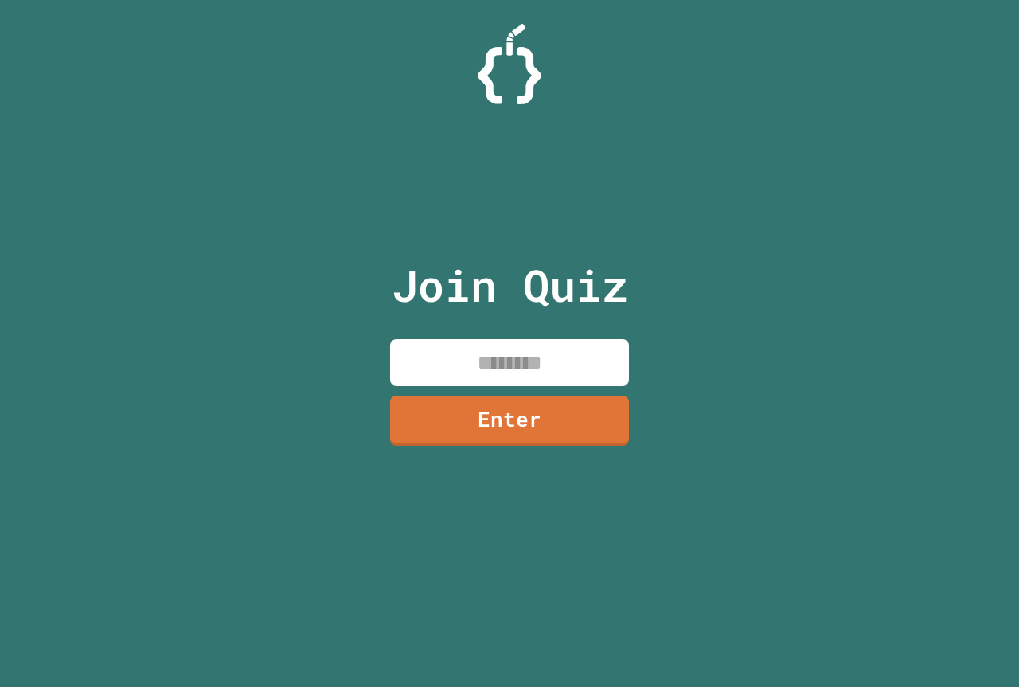
click at [586, 372] on input at bounding box center [509, 362] width 239 height 47
type input "********"
click at [509, 410] on link "Enter" at bounding box center [509, 419] width 242 height 53
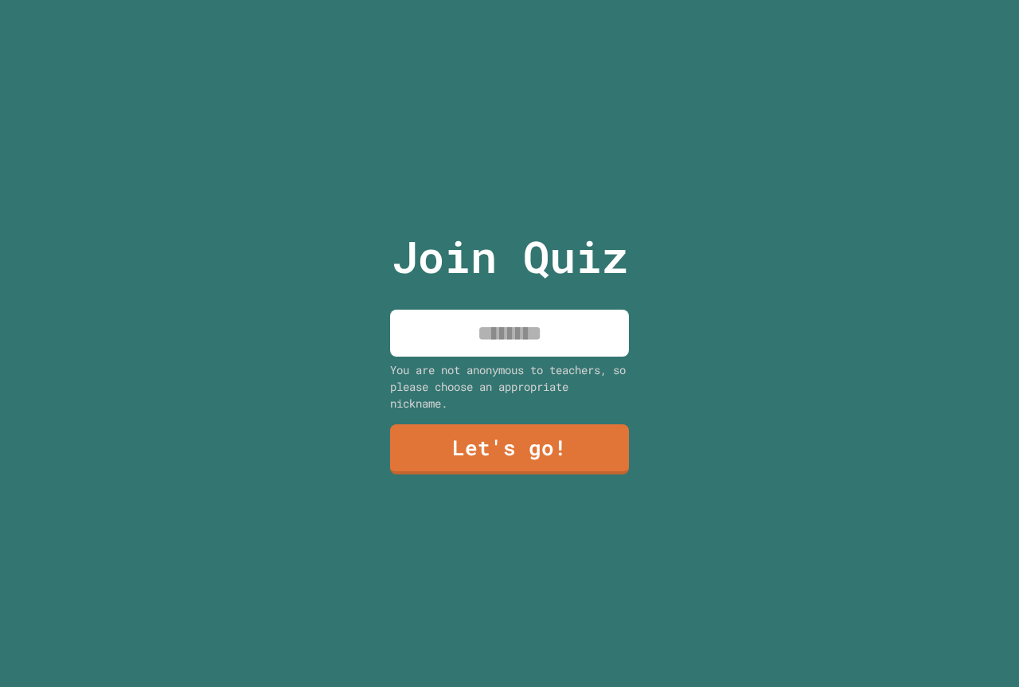
click at [541, 329] on input at bounding box center [509, 333] width 239 height 47
type input "******"
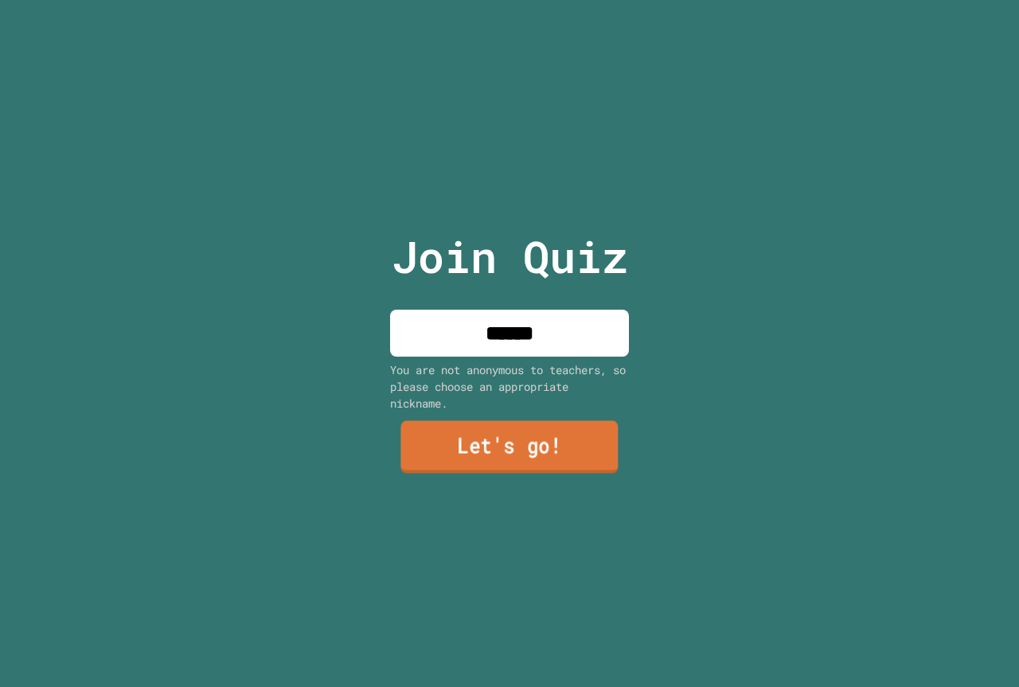
click at [508, 441] on link "Let's go!" at bounding box center [508, 447] width 217 height 53
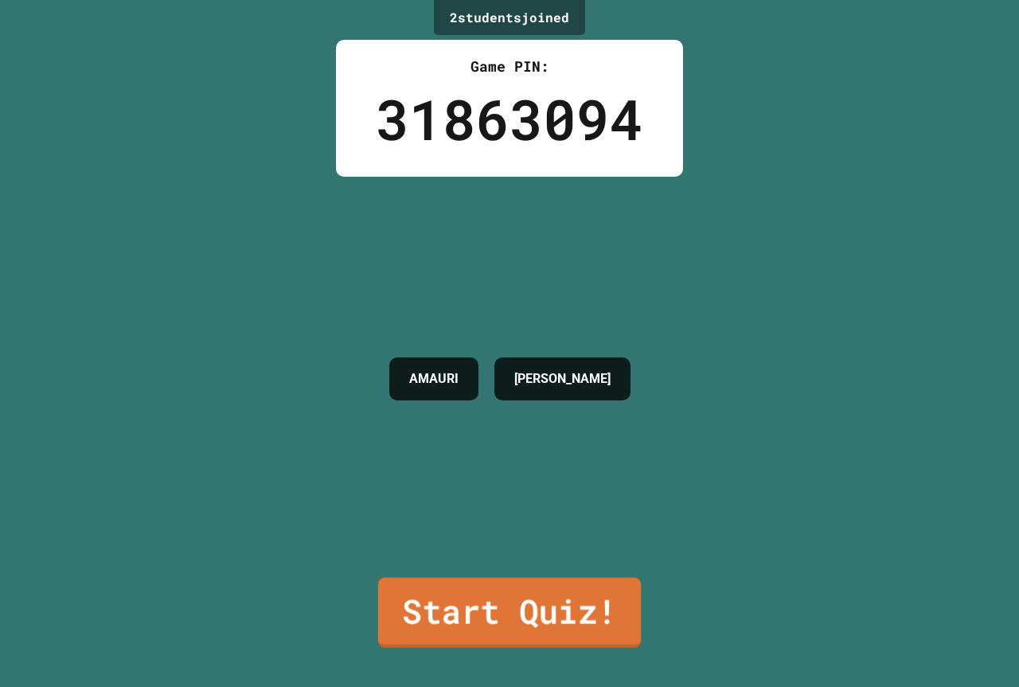
click at [511, 599] on link "Start Quiz!" at bounding box center [509, 613] width 263 height 70
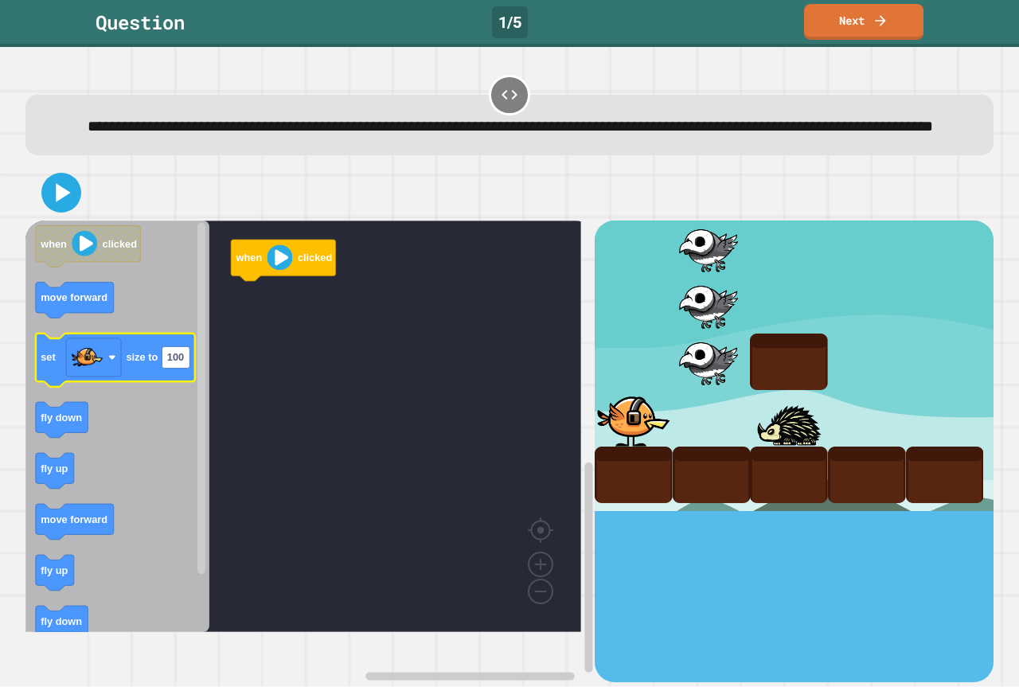
click at [187, 387] on icon "Blockly Workspace" at bounding box center [115, 360] width 159 height 53
click at [178, 364] on text "100" at bounding box center [175, 358] width 17 height 12
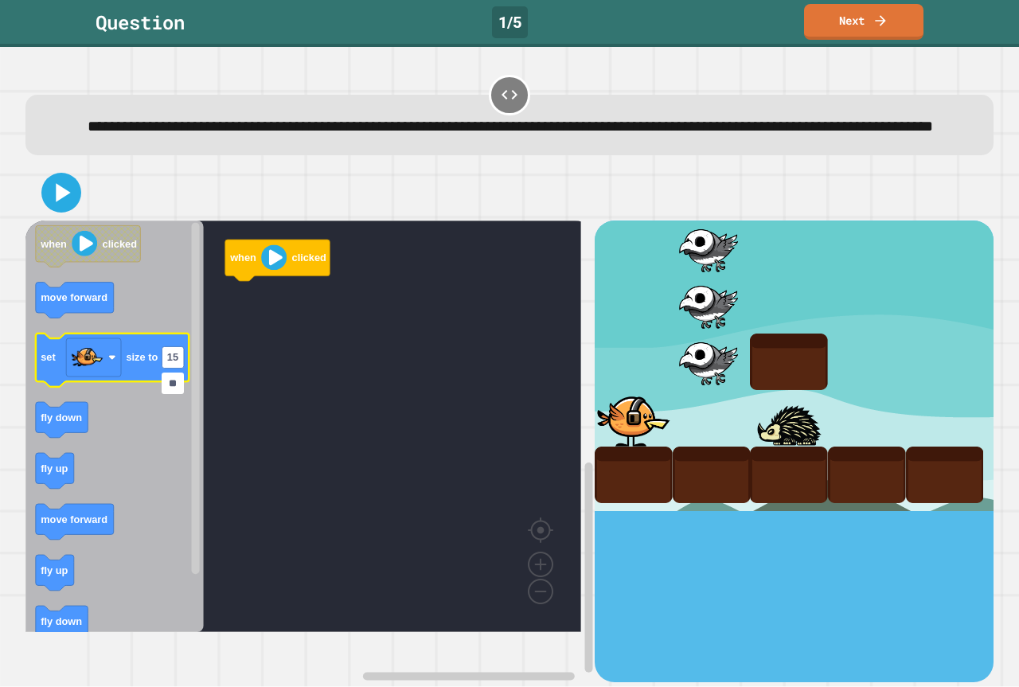
type input "***"
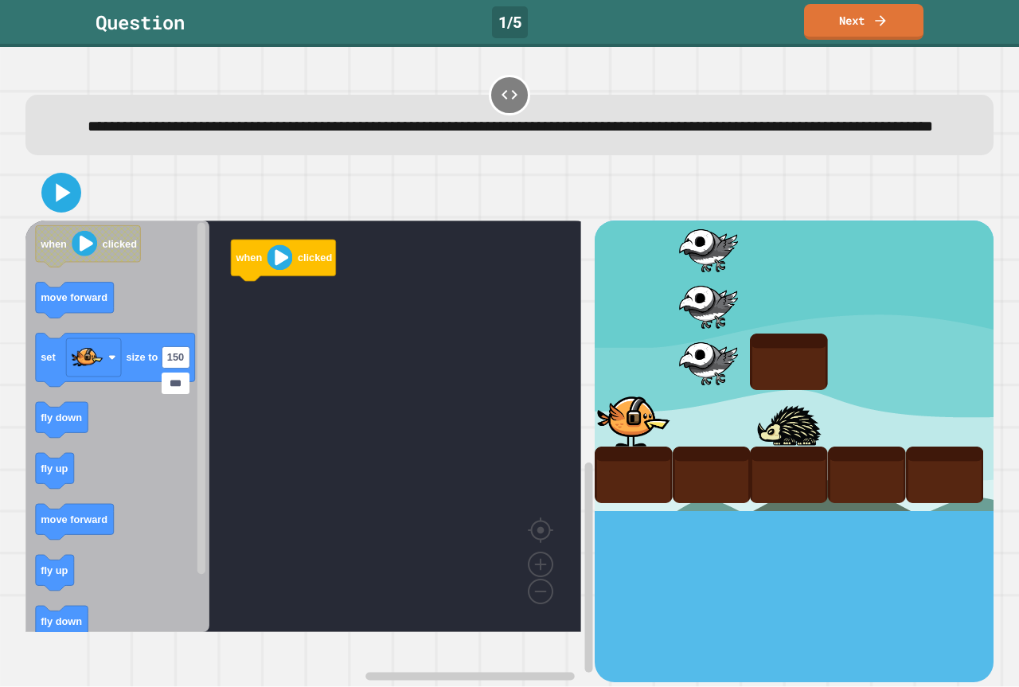
click at [139, 353] on icon "Blockly Workspace" at bounding box center [117, 427] width 184 height 412
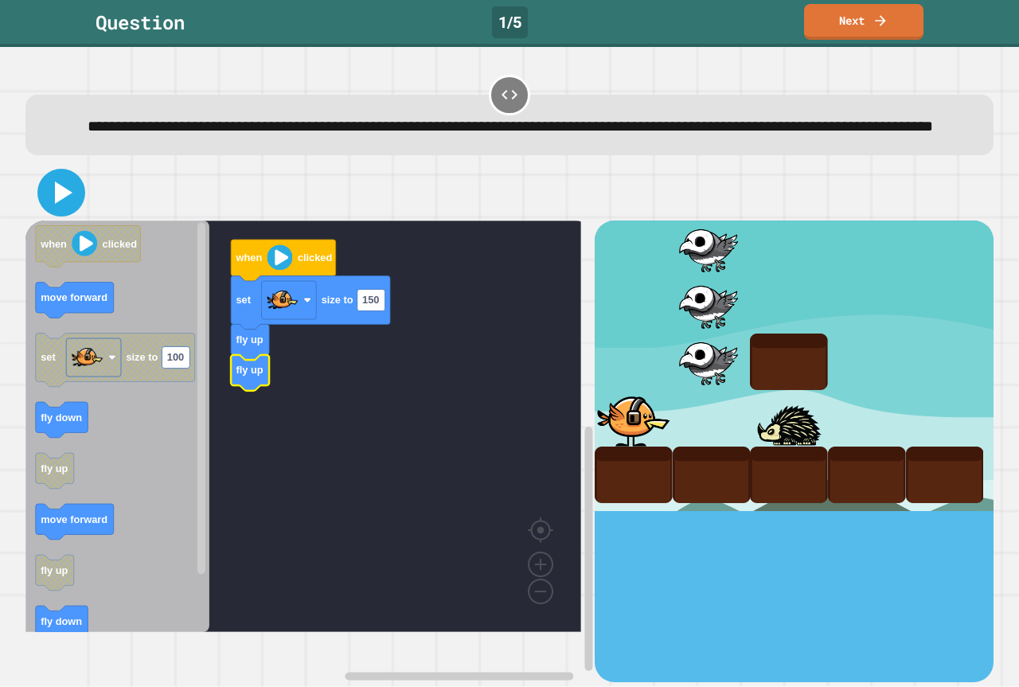
click at [63, 204] on icon at bounding box center [64, 192] width 18 height 22
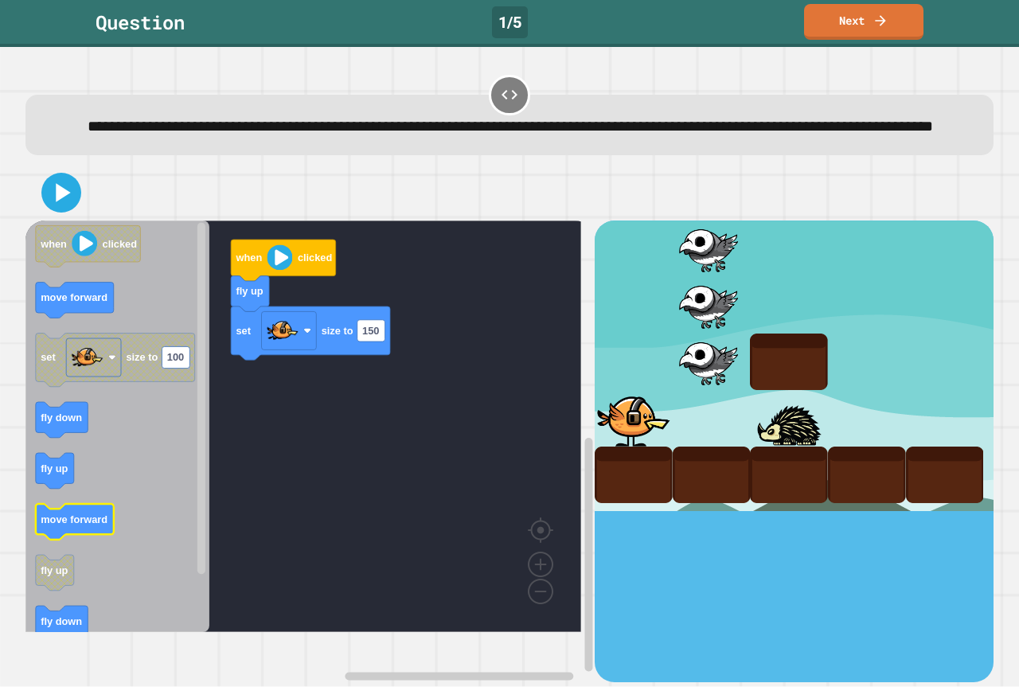
click at [76, 525] on text "move forward" at bounding box center [74, 519] width 67 height 12
click at [56, 204] on icon at bounding box center [64, 192] width 18 height 22
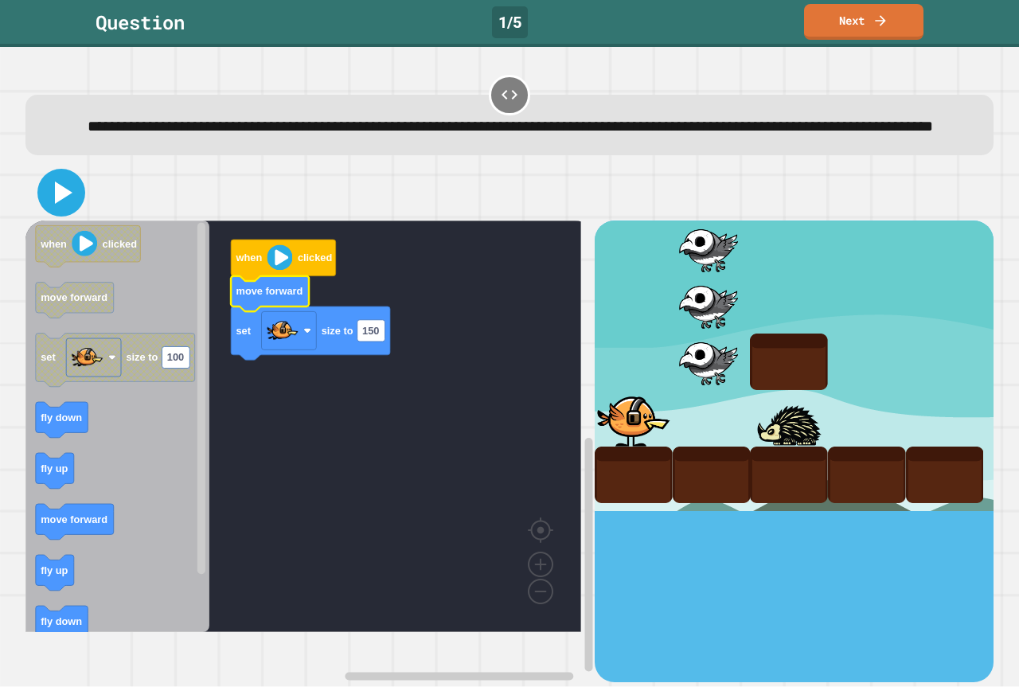
click at [59, 204] on icon at bounding box center [64, 192] width 18 height 22
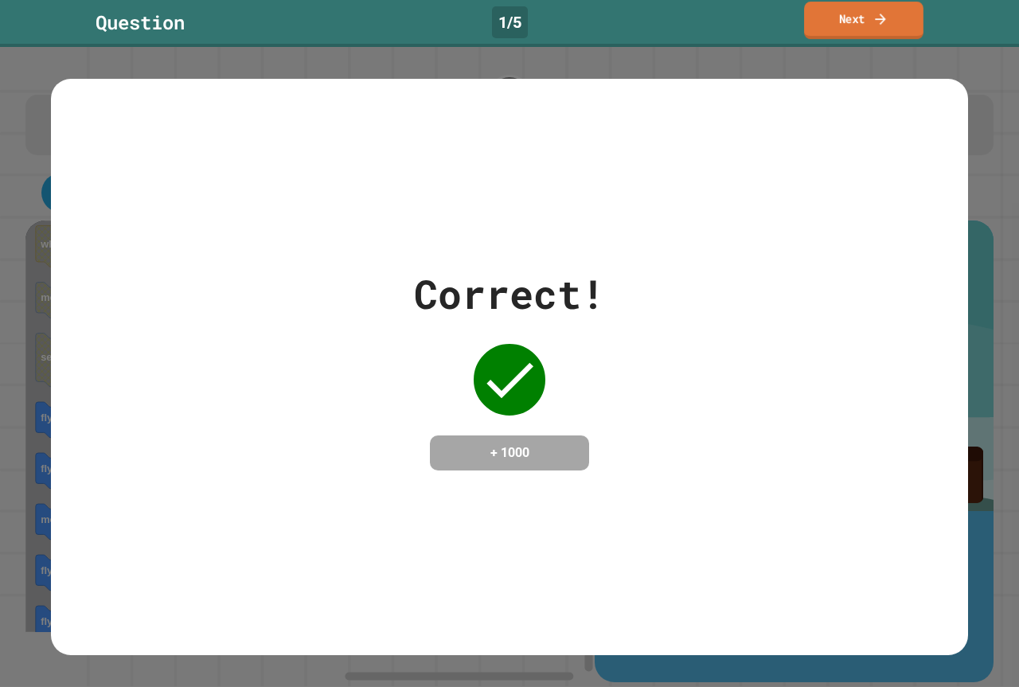
click at [864, 14] on link "Next" at bounding box center [863, 20] width 119 height 37
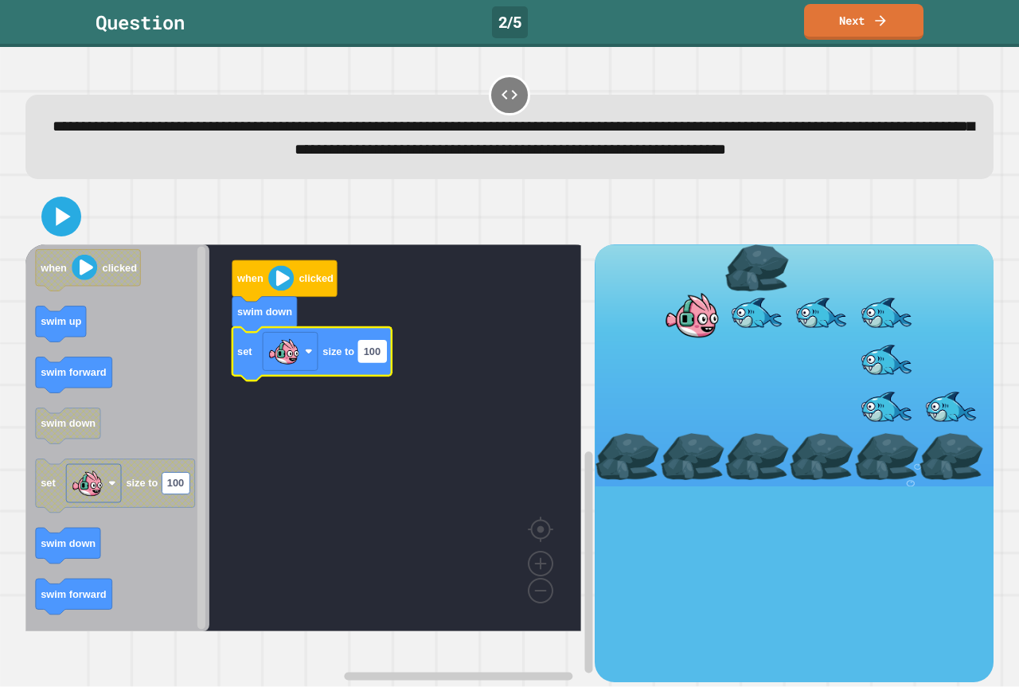
click at [385, 362] on rect "Blockly Workspace" at bounding box center [372, 351] width 28 height 21
type input "***"
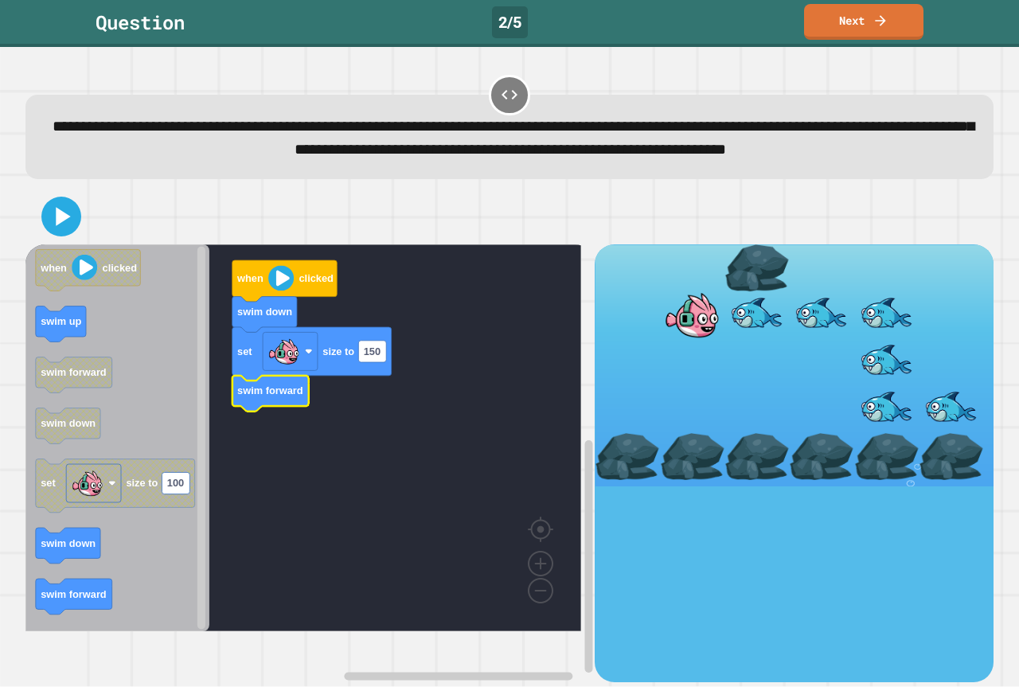
drag, startPoint x: 79, startPoint y: 263, endPoint x: 66, endPoint y: 257, distance: 13.9
click at [76, 244] on div at bounding box center [509, 217] width 968 height 56
click at [63, 235] on icon at bounding box center [61, 216] width 37 height 37
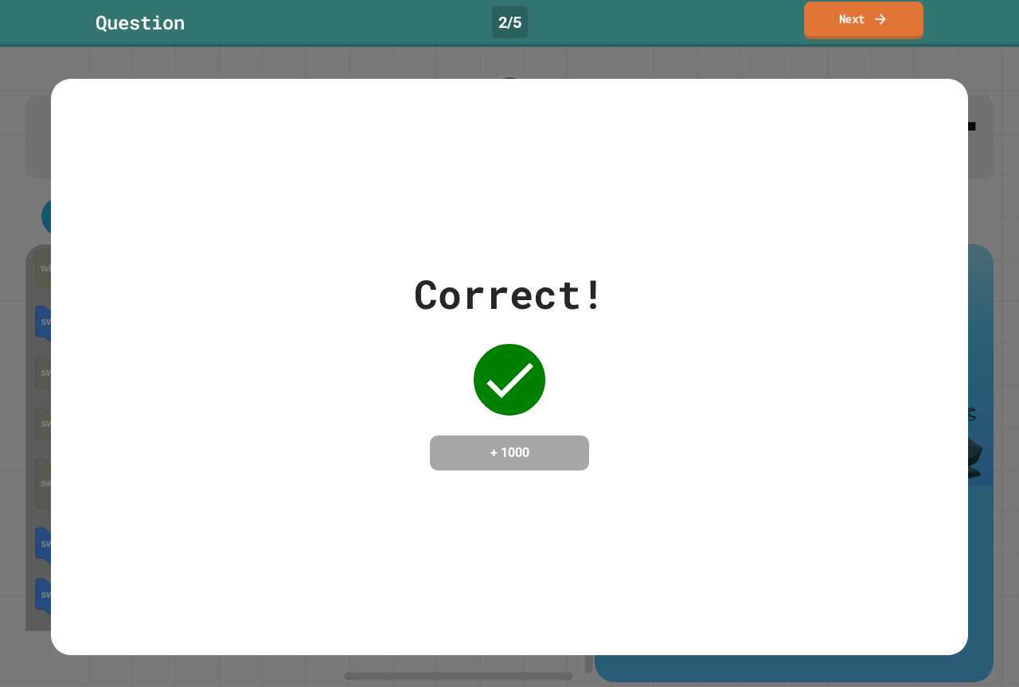
drag, startPoint x: 878, startPoint y: 31, endPoint x: 886, endPoint y: 45, distance: 16.4
click at [880, 34] on link "Next" at bounding box center [863, 20] width 119 height 37
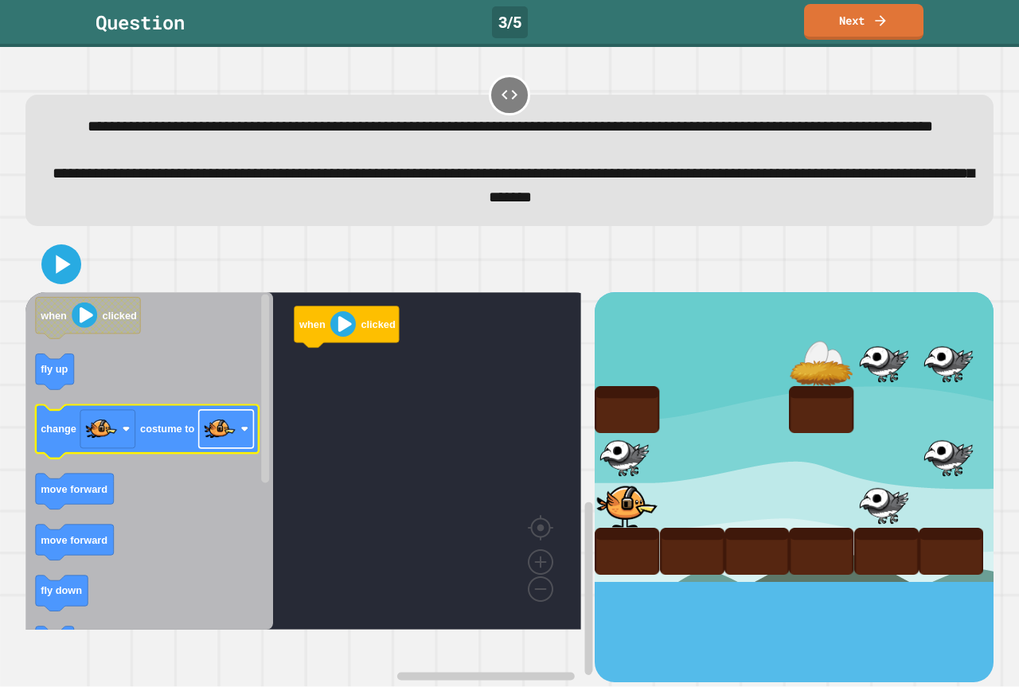
click at [223, 445] on image "Blockly Workspace" at bounding box center [220, 429] width 32 height 32
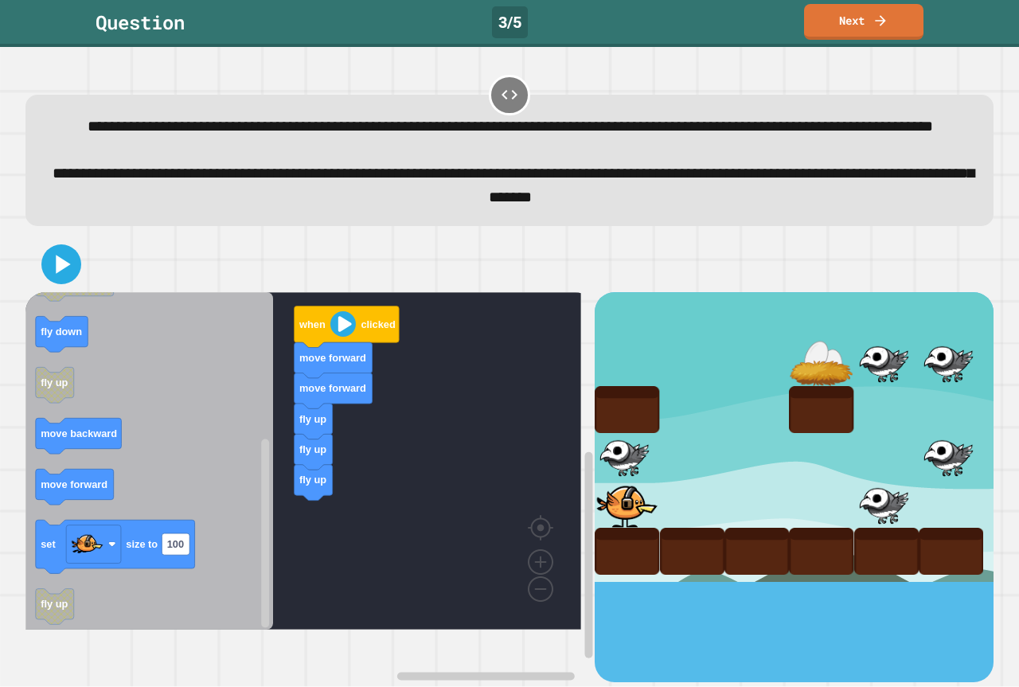
click at [131, 589] on icon "when clicked fly up change costume to move forward move forward fly down fly up…" at bounding box center [149, 461] width 248 height 338
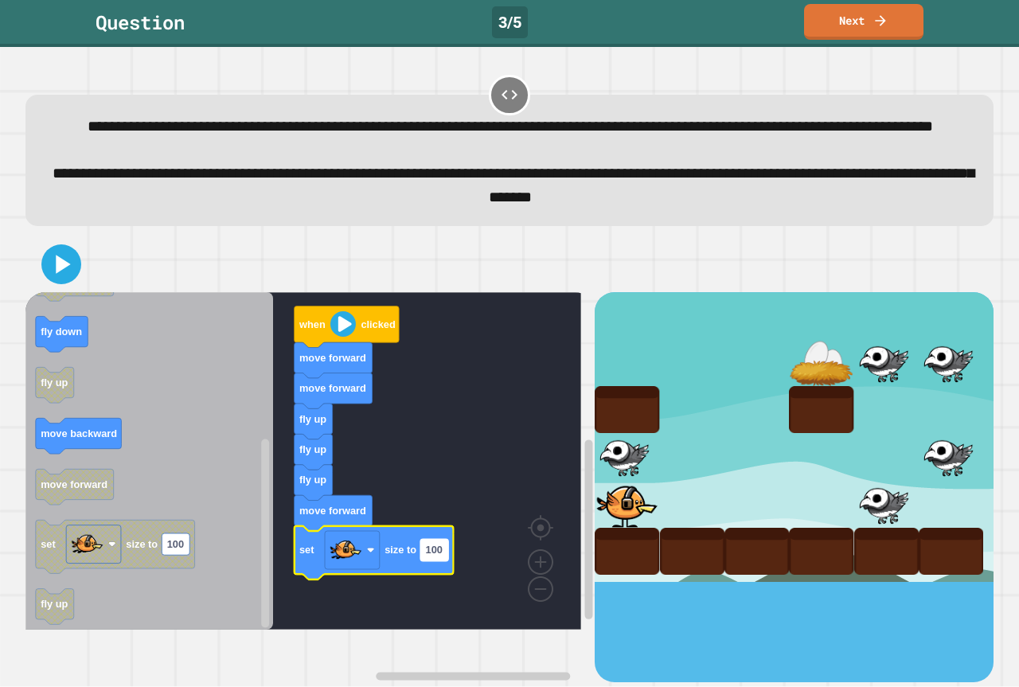
click at [443, 560] on rect "Blockly Workspace" at bounding box center [434, 549] width 28 height 21
type input "*"
click at [481, 547] on rect "Blockly Workspace" at bounding box center [303, 461] width 556 height 338
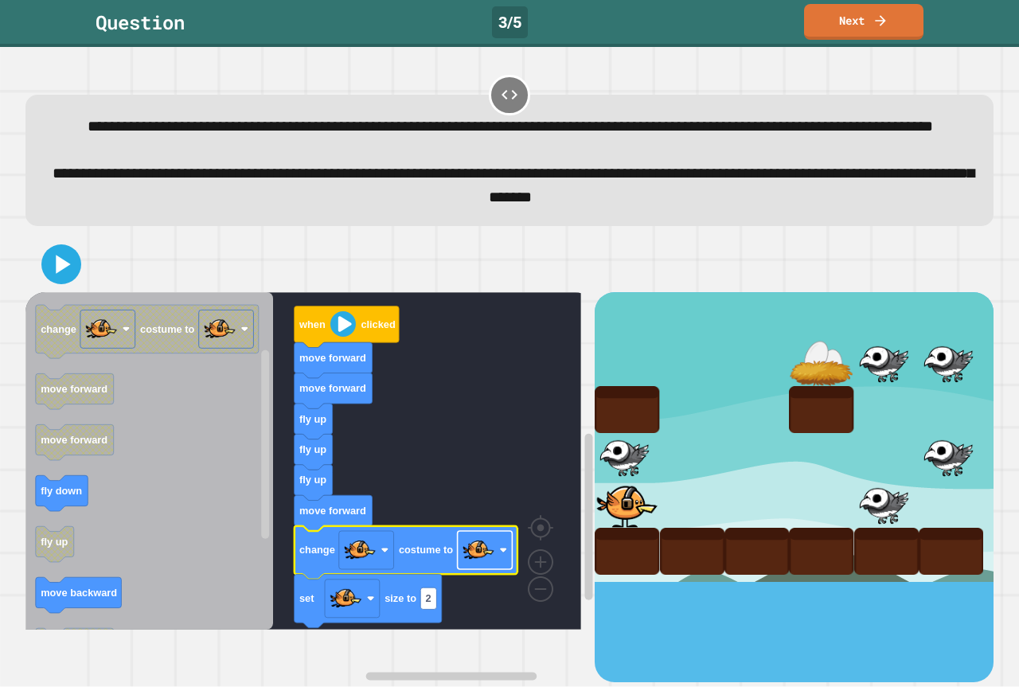
click at [464, 566] on image "Blockly Workspace" at bounding box center [479, 550] width 32 height 32
click at [52, 280] on icon at bounding box center [61, 264] width 38 height 38
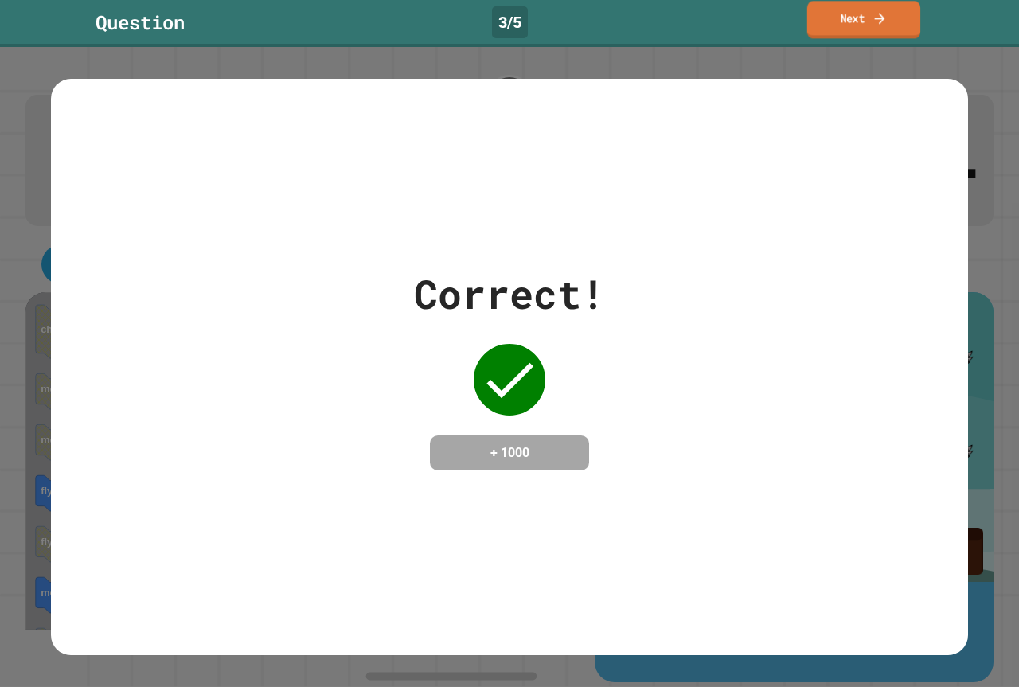
click at [900, 31] on link "Next" at bounding box center [863, 19] width 113 height 37
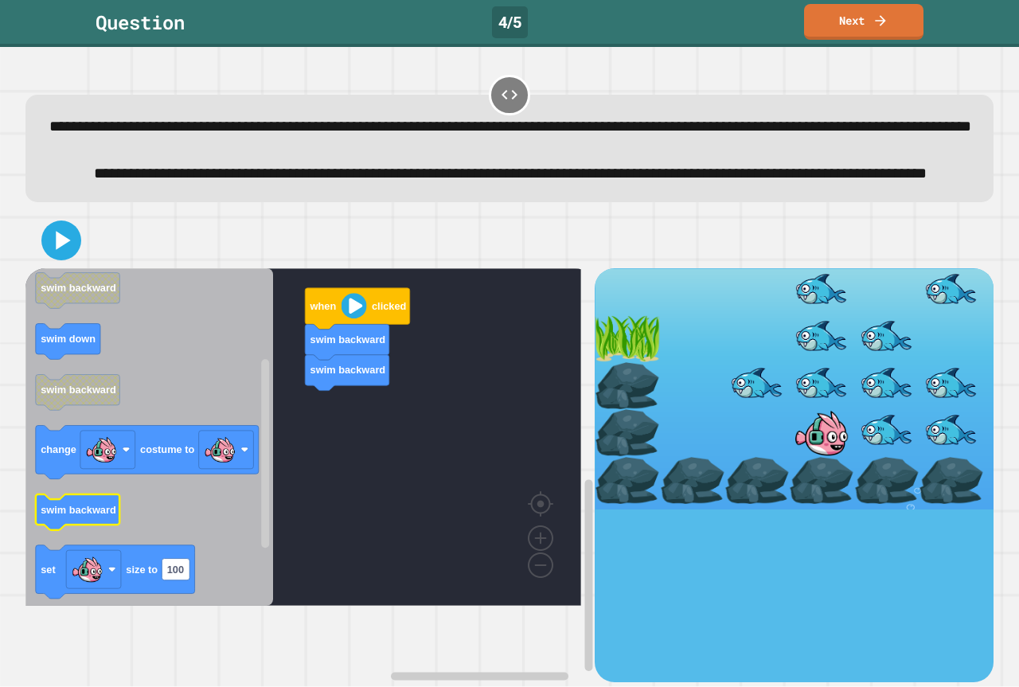
click at [102, 516] on text "swim backward" at bounding box center [79, 510] width 76 height 12
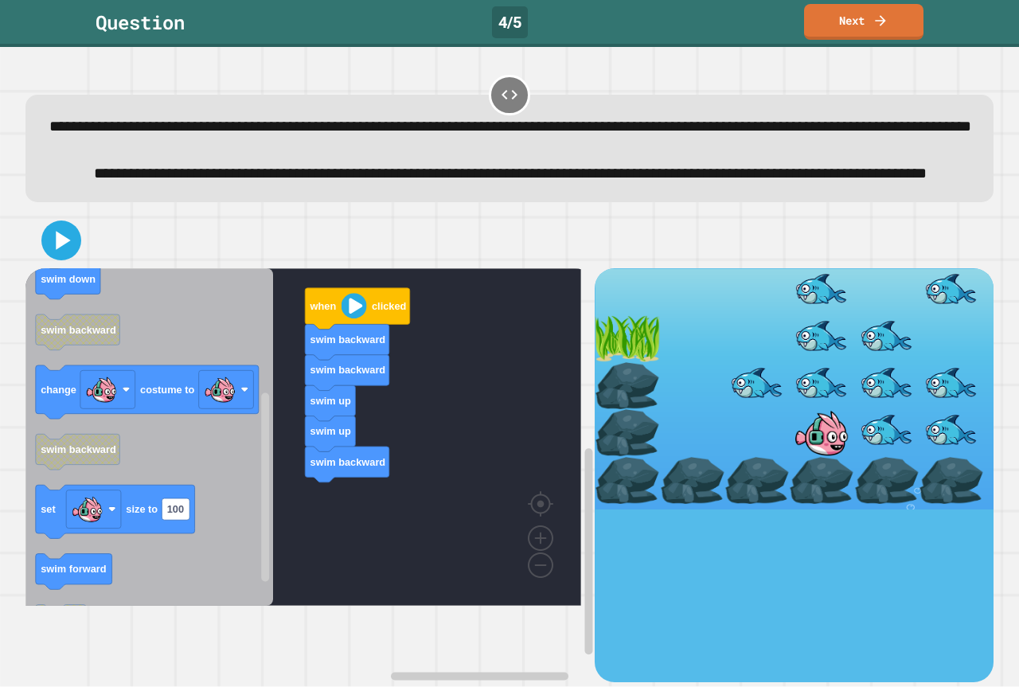
click at [172, 396] on text "costume to" at bounding box center [167, 390] width 54 height 12
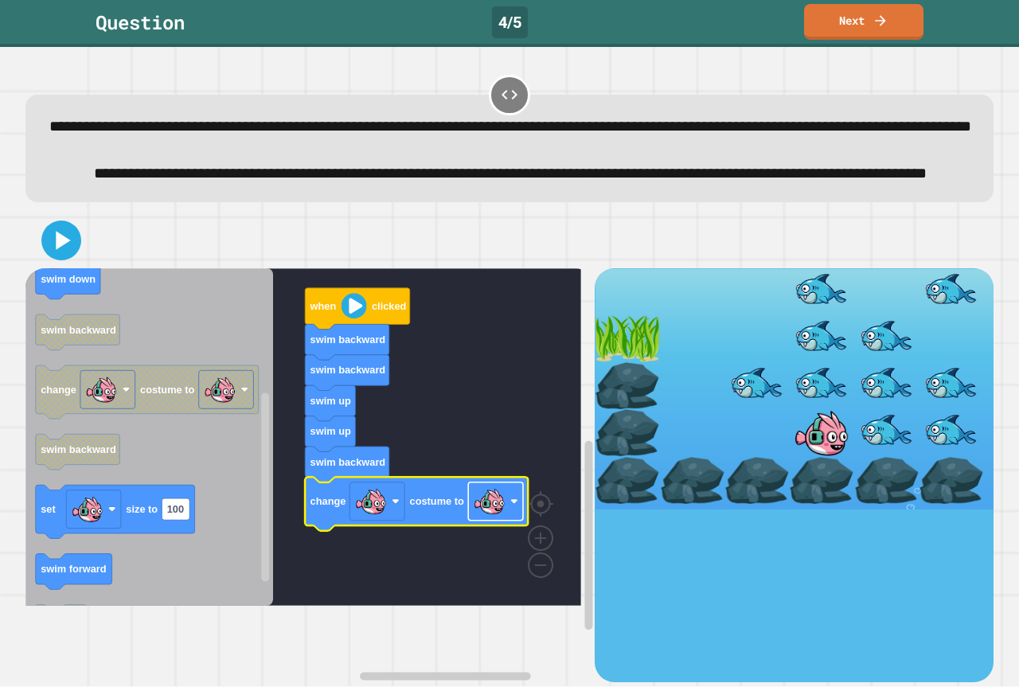
click at [493, 521] on rect "Blockly Workspace" at bounding box center [495, 501] width 55 height 38
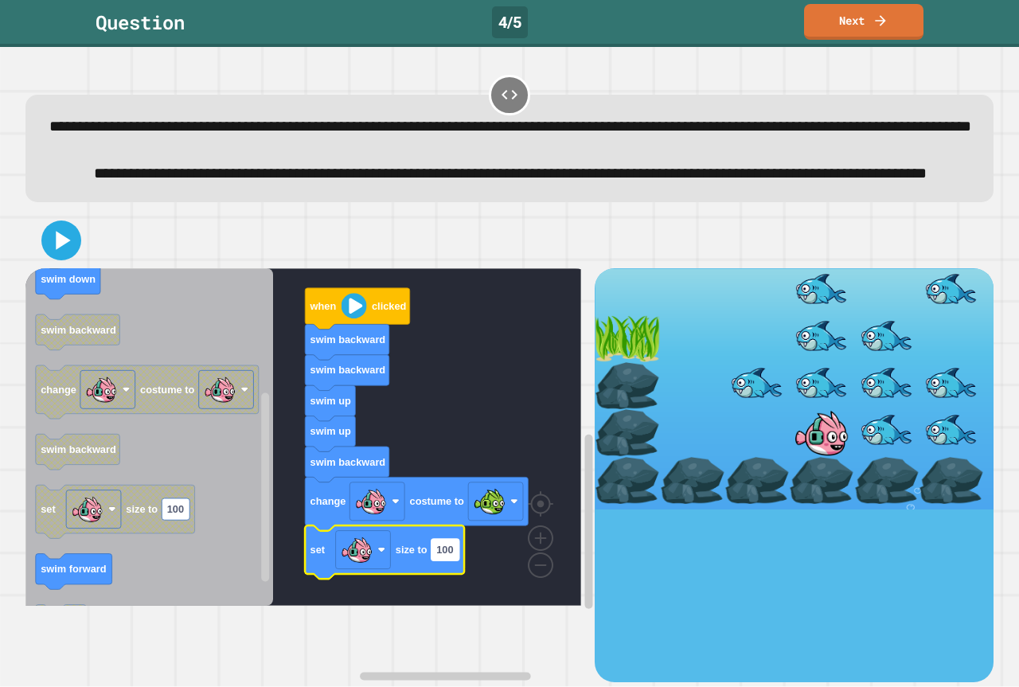
click at [450, 560] on g "100" at bounding box center [445, 549] width 28 height 21
type input "*"
click at [97, 268] on div at bounding box center [509, 241] width 968 height 56
click at [68, 257] on icon at bounding box center [61, 240] width 33 height 33
click at [427, 443] on rect "Blockly Workspace" at bounding box center [303, 437] width 556 height 338
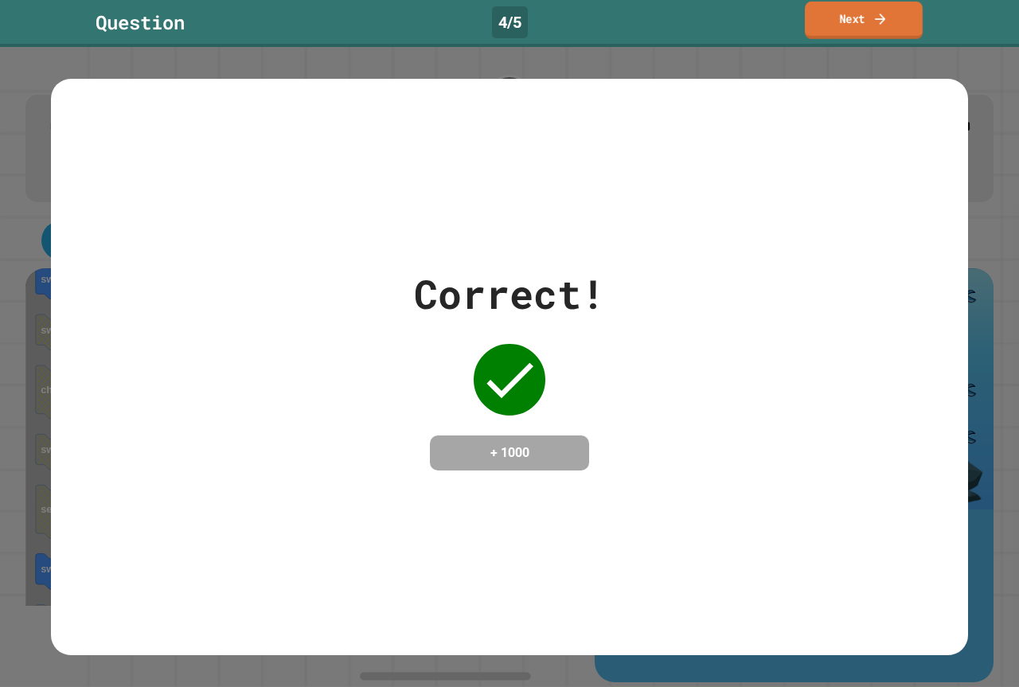
click at [815, 22] on link "Next" at bounding box center [864, 20] width 118 height 37
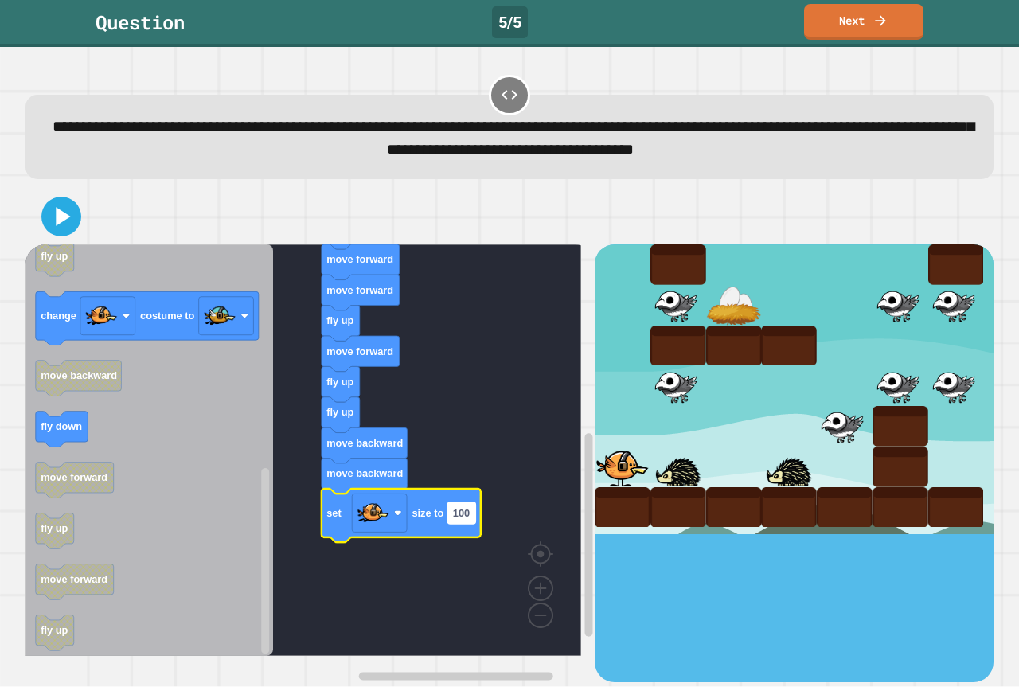
click at [475, 521] on rect "Blockly Workspace" at bounding box center [461, 512] width 28 height 21
type input "*"
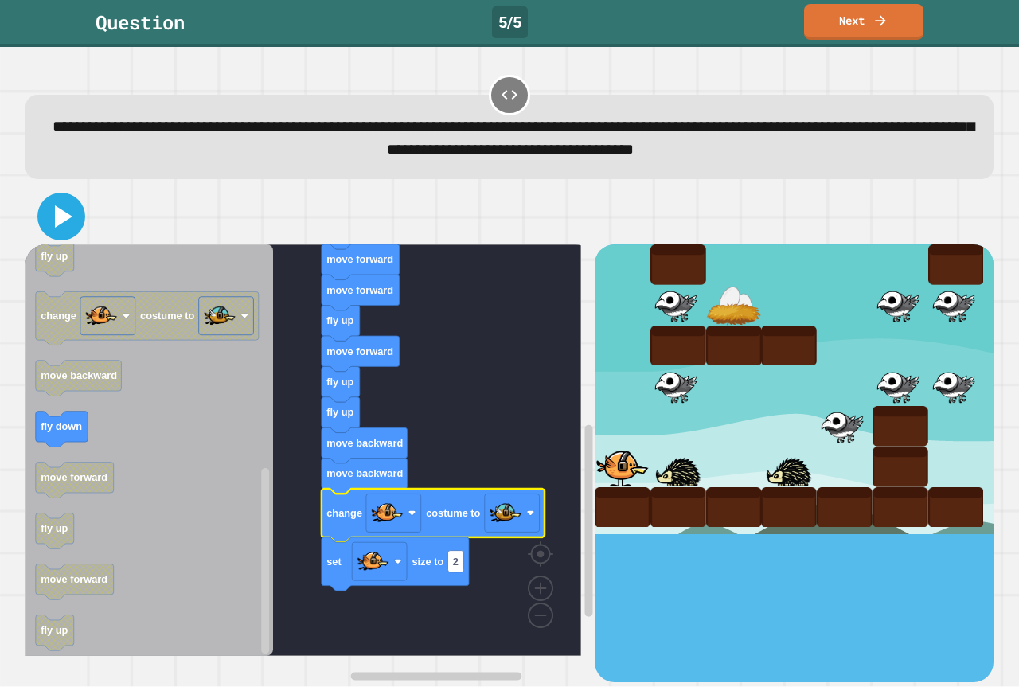
click at [65, 224] on icon at bounding box center [61, 216] width 38 height 38
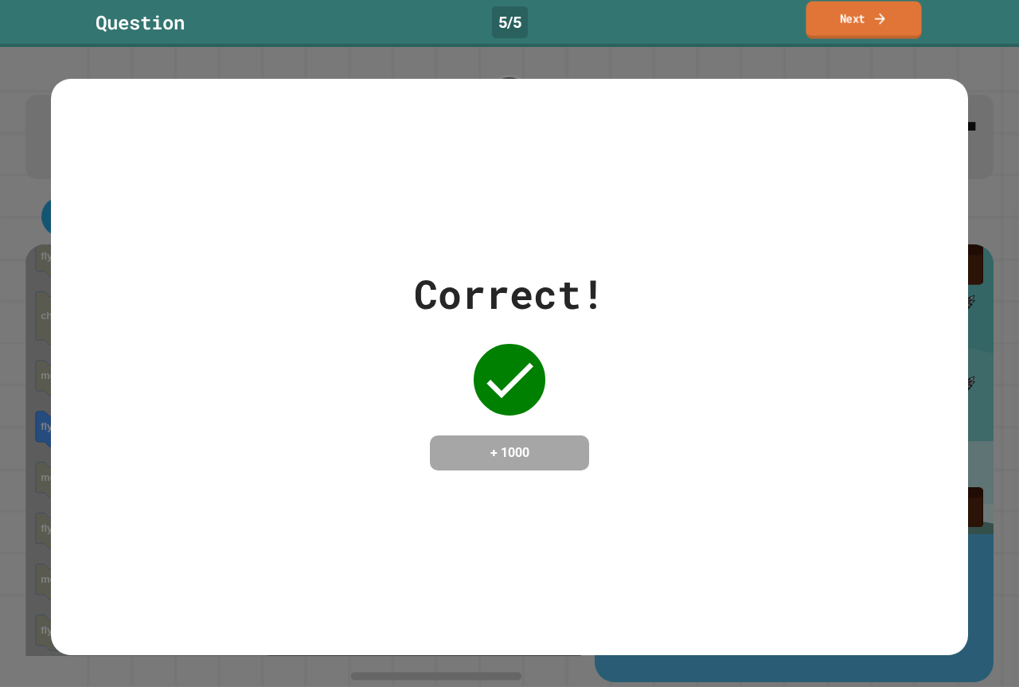
click at [864, 20] on link "Next" at bounding box center [863, 20] width 115 height 37
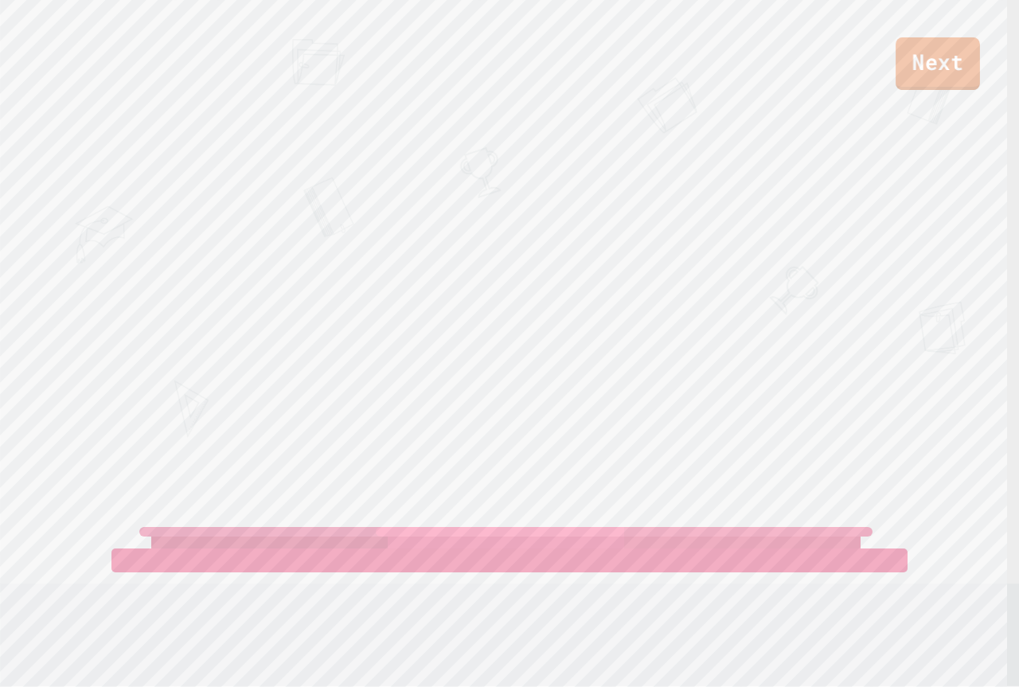
click at [909, 49] on link "Next" at bounding box center [938, 63] width 84 height 53
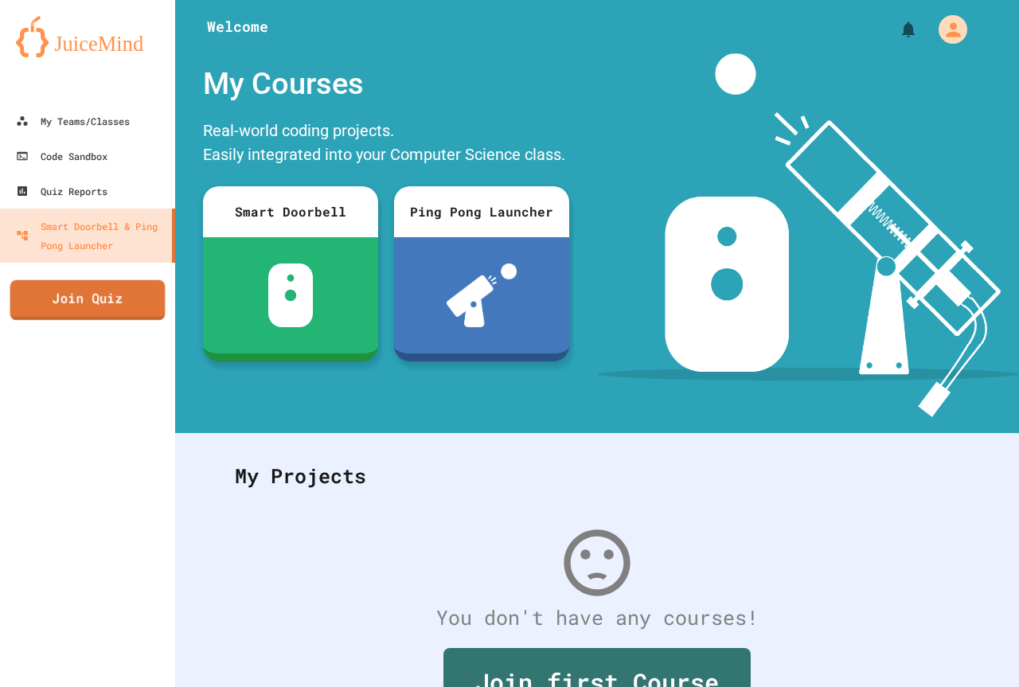
click at [88, 296] on link "Join Quiz" at bounding box center [87, 300] width 155 height 40
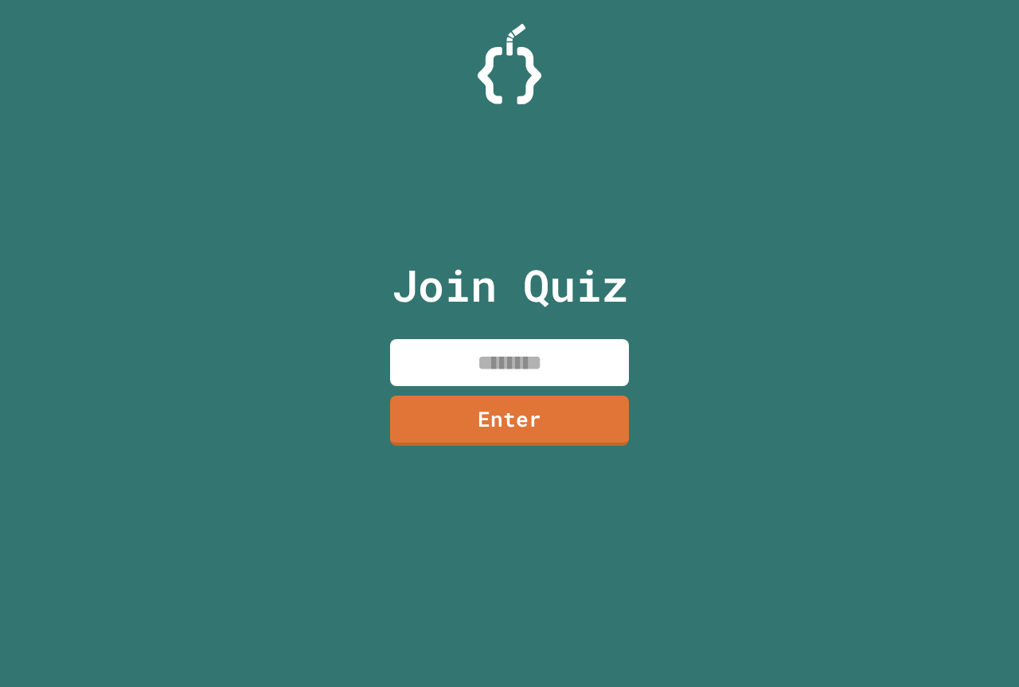
click at [527, 354] on input at bounding box center [509, 362] width 239 height 47
paste input "********"
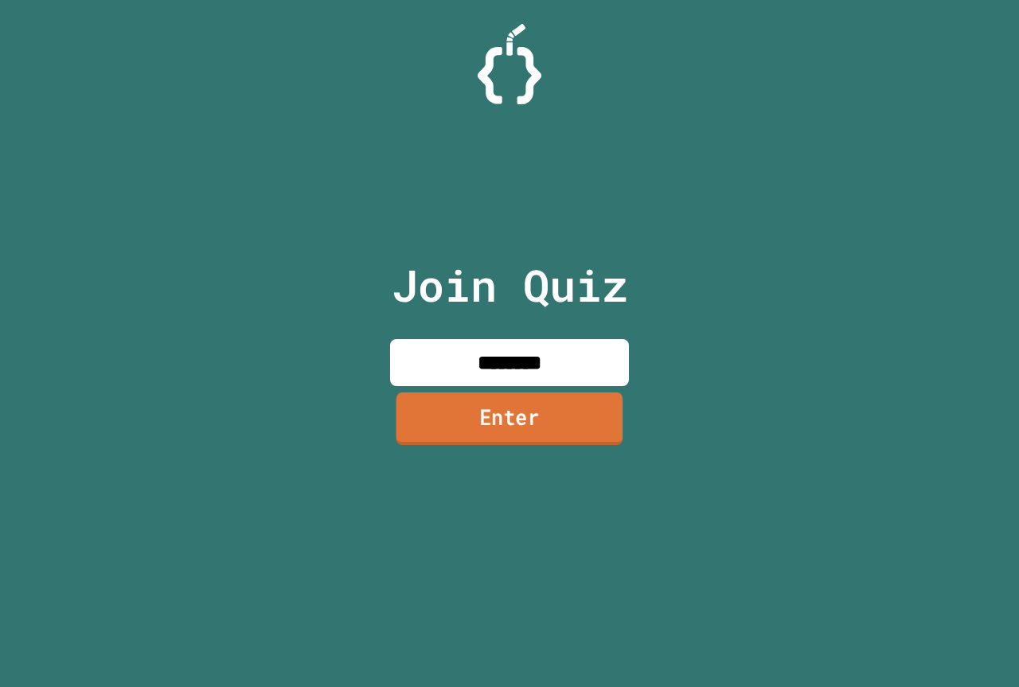
type input "********"
click at [599, 407] on link "Enter" at bounding box center [509, 418] width 227 height 53
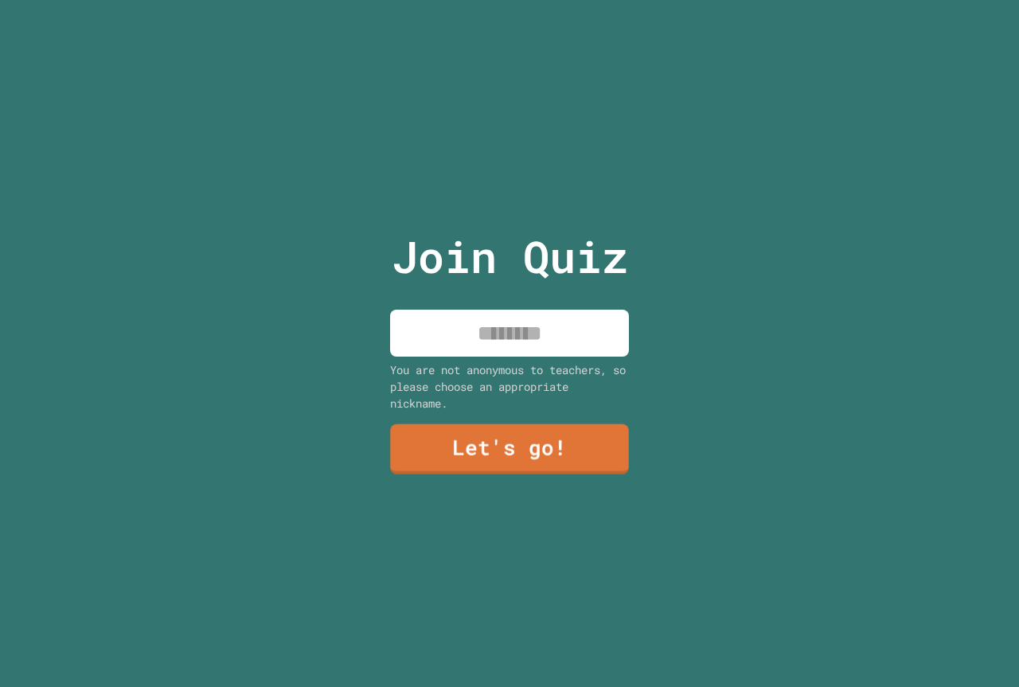
click at [513, 330] on input at bounding box center [509, 333] width 239 height 47
type input "******"
click at [504, 451] on link "Let's go!" at bounding box center [508, 447] width 225 height 53
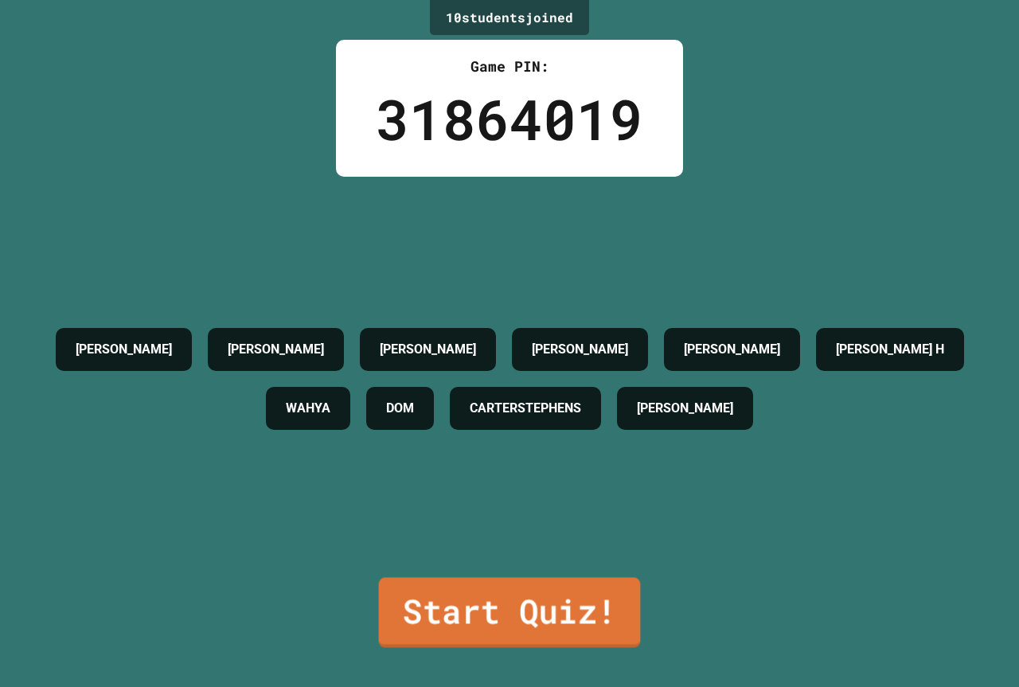
click at [538, 607] on link "Start Quiz!" at bounding box center [510, 612] width 262 height 70
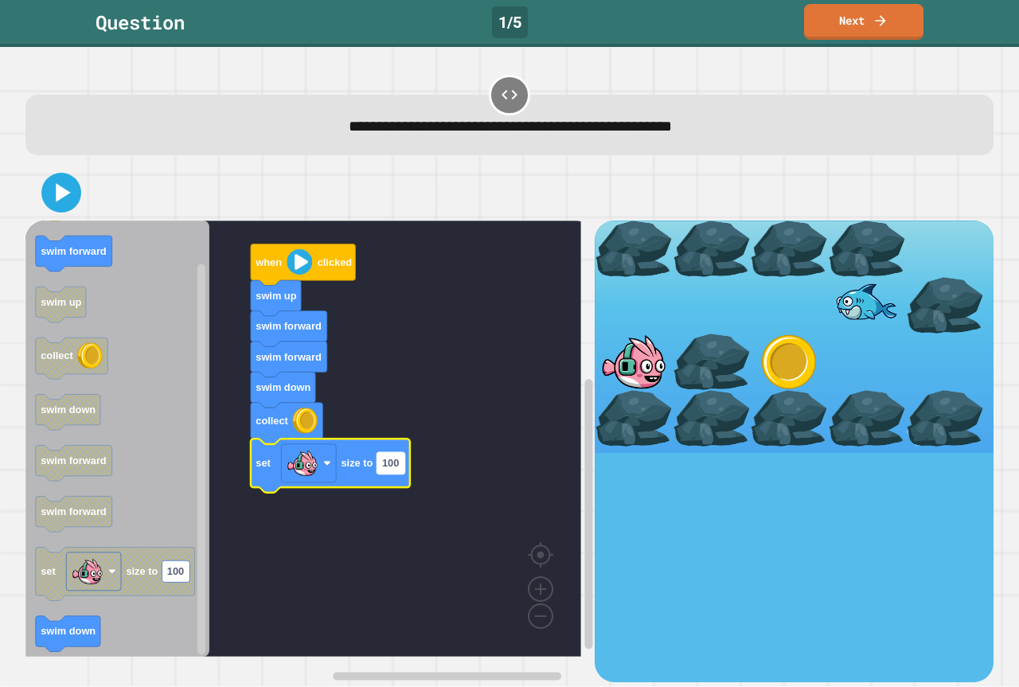
click at [399, 472] on rect "Blockly Workspace" at bounding box center [391, 463] width 28 height 21
type input "***"
click at [371, 568] on rect "Blockly Workspace" at bounding box center [303, 439] width 556 height 436
click at [68, 187] on icon at bounding box center [61, 193] width 33 height 33
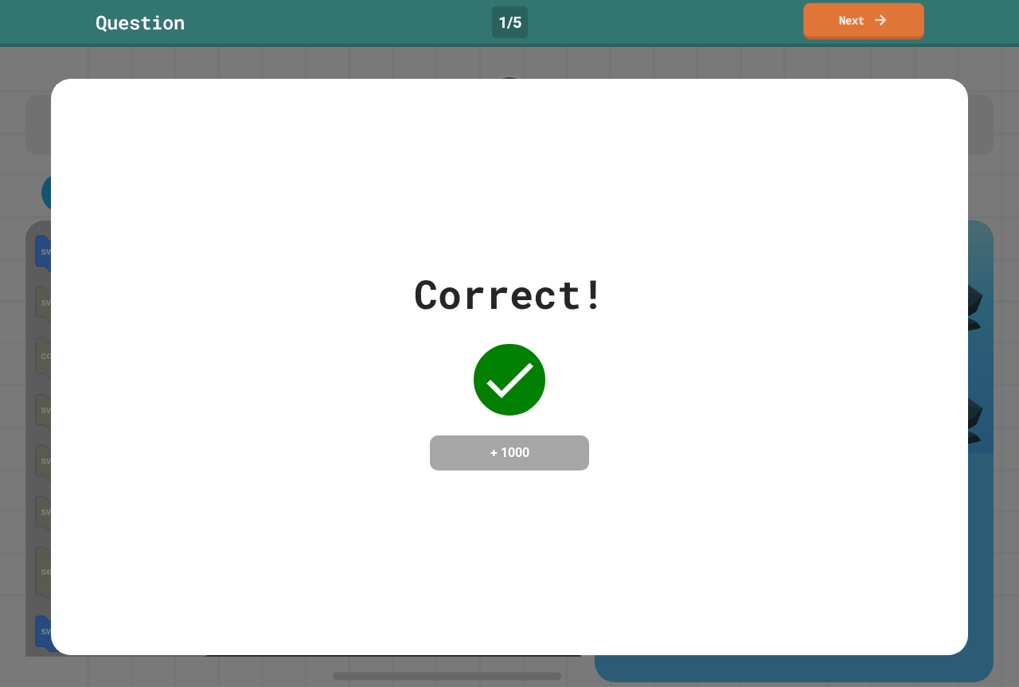
click at [830, 12] on link "Next" at bounding box center [863, 21] width 121 height 37
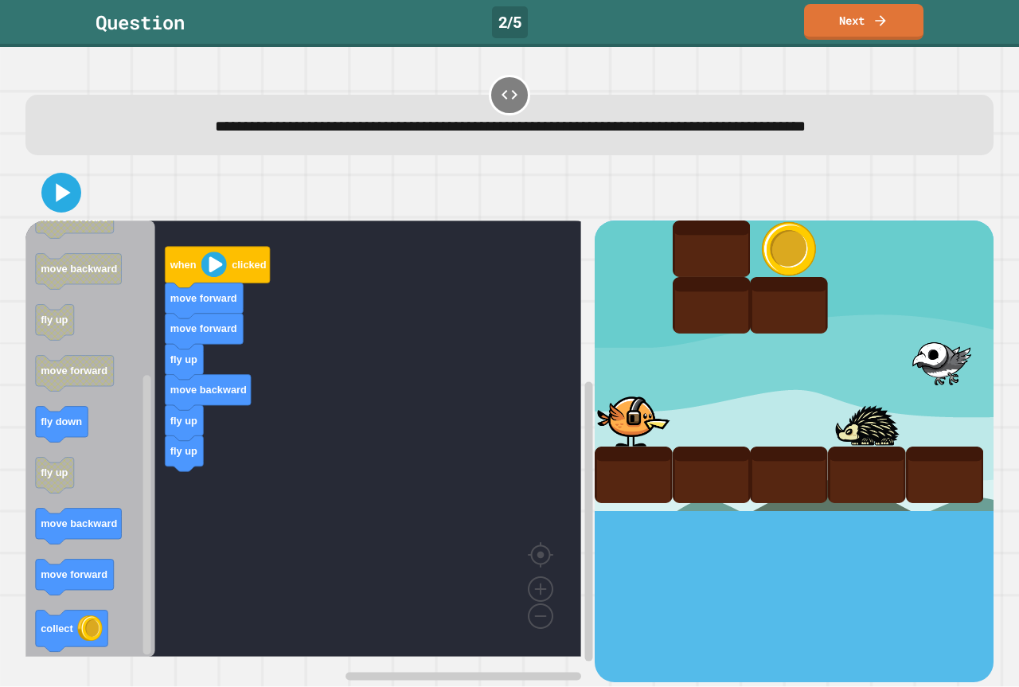
click at [184, 480] on div "when clicked move forward move forward fly up move backward fly up fly up when …" at bounding box center [309, 451] width 569 height 461
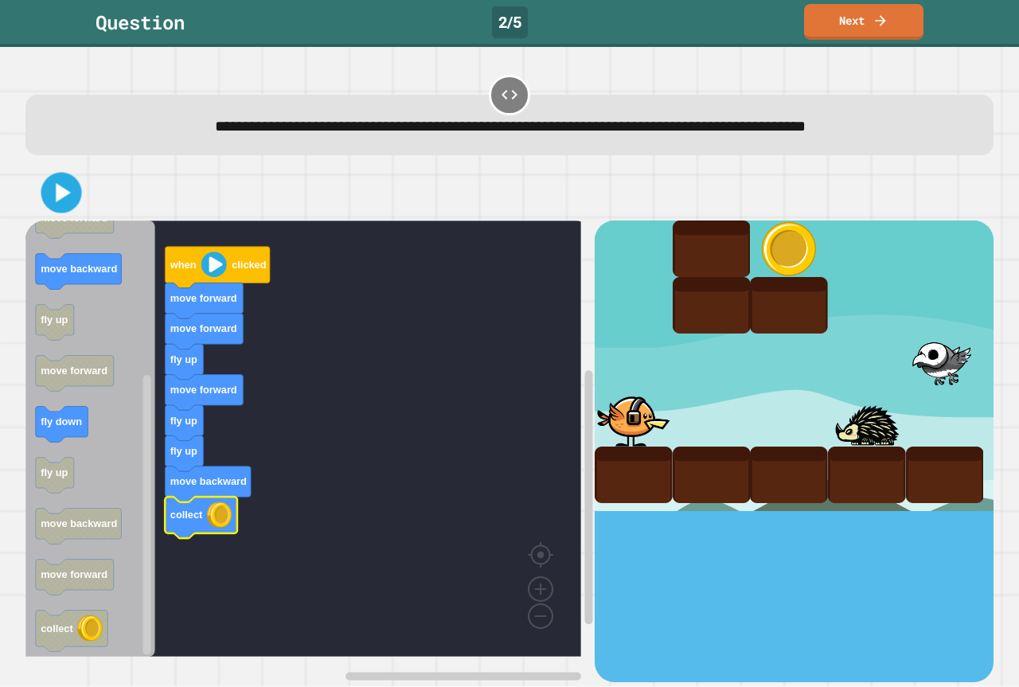
click at [59, 178] on div at bounding box center [509, 193] width 968 height 56
click at [75, 190] on icon at bounding box center [62, 193] width 36 height 36
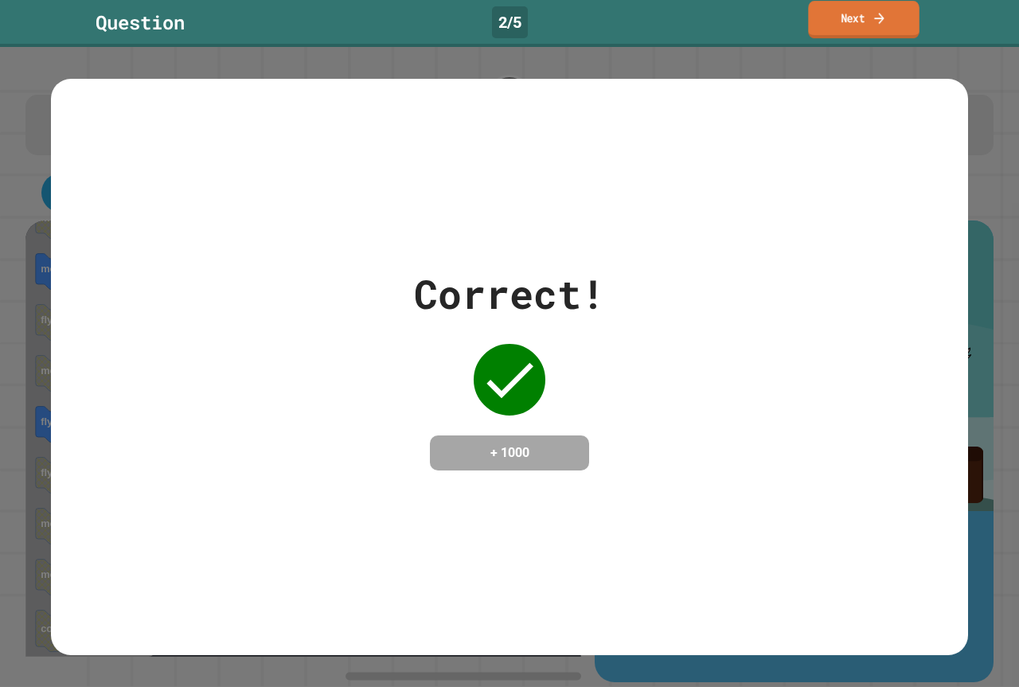
click at [839, 1] on div "Question 2 / 5 Next" at bounding box center [509, 23] width 1019 height 47
click at [831, 21] on link "Next" at bounding box center [864, 20] width 119 height 37
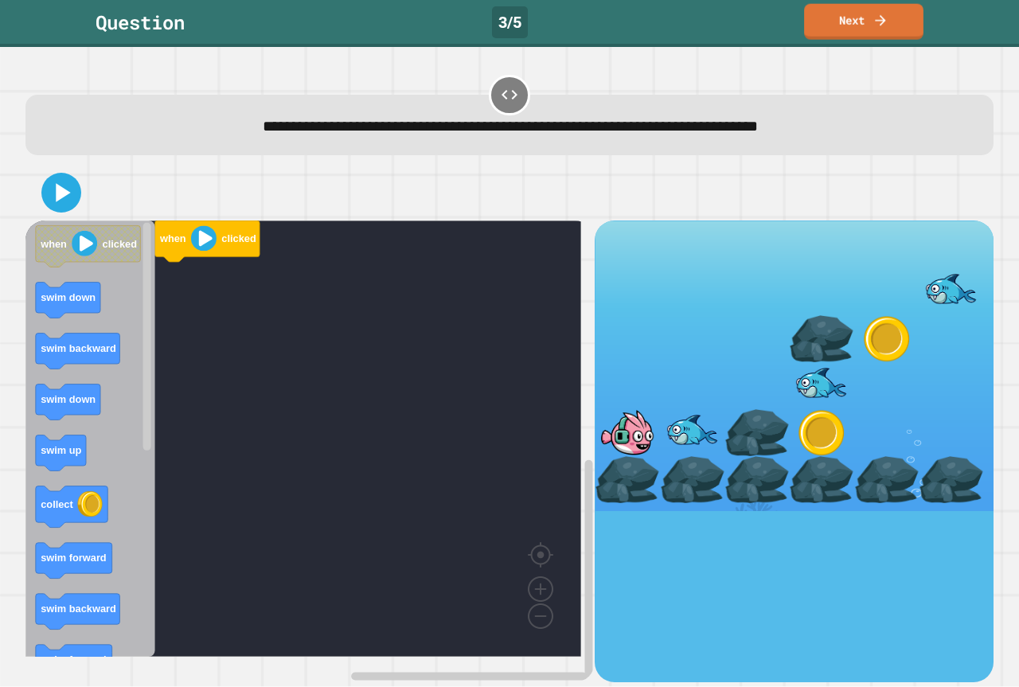
click at [837, 58] on div "**********" at bounding box center [509, 367] width 1019 height 640
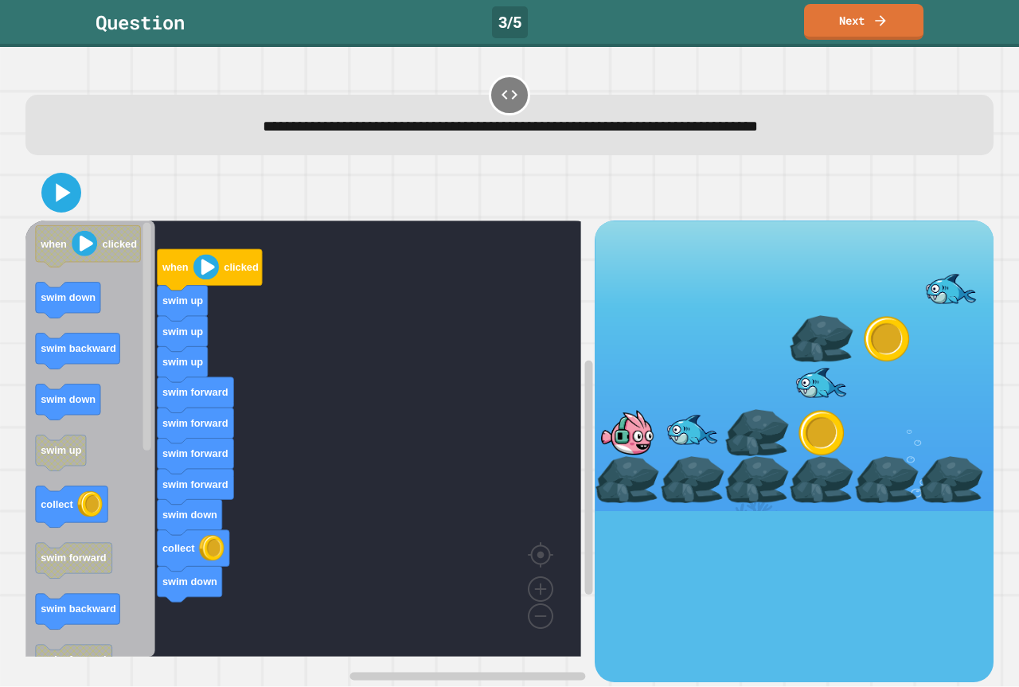
click at [183, 485] on div "when clicked swim up swim up swim up swim forward swim forward swim forward swi…" at bounding box center [309, 451] width 569 height 461
click at [154, 468] on icon "when clicked swim down swim backward swim down swim up collect swim forward swi…" at bounding box center [90, 439] width 130 height 436
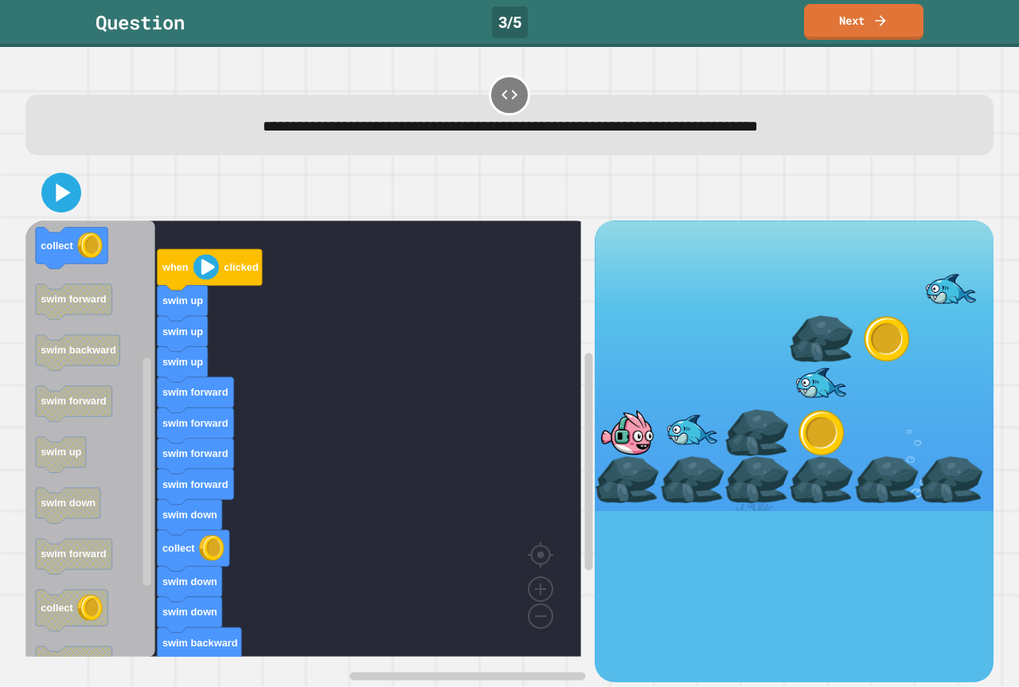
click at [74, 487] on icon "when clicked swim down swim backward swim down swim up collect swim forward swi…" at bounding box center [90, 439] width 130 height 436
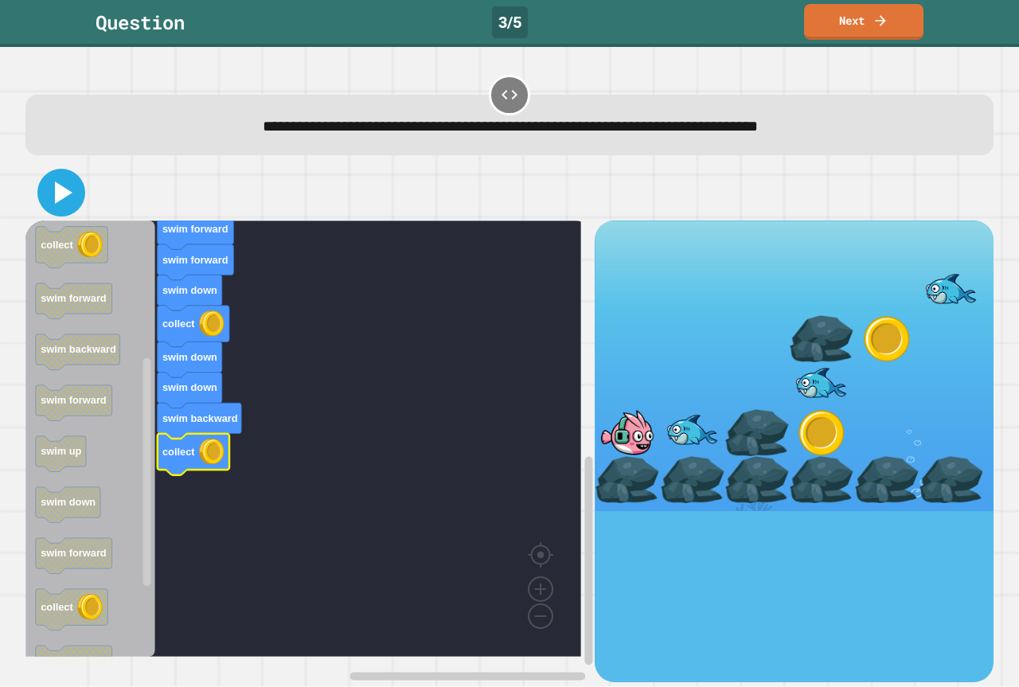
click at [64, 185] on icon at bounding box center [61, 193] width 38 height 38
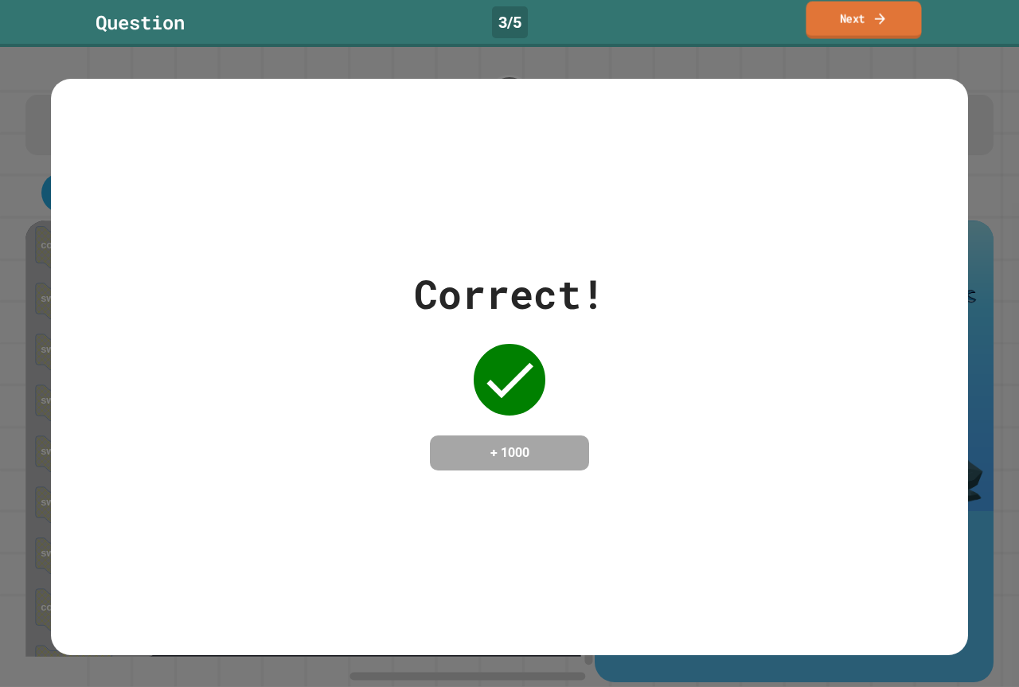
click at [875, 17] on icon at bounding box center [879, 18] width 15 height 17
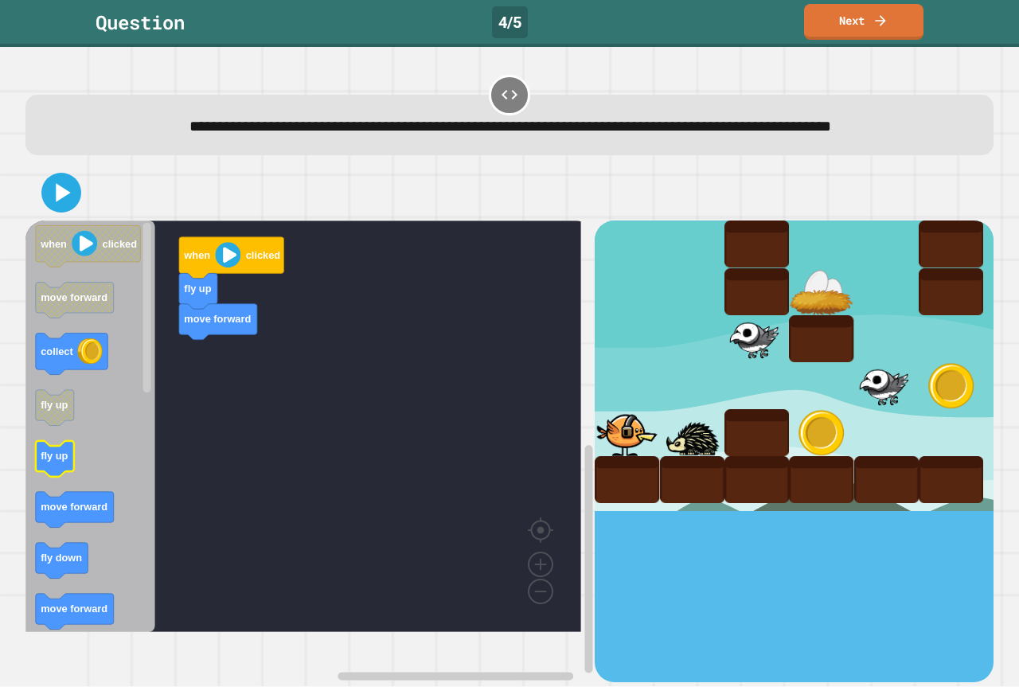
click at [64, 477] on icon "Blockly Workspace" at bounding box center [55, 459] width 38 height 36
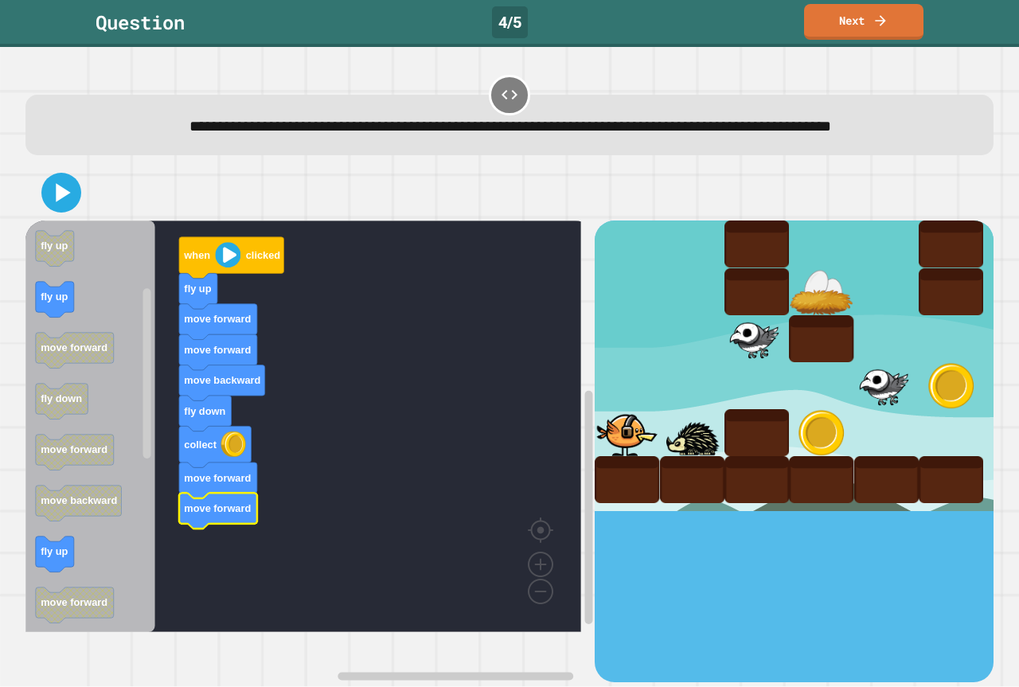
click at [77, 579] on icon "Blockly Workspace" at bounding box center [90, 427] width 130 height 412
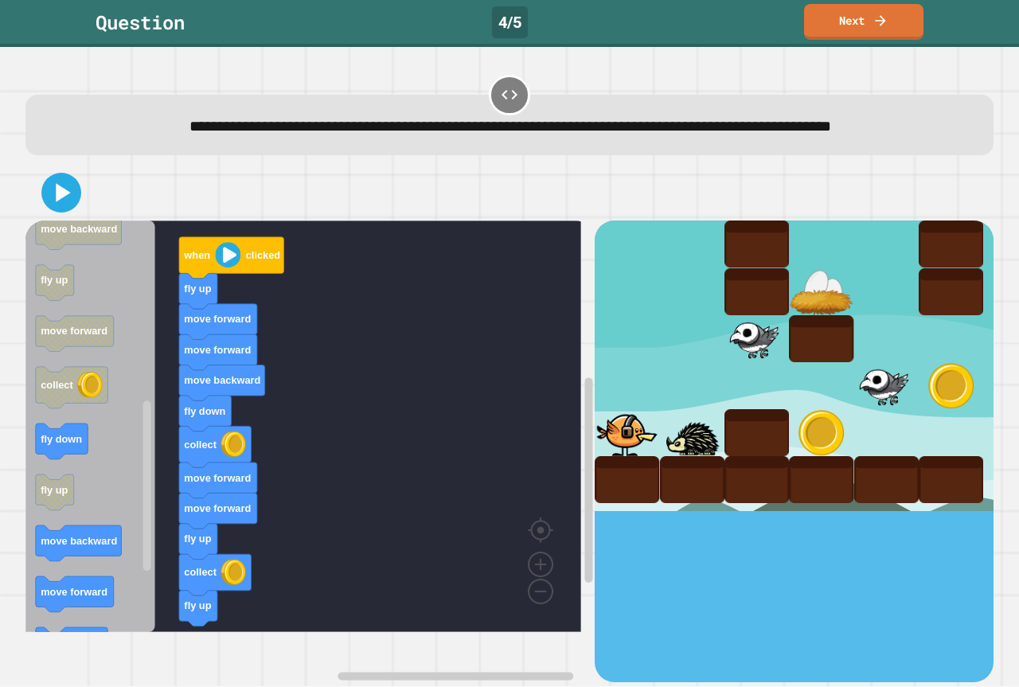
click at [101, 561] on rect "Blockly Workspace" at bounding box center [79, 543] width 86 height 36
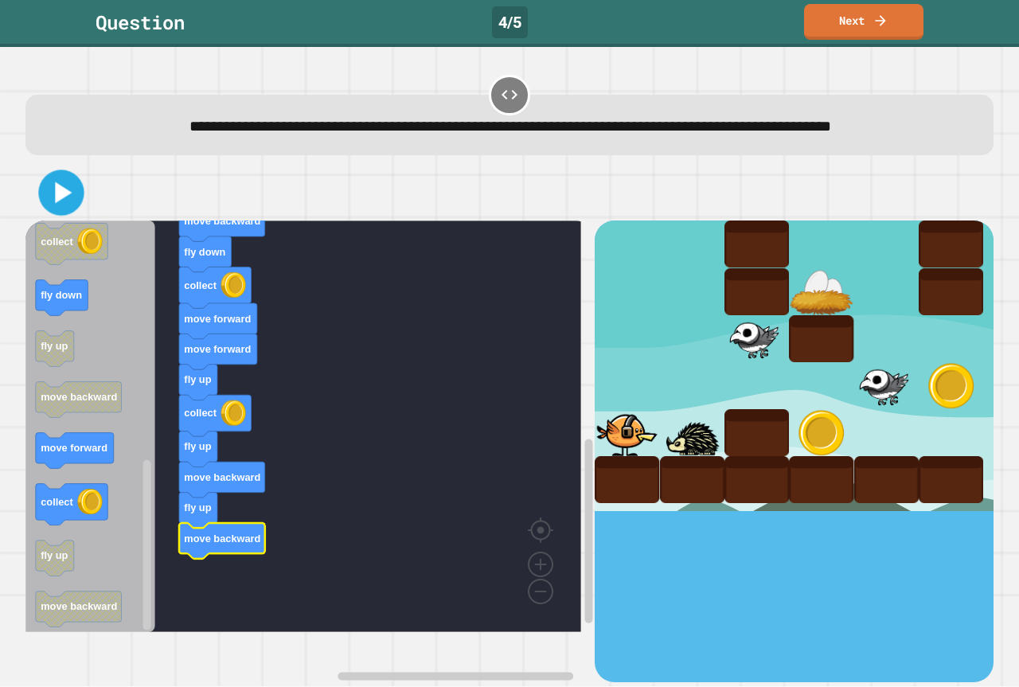
click at [72, 212] on icon at bounding box center [61, 193] width 37 height 37
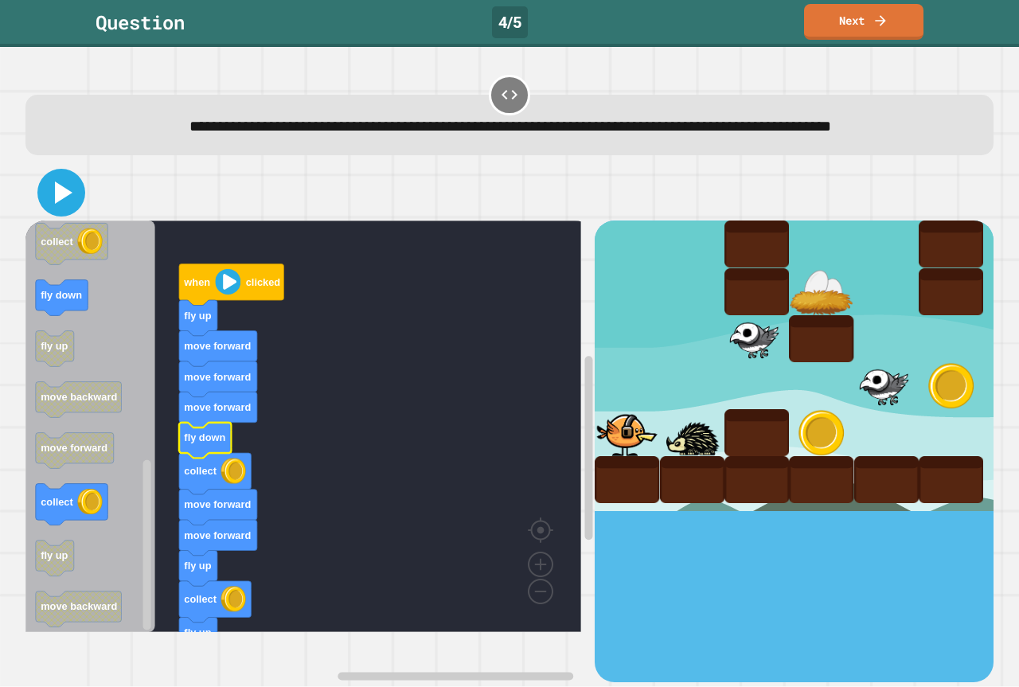
click at [70, 204] on icon at bounding box center [64, 192] width 18 height 22
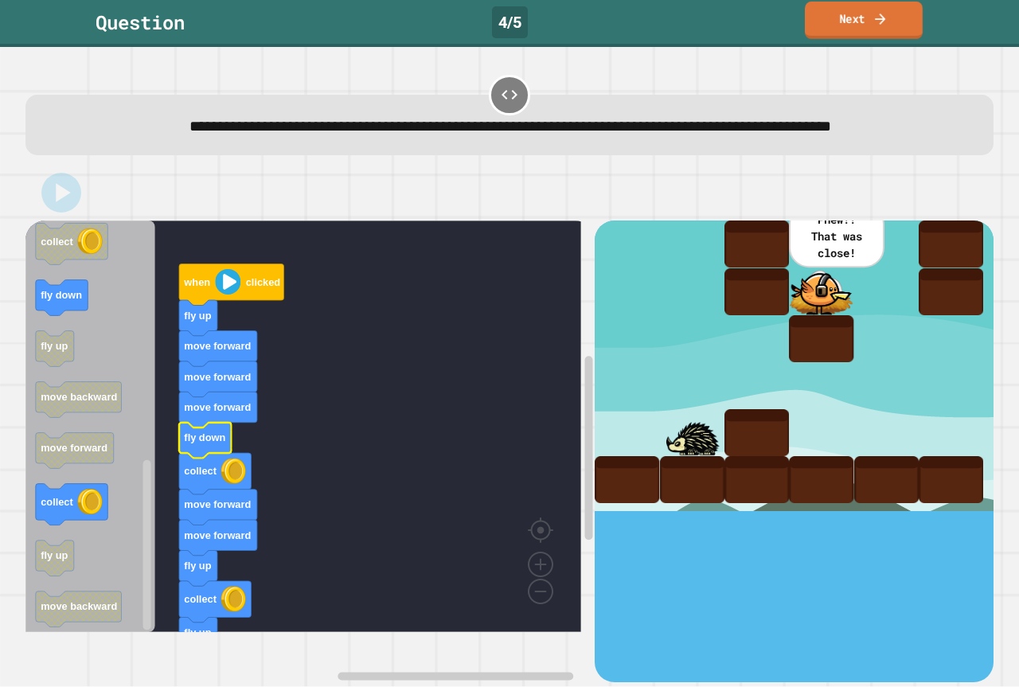
click at [901, 12] on link "Next" at bounding box center [864, 20] width 118 height 37
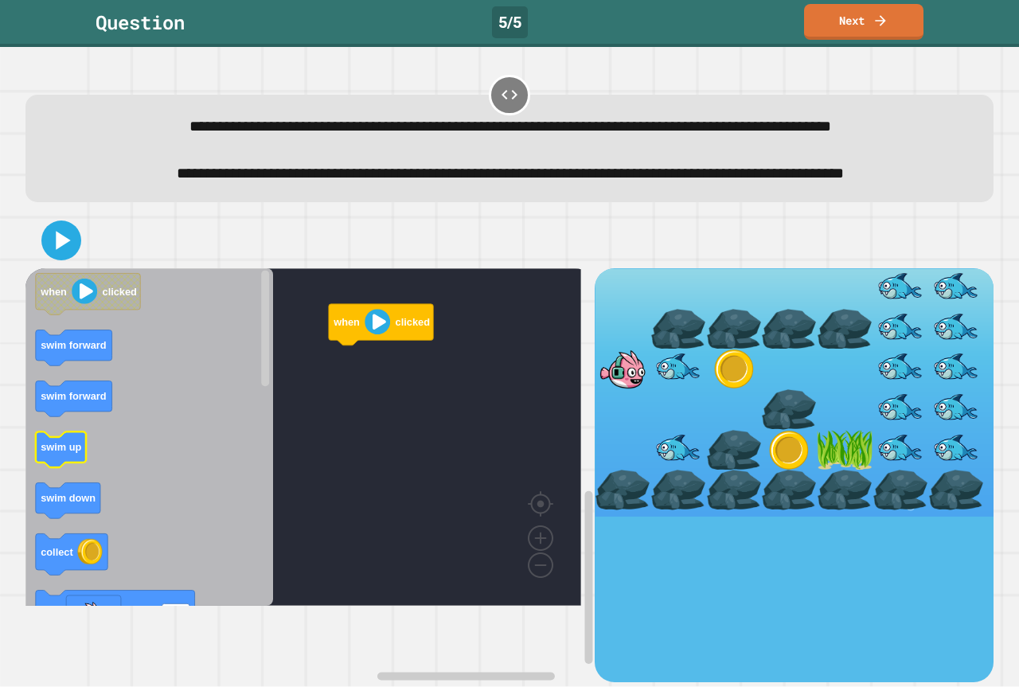
click at [69, 468] on icon "Blockly Workspace" at bounding box center [61, 450] width 50 height 36
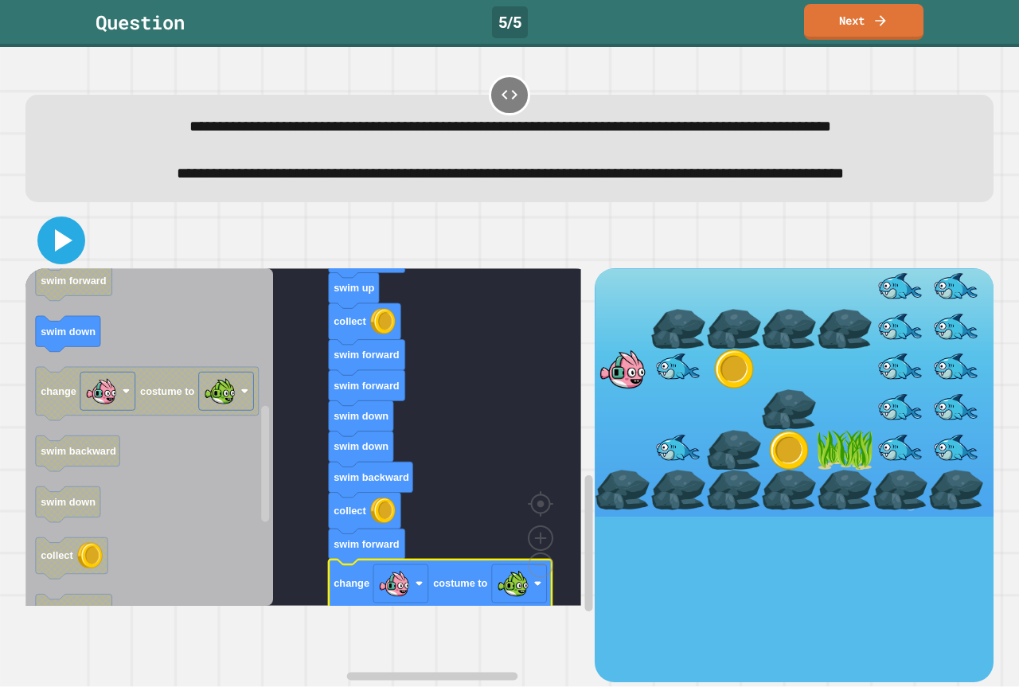
click at [54, 260] on icon at bounding box center [61, 240] width 38 height 38
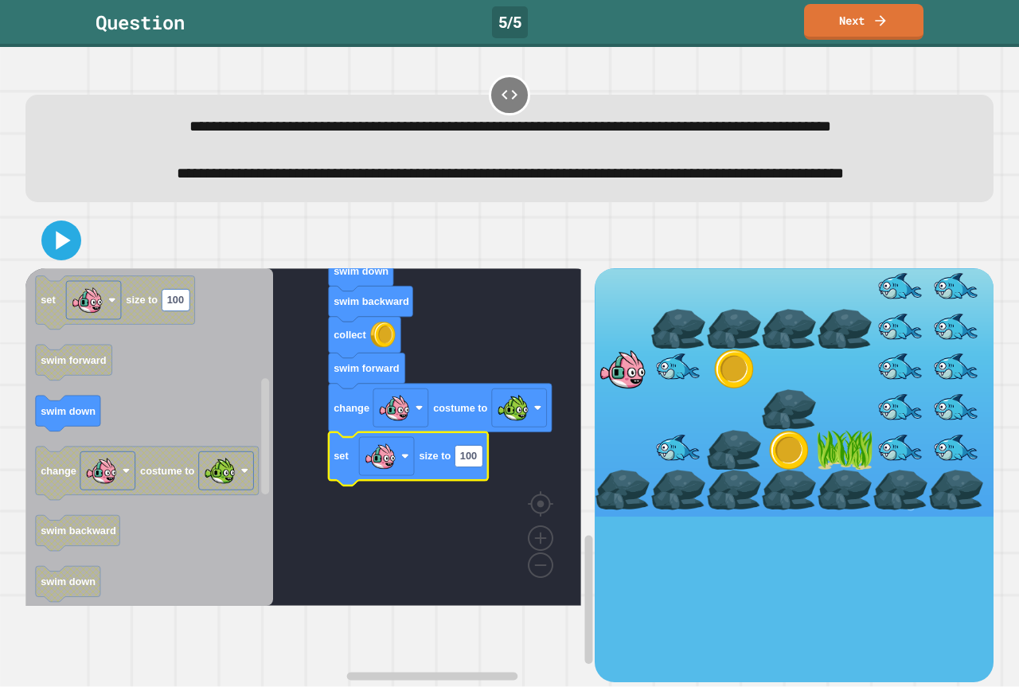
click at [483, 486] on icon "Blockly Workspace" at bounding box center [408, 458] width 159 height 53
click at [482, 486] on icon "Blockly Workspace" at bounding box center [408, 458] width 159 height 53
click at [478, 466] on rect "Blockly Workspace" at bounding box center [469, 455] width 28 height 21
type input "*"
click at [78, 260] on icon at bounding box center [61, 240] width 38 height 38
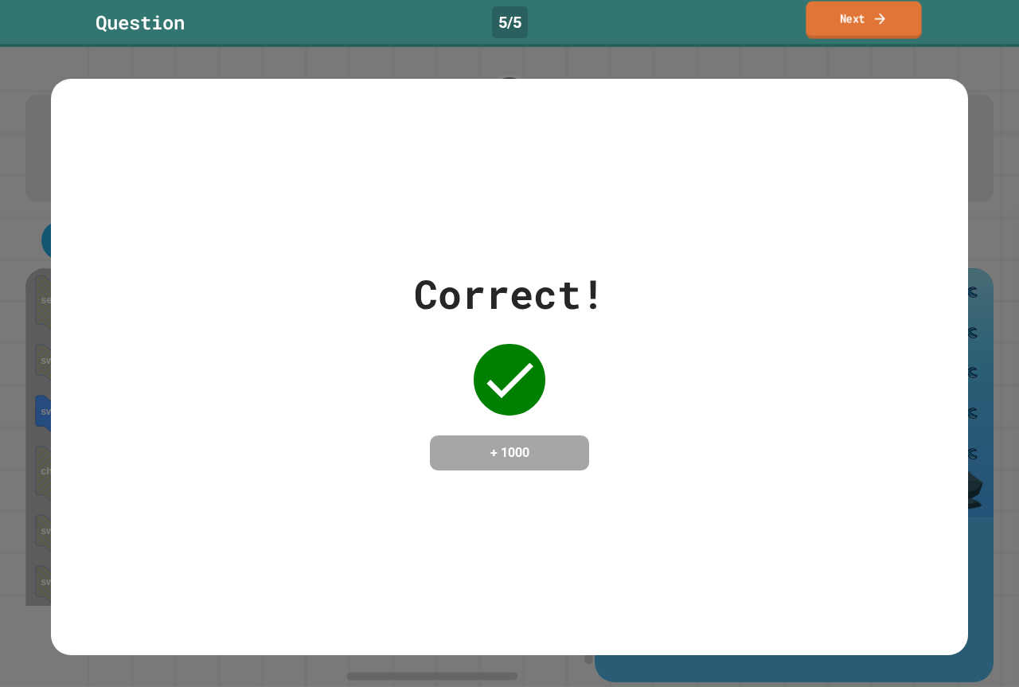
click at [832, 20] on link "Next" at bounding box center [863, 20] width 115 height 37
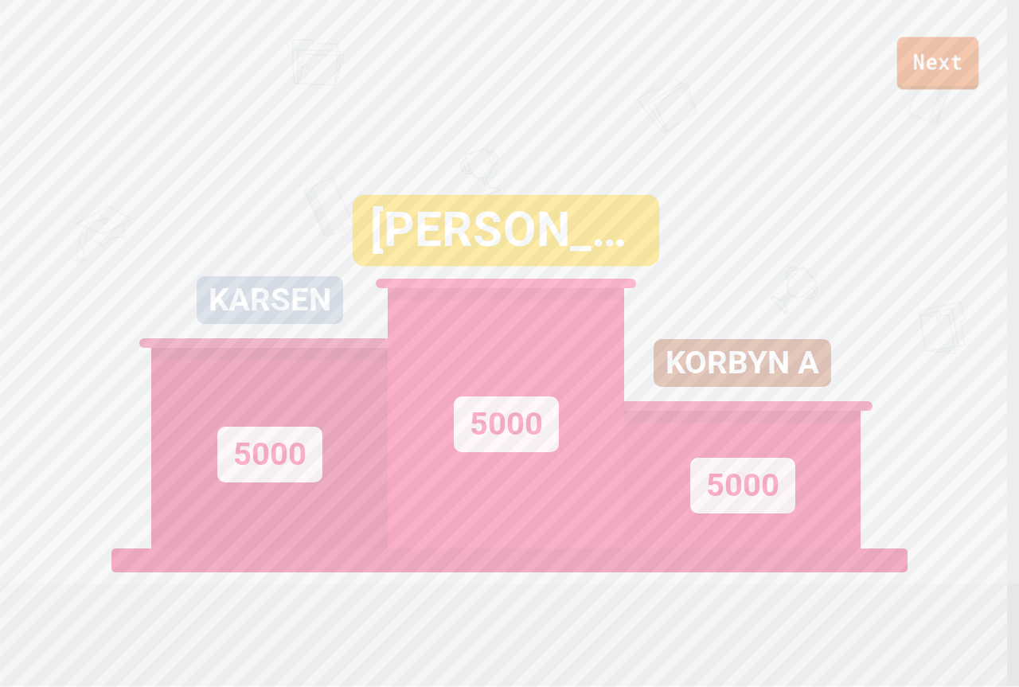
click at [914, 65] on link "Next" at bounding box center [938, 63] width 82 height 53
